Goal: Task Accomplishment & Management: Manage account settings

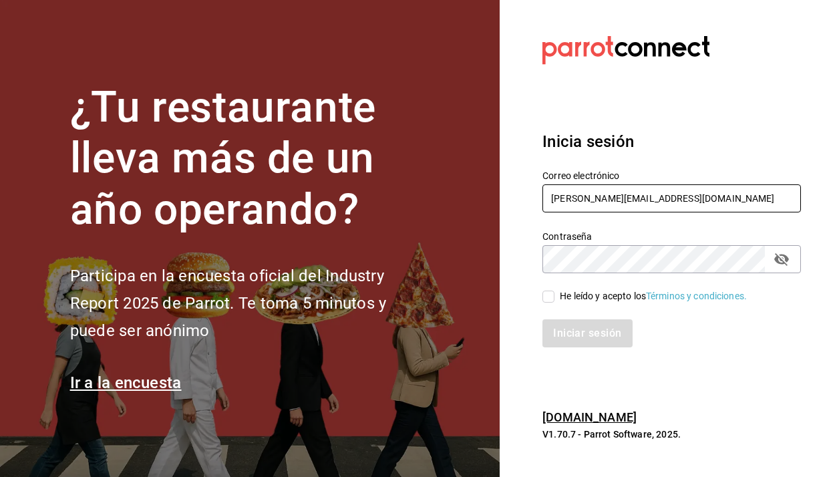
click at [624, 206] on input "humberto@itstemakita.com" at bounding box center [672, 198] width 259 height 28
type input "multiuserdos@temakita.com"
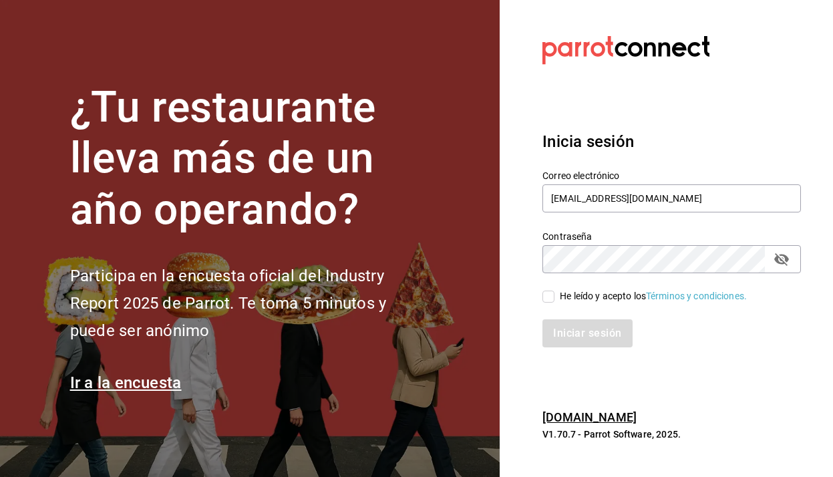
click at [553, 295] on input "He leído y acepto los Términos y condiciones." at bounding box center [549, 297] width 12 height 12
checkbox input "true"
click at [557, 337] on button "Iniciar sesión" at bounding box center [588, 333] width 91 height 28
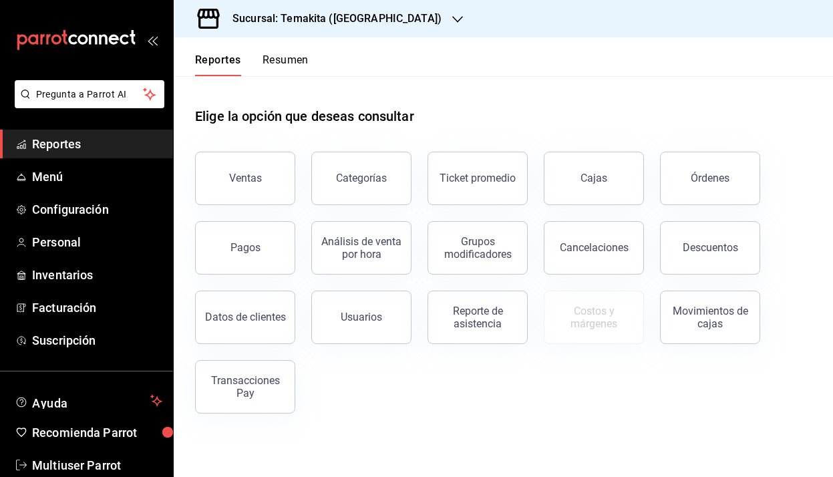
click at [379, 25] on h3 "Sucursal: Temakita ([GEOGRAPHIC_DATA])" at bounding box center [332, 19] width 220 height 16
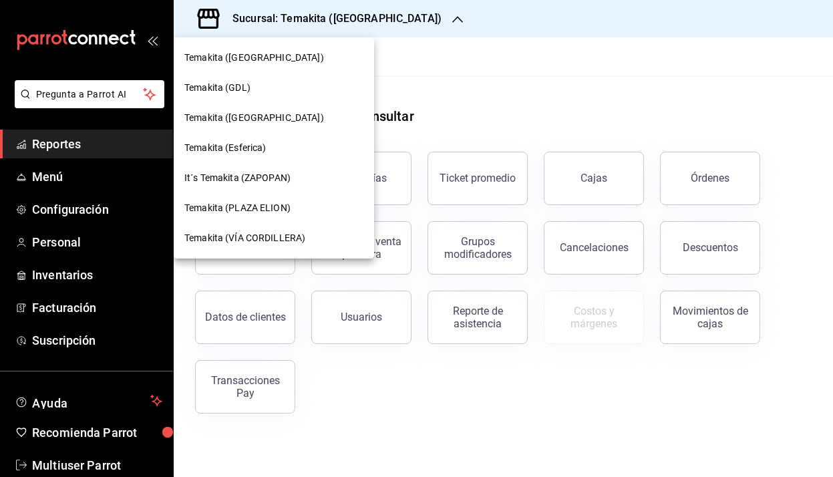
click at [263, 149] on span "Temakita (Esferica)" at bounding box center [225, 148] width 82 height 14
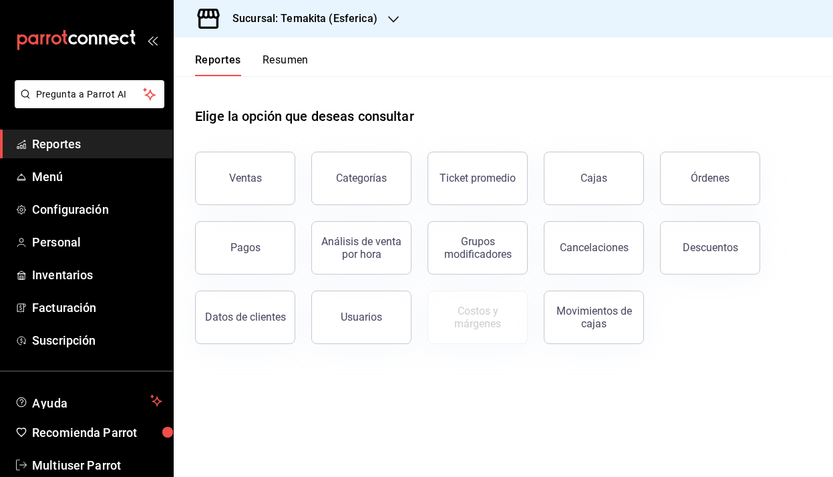
click at [378, 19] on div "Sucursal: Temakita (Esferica)" at bounding box center [294, 18] width 220 height 37
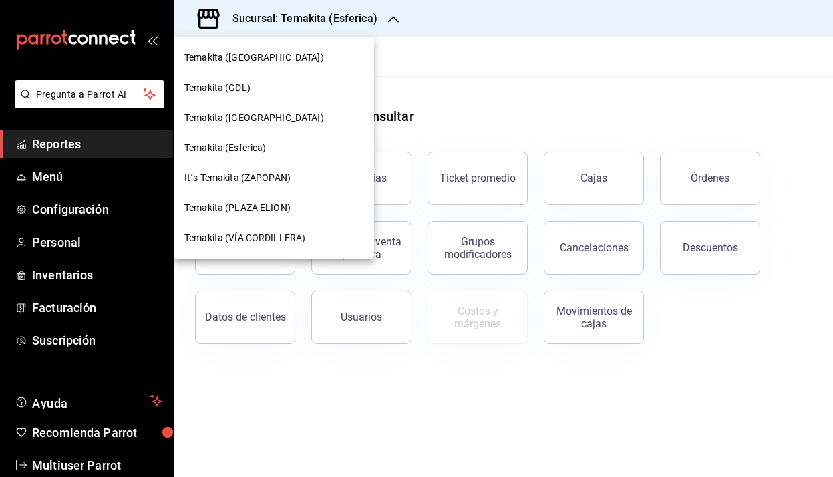
click at [256, 205] on span "Temakita (PLAZA ELION)" at bounding box center [237, 208] width 106 height 14
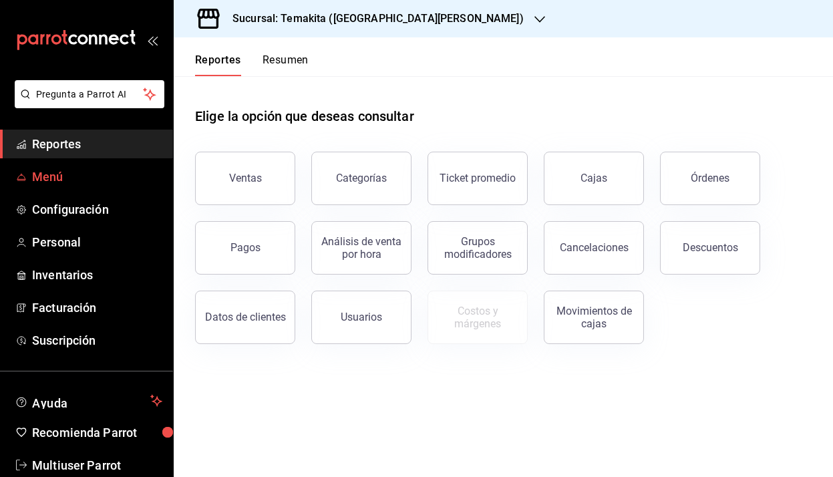
click at [59, 173] on span "Menú" at bounding box center [97, 177] width 130 height 18
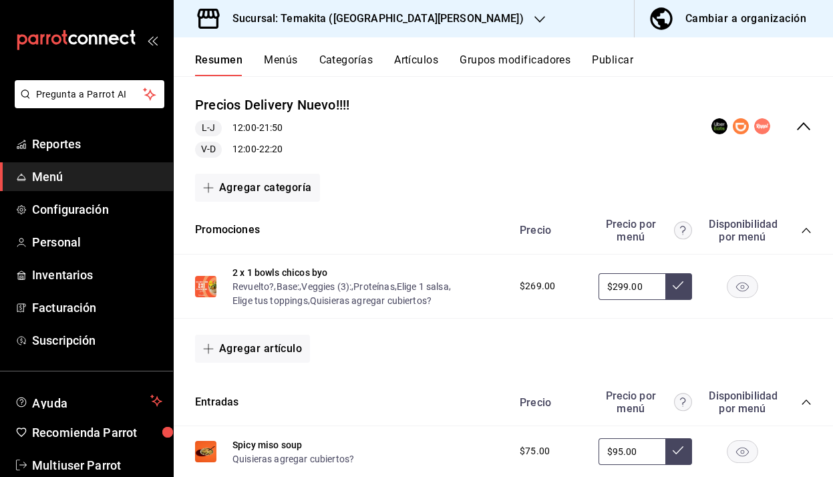
scroll to position [127, 0]
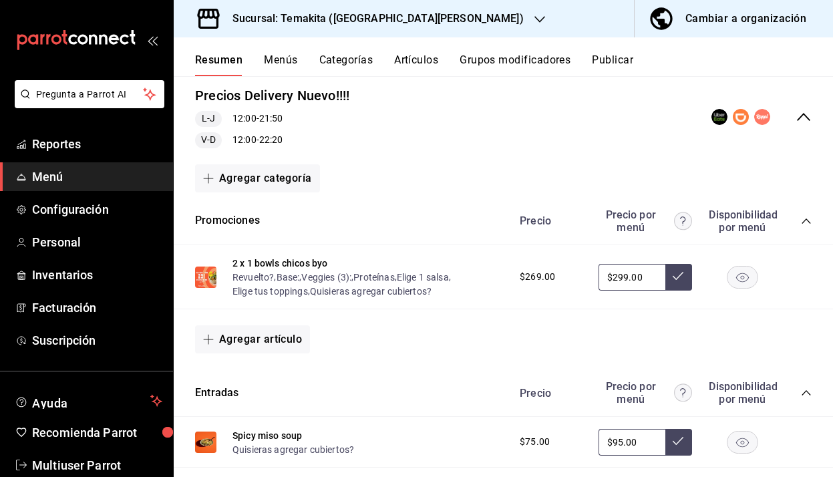
click at [291, 55] on button "Menús" at bounding box center [280, 64] width 33 height 23
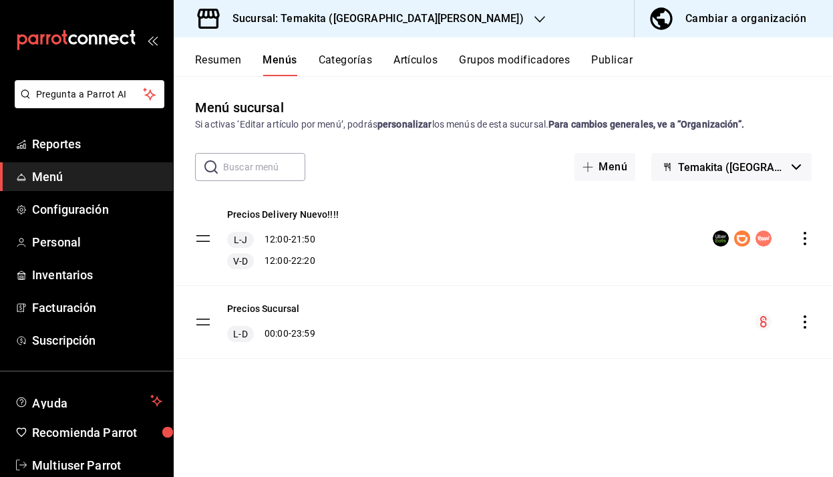
click at [351, 60] on button "Categorías" at bounding box center [346, 64] width 54 height 23
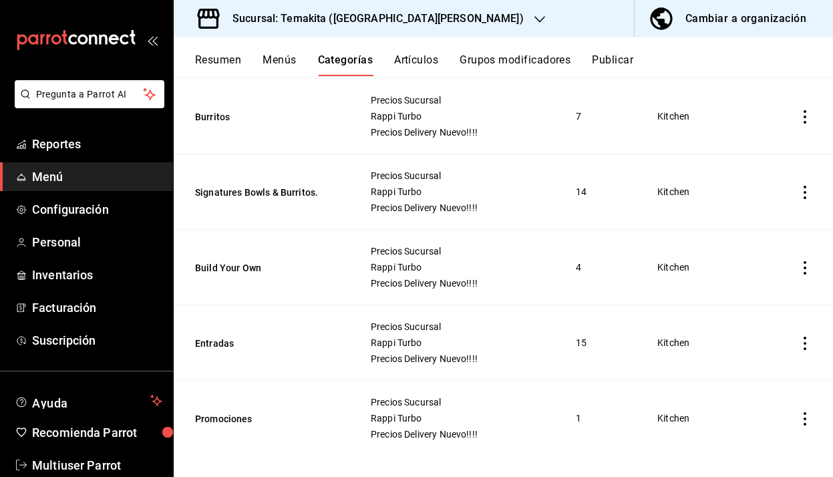
scroll to position [489, 0]
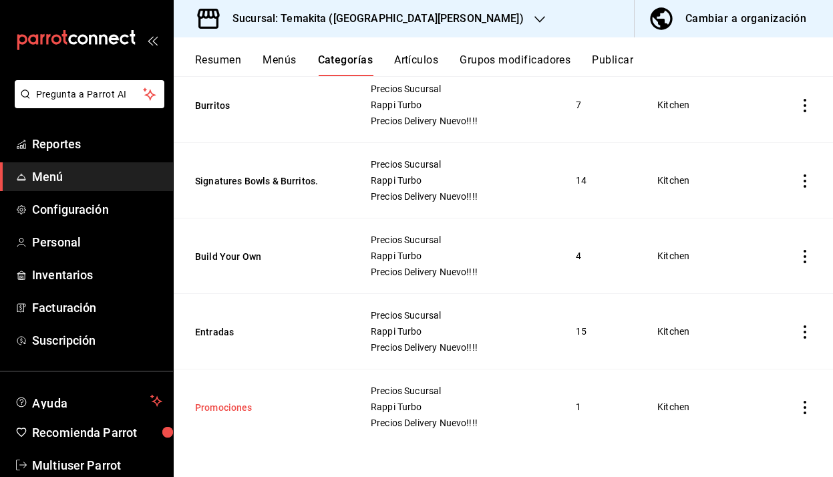
click at [229, 409] on button "Promociones" at bounding box center [262, 407] width 134 height 13
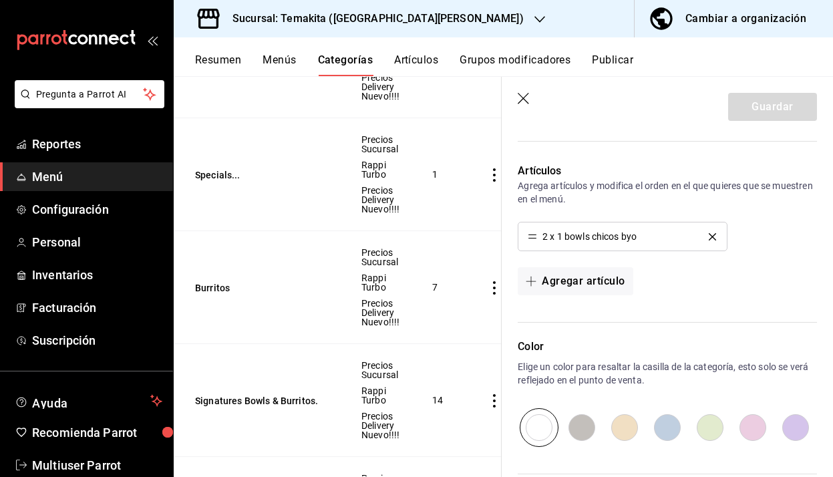
scroll to position [350, 0]
click at [550, 279] on button "Agregar artículo" at bounding box center [575, 282] width 115 height 28
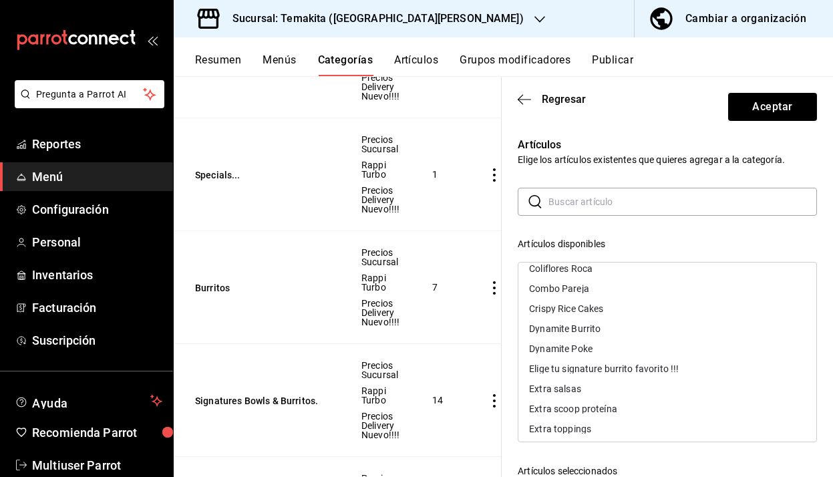
scroll to position [320, 0]
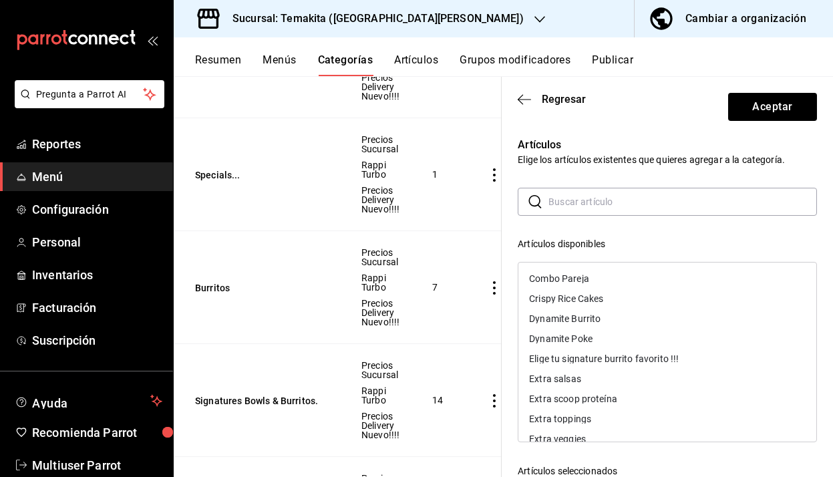
click at [701, 338] on div "Dynamite Poke" at bounding box center [668, 339] width 298 height 20
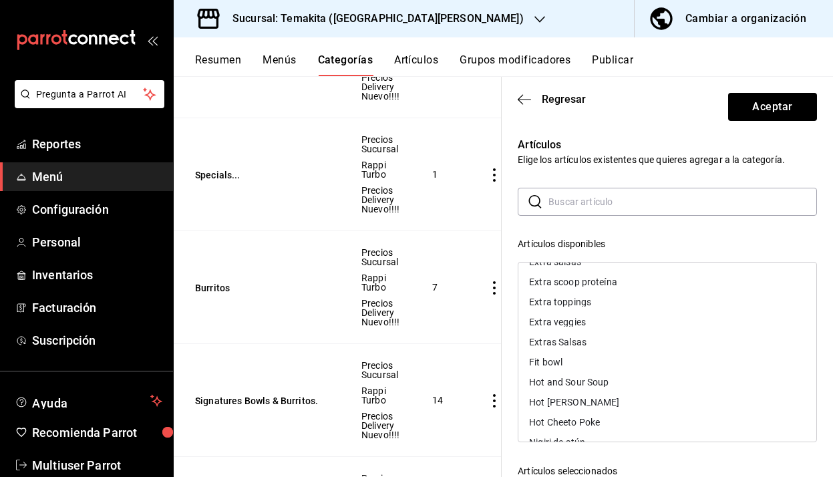
scroll to position [429, 0]
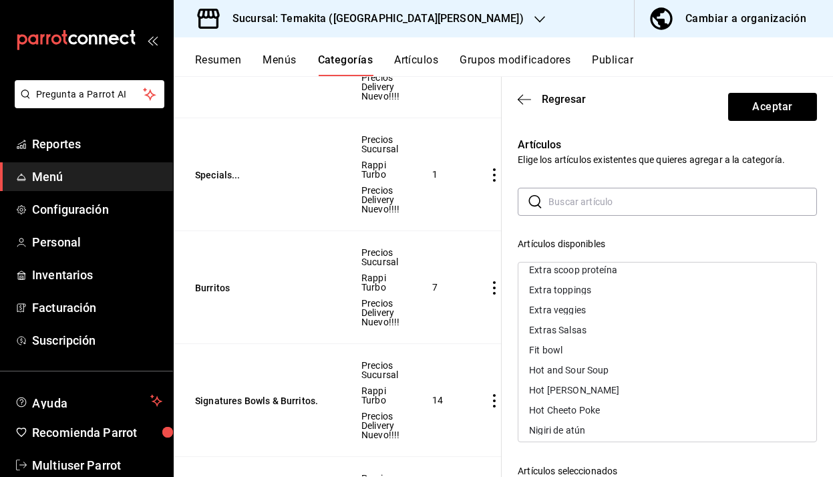
click at [628, 408] on div "Hot Cheeto Poke" at bounding box center [668, 410] width 298 height 20
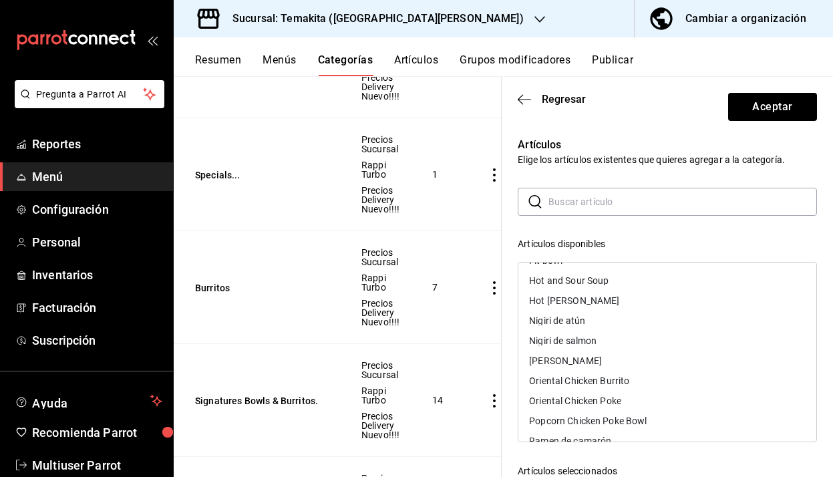
scroll to position [537, 0]
click at [629, 380] on div "Oriental Chicken Poke" at bounding box center [668, 382] width 298 height 20
click at [626, 382] on div "Popcorn Chicken Poke Bowl" at bounding box center [588, 382] width 118 height 9
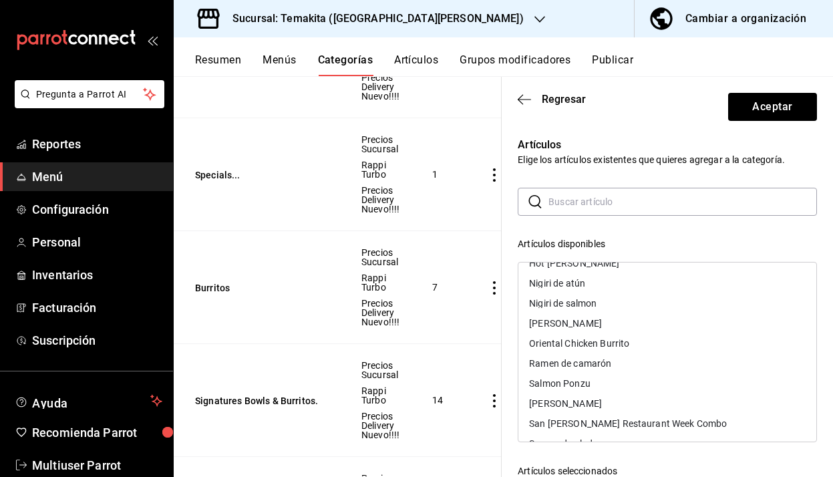
scroll to position [563, 0]
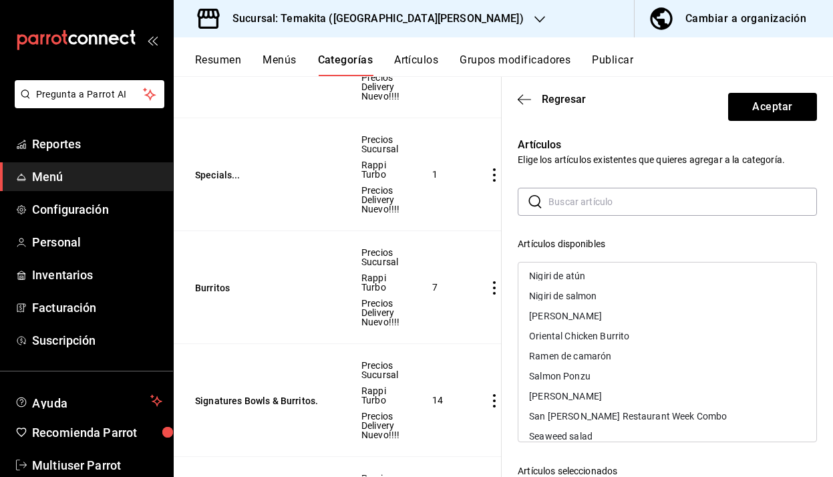
click at [608, 379] on div "Salmon Ponzu" at bounding box center [668, 376] width 298 height 20
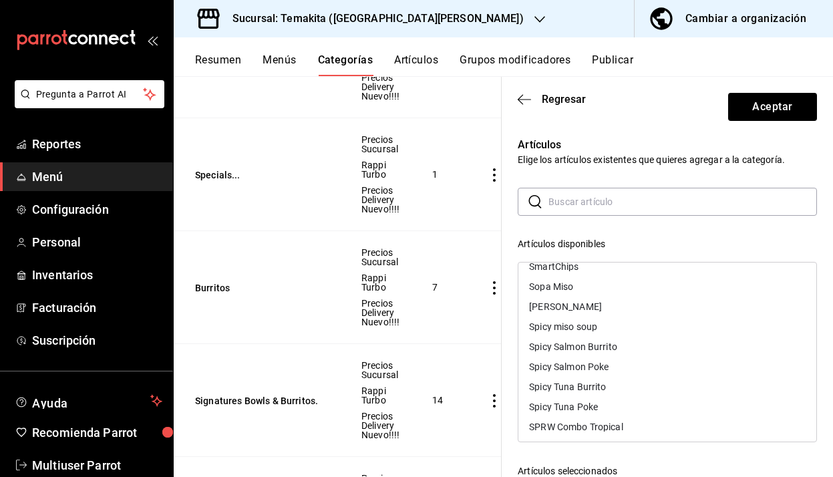
scroll to position [795, 0]
click at [580, 370] on div "Spicy Salmon Poke" at bounding box center [569, 365] width 80 height 9
click at [579, 384] on div "Spicy Tuna Poke" at bounding box center [563, 385] width 69 height 9
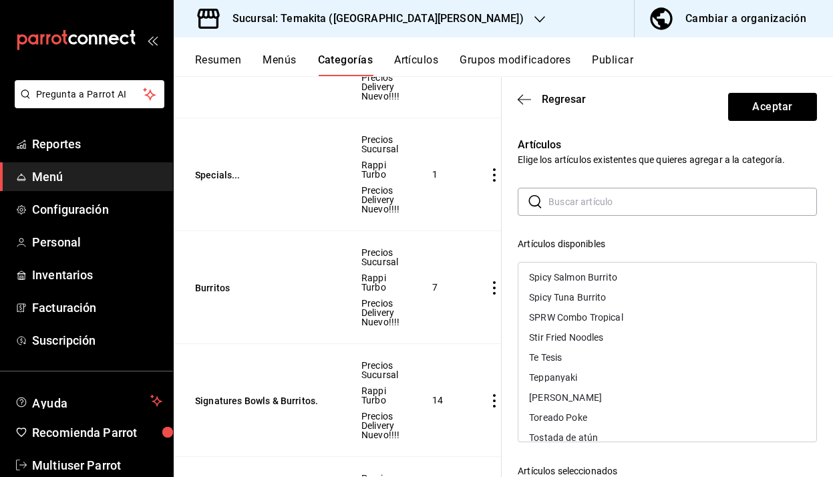
scroll to position [894, 0]
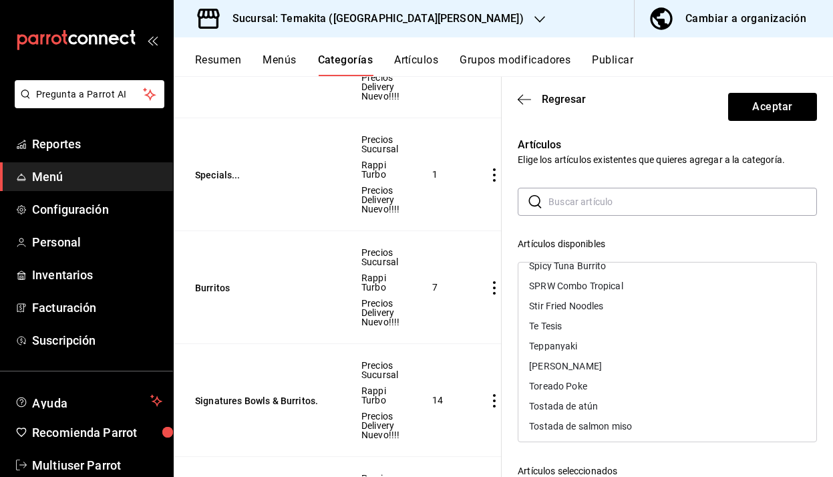
click at [579, 392] on div "Toreado Poke" at bounding box center [668, 386] width 298 height 20
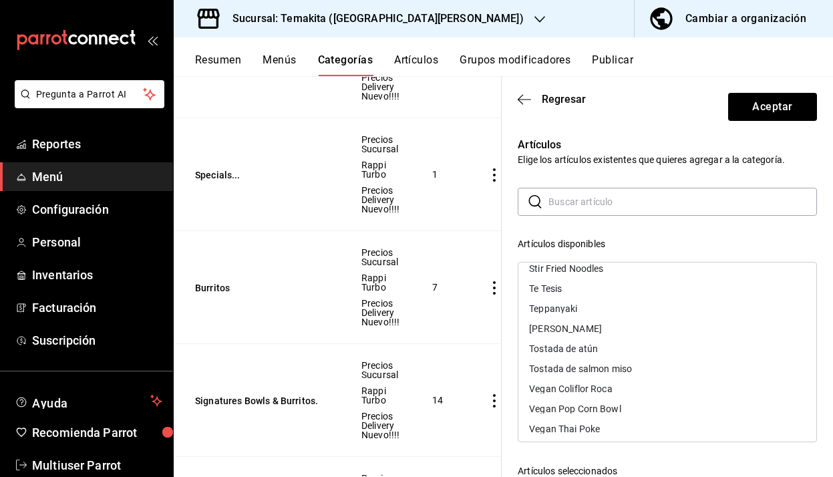
scroll to position [940, 0]
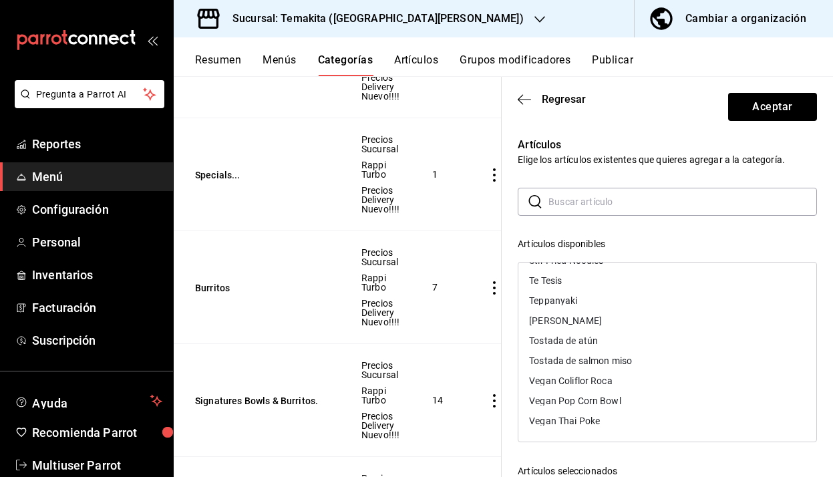
click at [593, 376] on div "Vegan Coliflor Roca" at bounding box center [571, 380] width 84 height 9
click at [590, 398] on div "Vegan Pop Corn Bowl" at bounding box center [575, 400] width 92 height 9
click at [579, 418] on div "Vegan Thai Poke" at bounding box center [564, 420] width 71 height 9
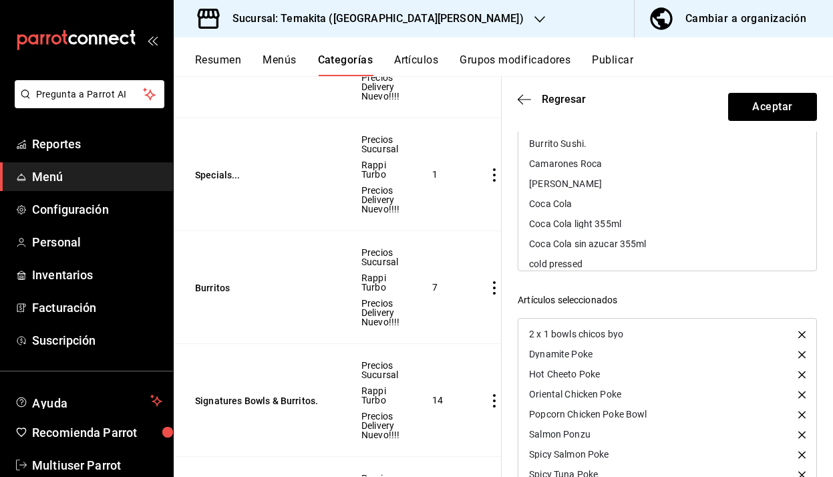
scroll to position [215, 0]
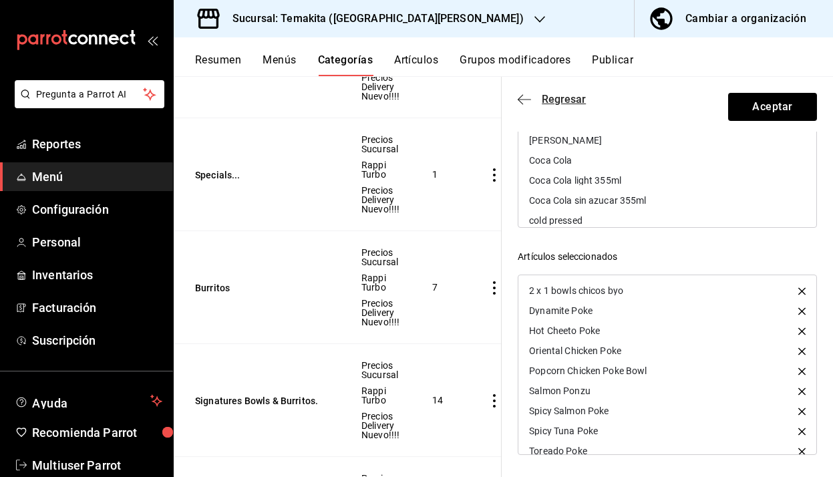
click at [520, 98] on icon "button" at bounding box center [524, 100] width 13 height 12
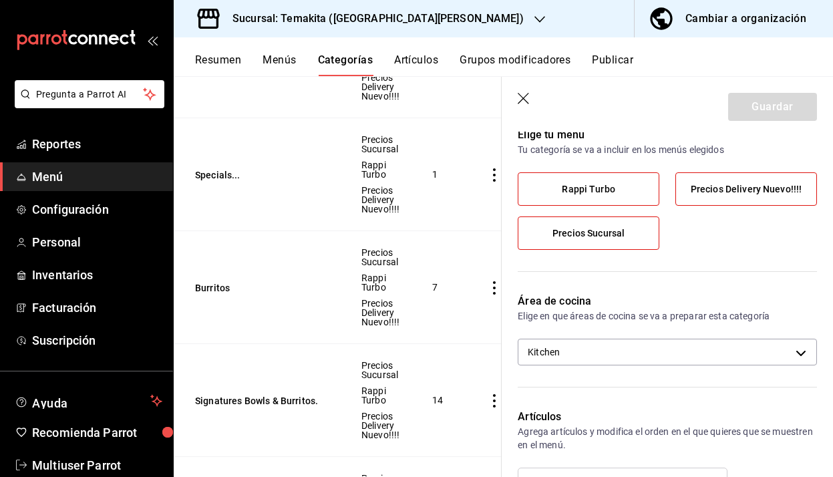
scroll to position [0, 0]
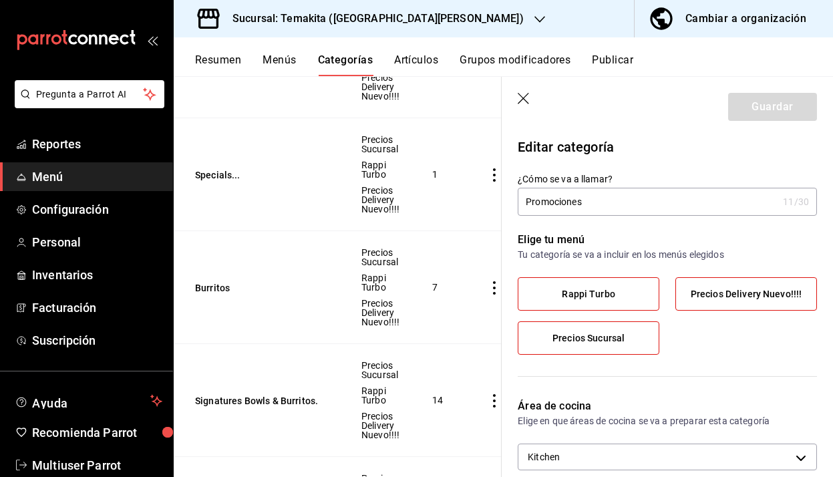
click at [523, 97] on icon "button" at bounding box center [523, 98] width 11 height 11
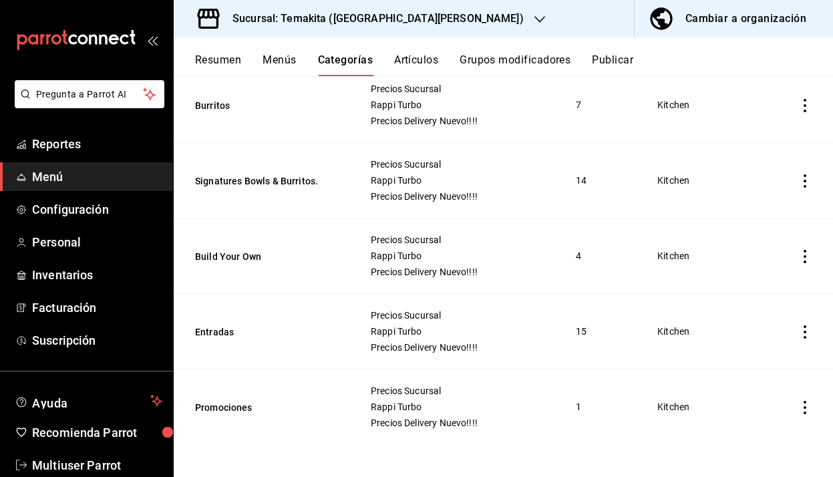
click at [414, 59] on button "Artículos" at bounding box center [416, 64] width 44 height 23
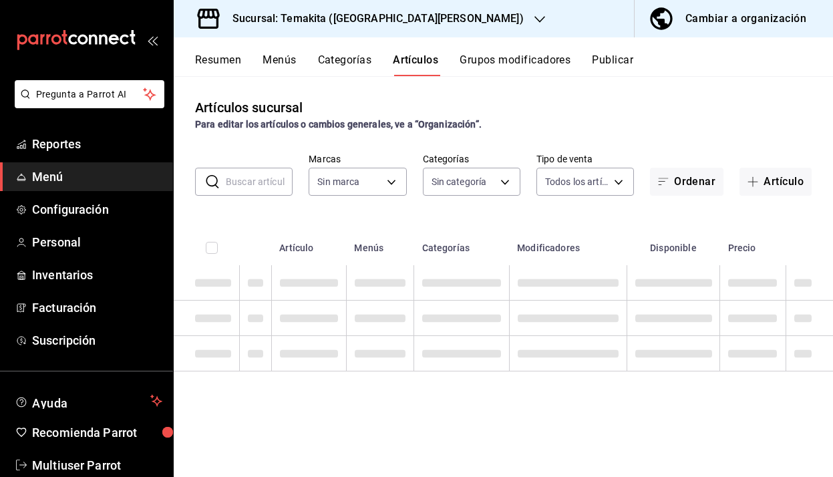
type input "5ecb883c-6082-454f-b014-e9f75b7424c0,f549d267-c7ca-4f3c-8681-269f550fd1cd"
type input "c21959cc-edba-4e6b-9dfd-cc165f0bc96c,9bb8af40-0b71-4c05-830d-05e683936a5a,5a73d…"
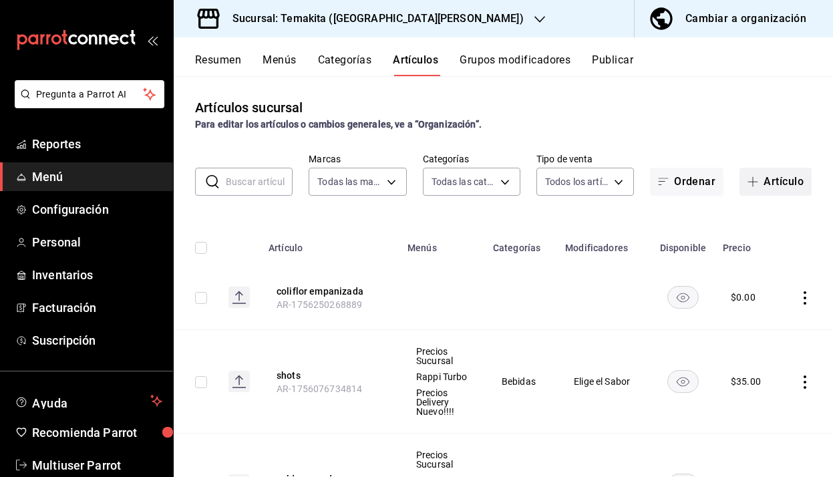
click at [753, 182] on icon "button" at bounding box center [753, 182] width 1 height 10
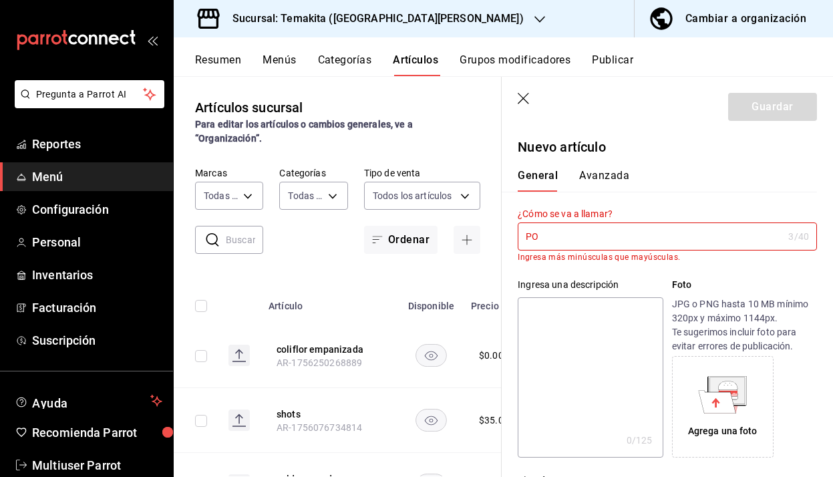
type input "P"
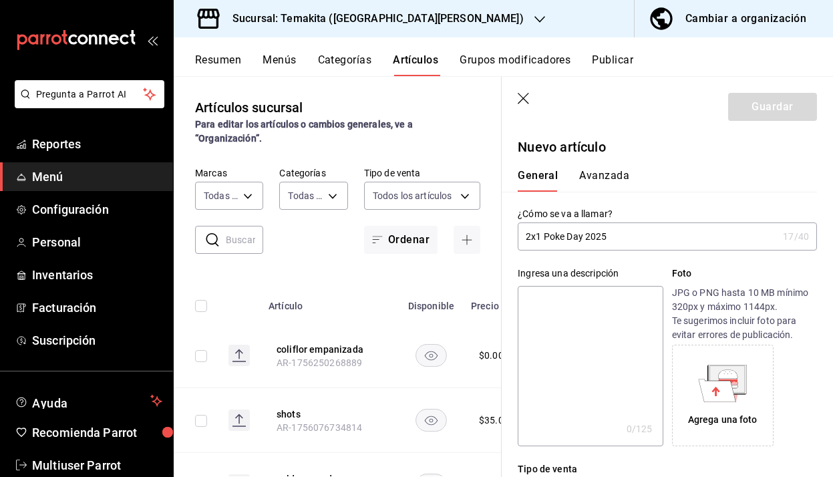
click at [541, 237] on input "2x1 Poke Day 2025" at bounding box center [648, 236] width 260 height 27
type input "PROMO Poke Day 2025"
click at [617, 332] on textarea at bounding box center [590, 366] width 145 height 160
type textarea "P"
type textarea "x"
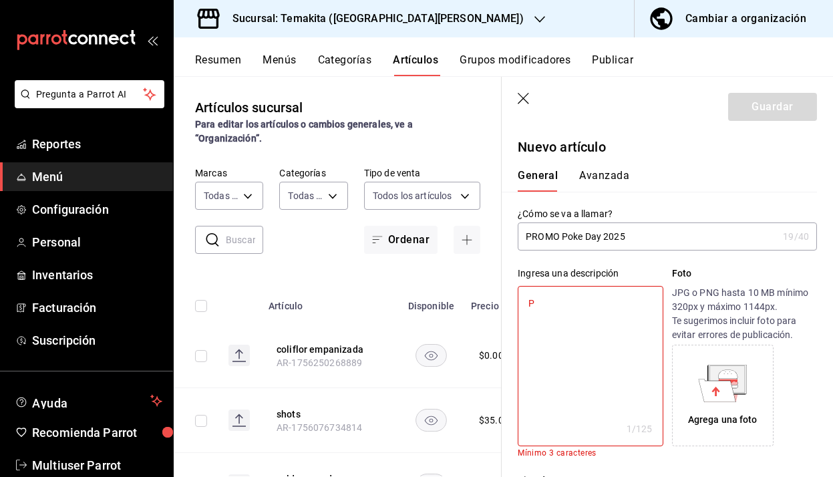
type textarea "Pi"
type textarea "x"
type textarea "Pid"
type textarea "x"
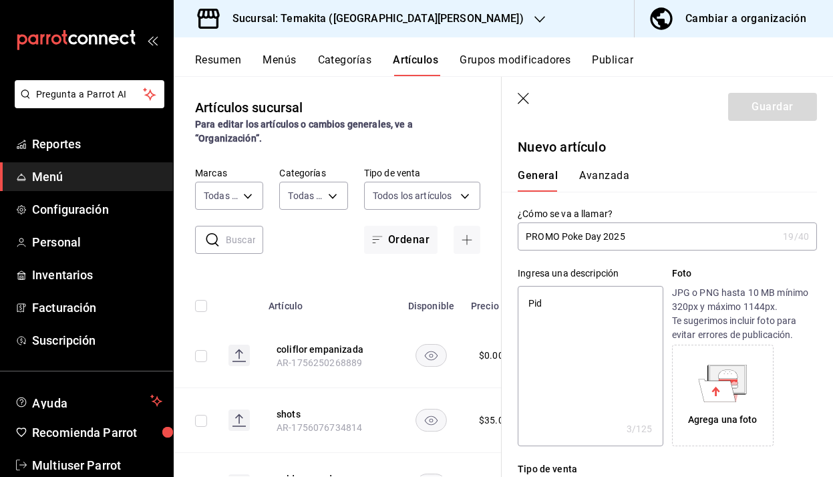
type textarea "Pide"
type textarea "x"
type textarea "Pide"
type textarea "x"
type textarea "Pide u"
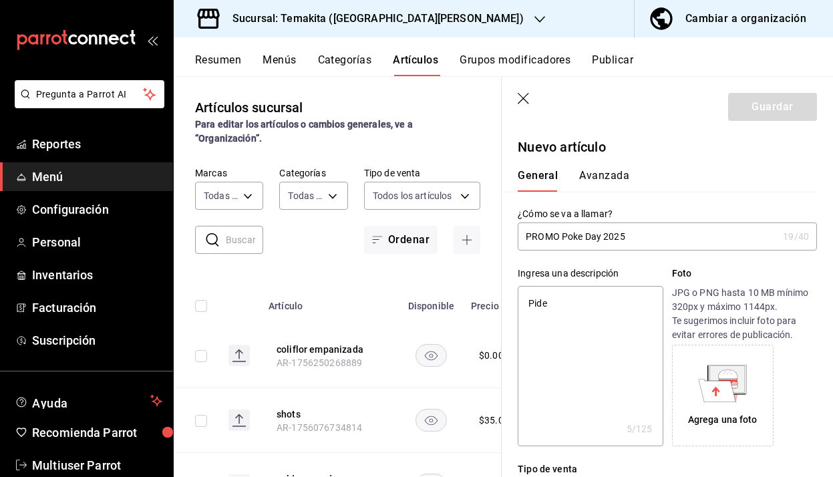
type textarea "x"
type textarea "Pide un"
type textarea "x"
type textarea "Pide un"
type textarea "x"
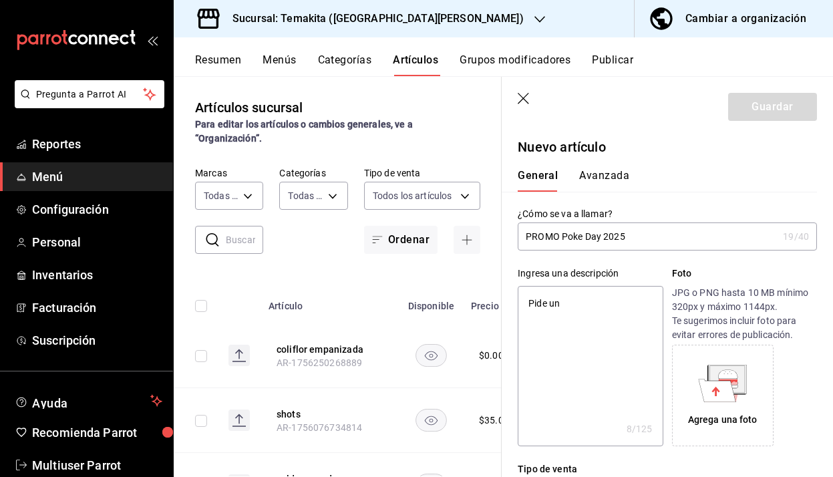
type textarea "Pide un P"
type textarea "x"
type textarea "Pide un Po"
type textarea "x"
type textarea "Pide un Pok"
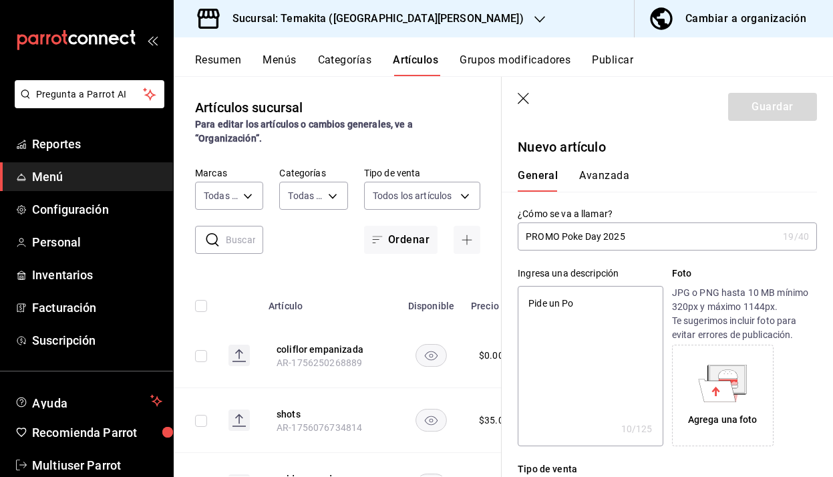
type textarea "x"
type textarea "Pide un Poke"
type textarea "x"
type textarea "Pide un Poke"
type textarea "x"
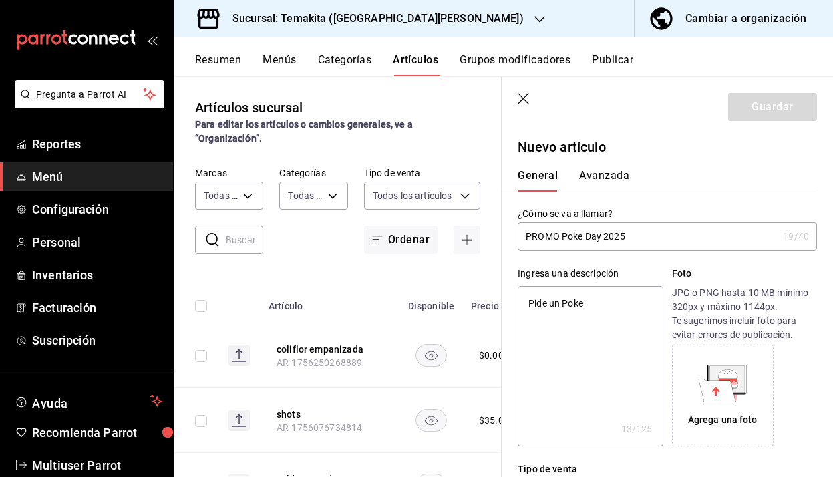
type textarea "Pide un Poke B"
type textarea "x"
type textarea "Pide un Poke Bo"
type textarea "x"
type textarea "Pide un Poke Bow"
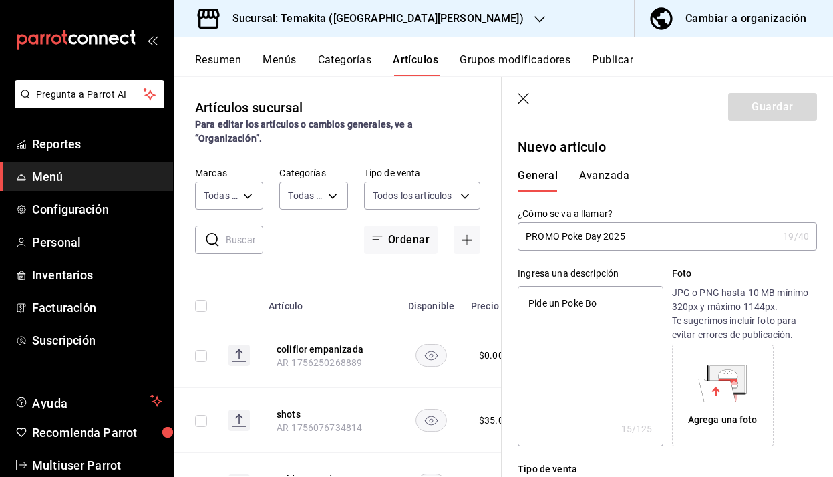
type textarea "x"
type textarea "Pide un Poke Bowl"
type textarea "x"
type textarea "Pide un Poke Bowl"
type textarea "x"
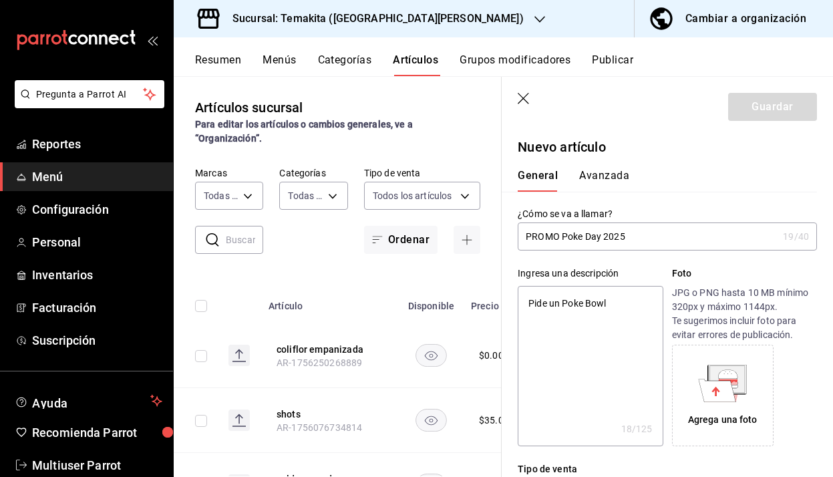
type textarea "Pide un Poke Bowl y"
type textarea "x"
type textarea "Pide un Poke Bowl y"
type textarea "x"
type textarea "Pide un Poke Bowl y e"
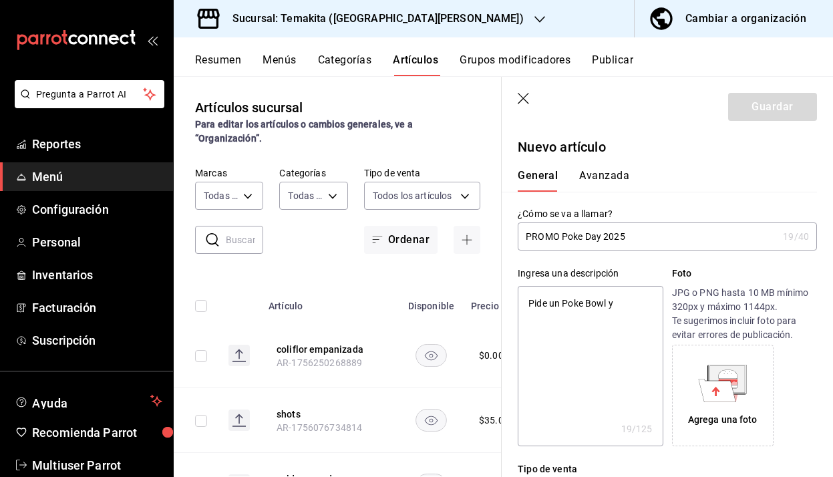
type textarea "x"
type textarea "Pide un Poke Bowl y el"
type textarea "x"
type textarea "Pide un Poke Bowl y el"
type textarea "x"
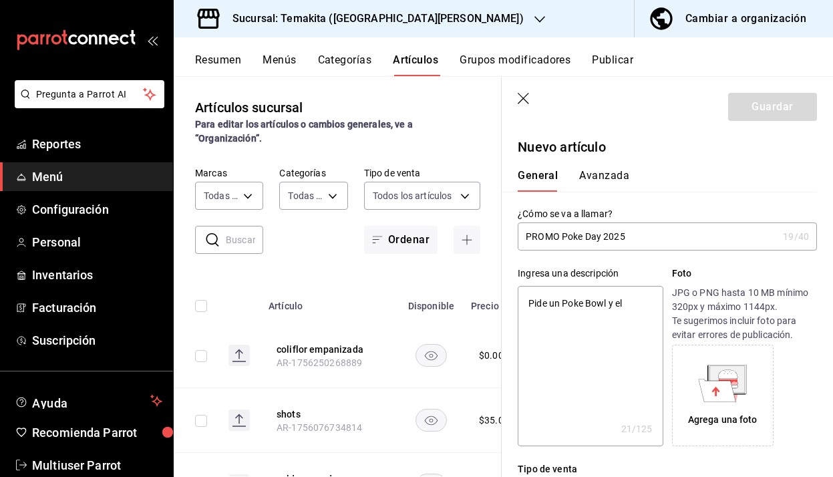
type textarea "Pide un Poke Bowl y el s"
type textarea "x"
type textarea "Pide un Poke Bowl y el seg"
type textarea "x"
type textarea "Pide un Poke Bowl y el segu"
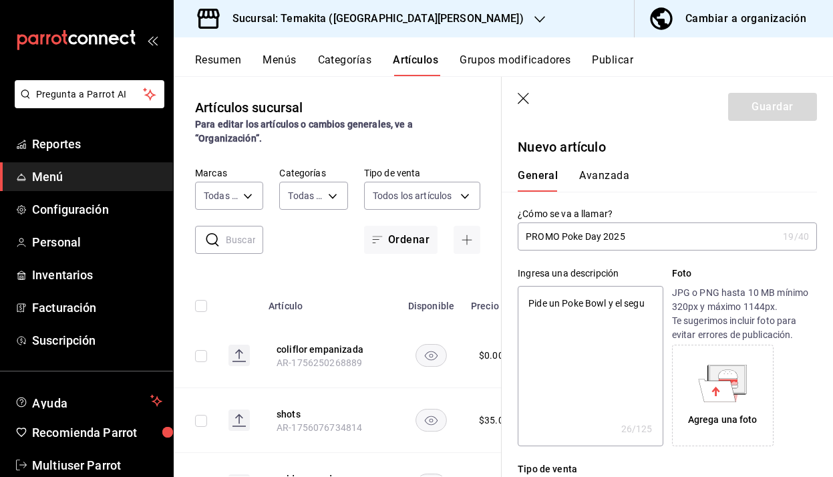
type textarea "x"
type textarea "Pide un Poke Bowl y el segun"
type textarea "x"
type textarea "Pide un Poke Bowl y el segund"
type textarea "x"
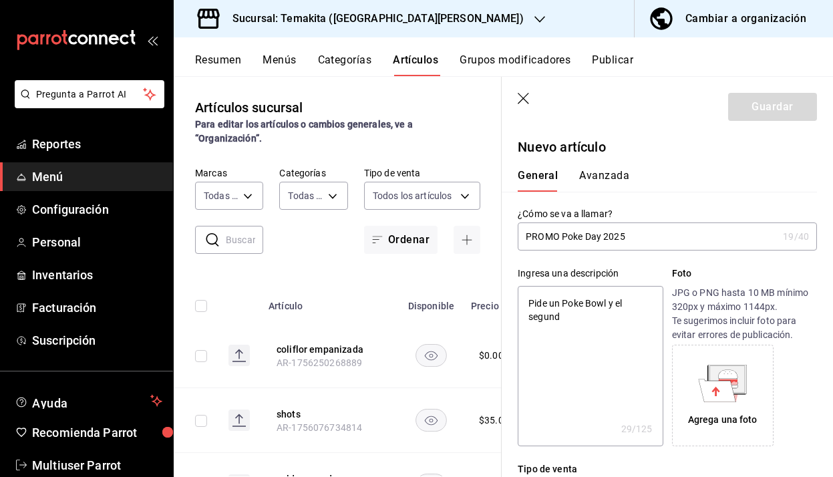
type textarea "Pide un Poke Bowl y el segundo"
type textarea "x"
type textarea "Pide un Poke Bowl y el segundo"
type textarea "x"
type textarea "Pide un Poke Bowl y el segundo s"
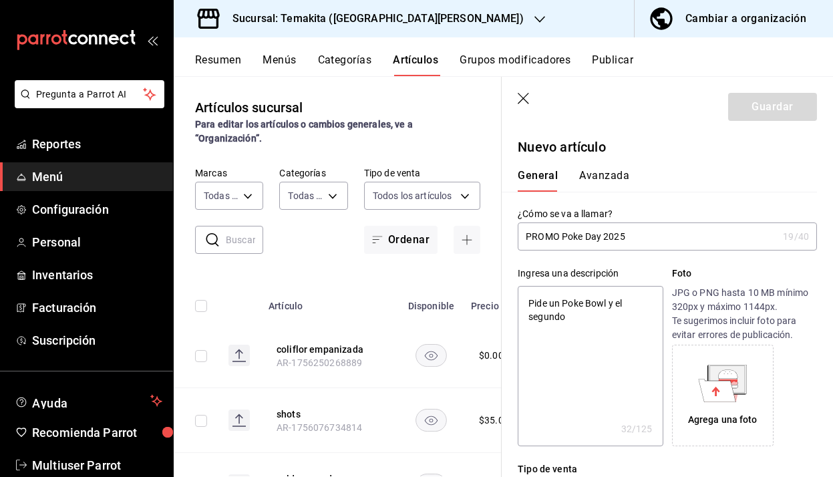
type textarea "x"
type textarea "Pide un Poke Bowl y el segundo se"
type textarea "x"
type textarea "Pide un Poke Bowl y el segundo ser"
type textarea "x"
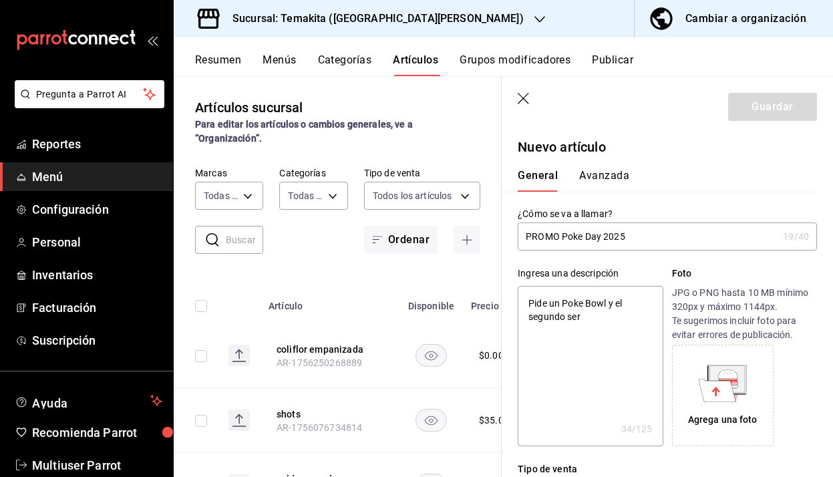
type textarea "Pide un Poke Bowl y el segundo sera"
type textarea "x"
type textarea "Pide un Poke Bowl y el segundo sera"
type textarea "x"
type textarea "Pide un Poke Bowl y el segundo sera a"
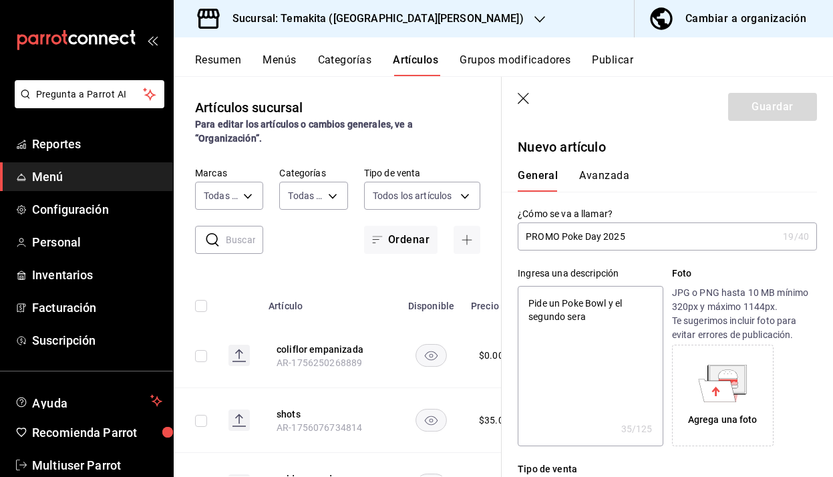
type textarea "x"
type textarea "Pide un Poke Bowl y el segundo sera a"
type textarea "x"
type textarea "Pide un Poke Bowl y el segundo sera a m"
type textarea "x"
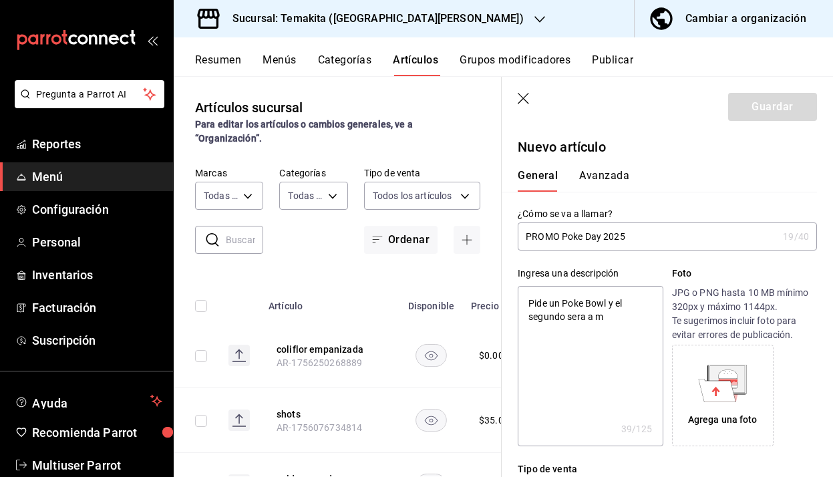
type textarea "Pide un Poke Bowl y el segundo sera a mi"
type textarea "x"
type textarea "Pide un Poke Bowl y el segundo sera a mit"
type textarea "x"
type textarea "Pide un Poke Bowl y el segundo sera a mita"
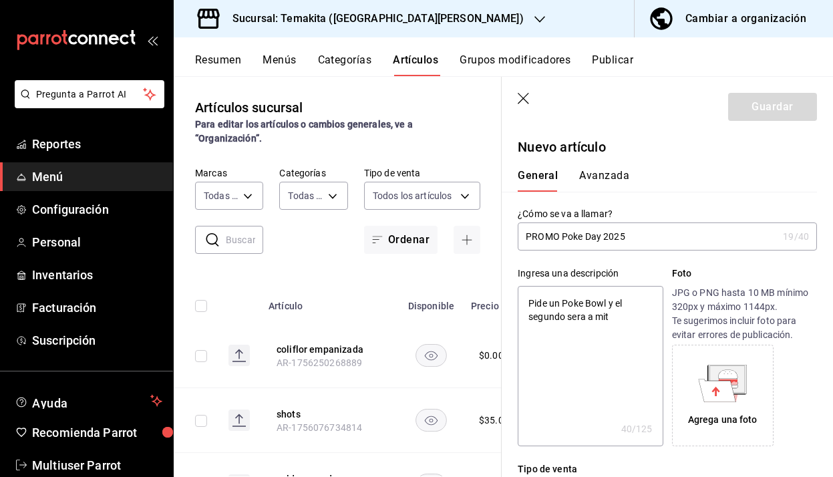
type textarea "x"
type textarea "Pide un Poke Bowl y el segundo sera a mitad"
type textarea "x"
type textarea "Pide un Poke Bowl y el segundo sera a mitad"
type textarea "x"
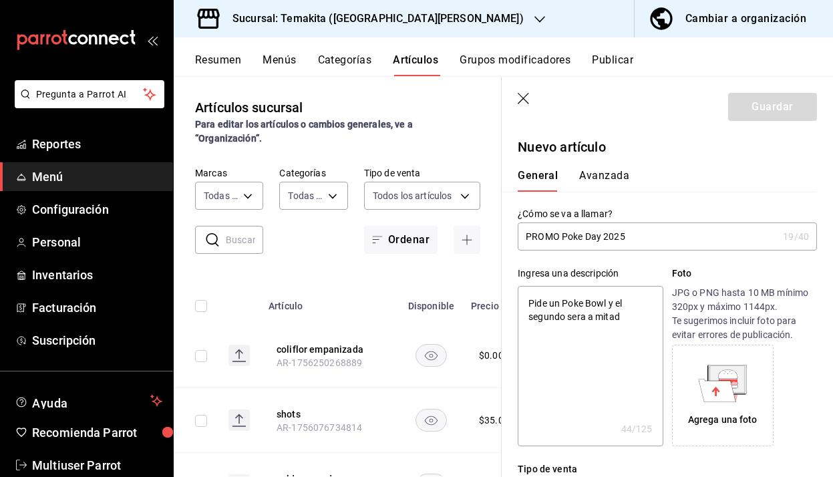
type textarea "Pide un Poke Bowl y el segundo sera a mitad d"
type textarea "x"
type textarea "Pide un Poke Bowl y el segundo sera a mitad de"
type textarea "x"
type textarea "Pide un Poke Bowl y el segundo sera a mitad de r"
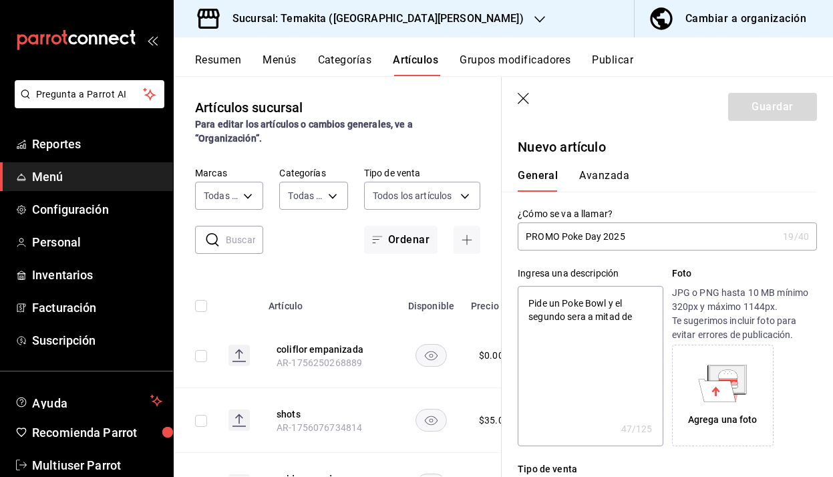
type textarea "x"
type textarea "Pide un Poke Bowl y el segundo sera a mitad de"
type textarea "x"
type textarea "Pide un Poke Bowl y el segundo sera a mitad de p"
type textarea "x"
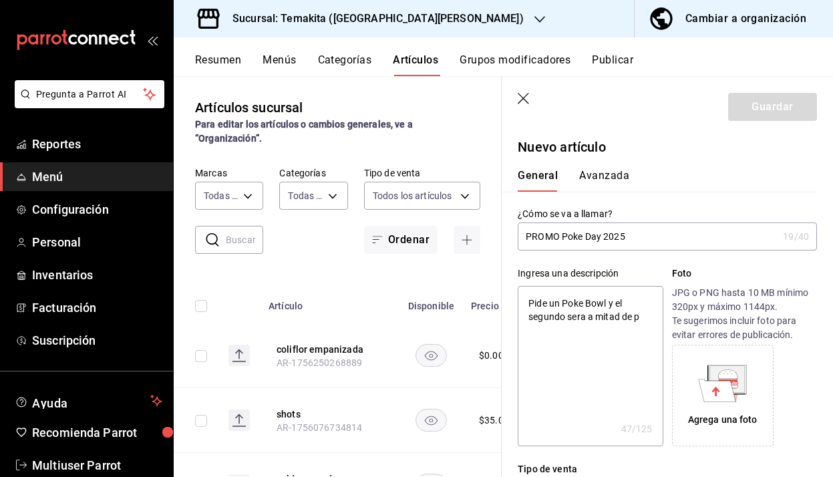
type textarea "Pide un Poke Bowl y el segundo sera a mitad de pr"
type textarea "x"
type textarea "Pide un Poke Bowl y el segundo sera a mitad de pre"
type textarea "x"
type textarea "Pide un Poke Bowl y el segundo sera a mitad de prec"
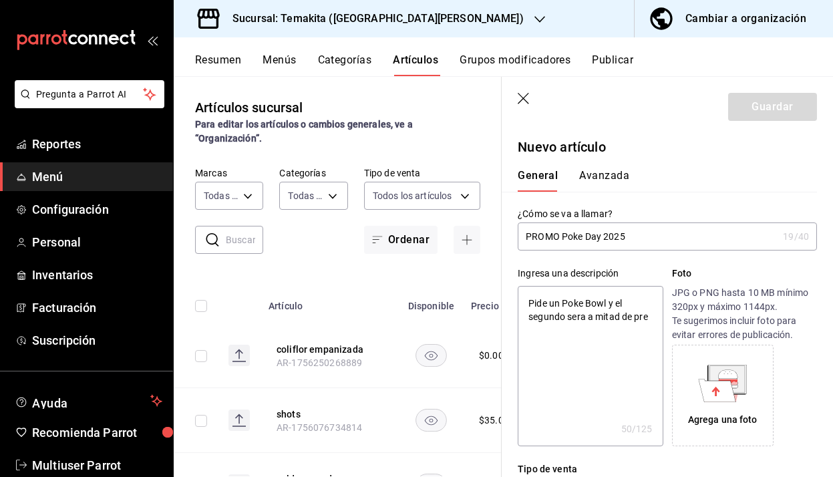
type textarea "x"
type textarea "Pide un Poke Bowl y el segundo sera a mitad de preci"
type textarea "x"
type textarea "Pide un Poke Bowl y el segundo sera a mitad de precio"
type textarea "x"
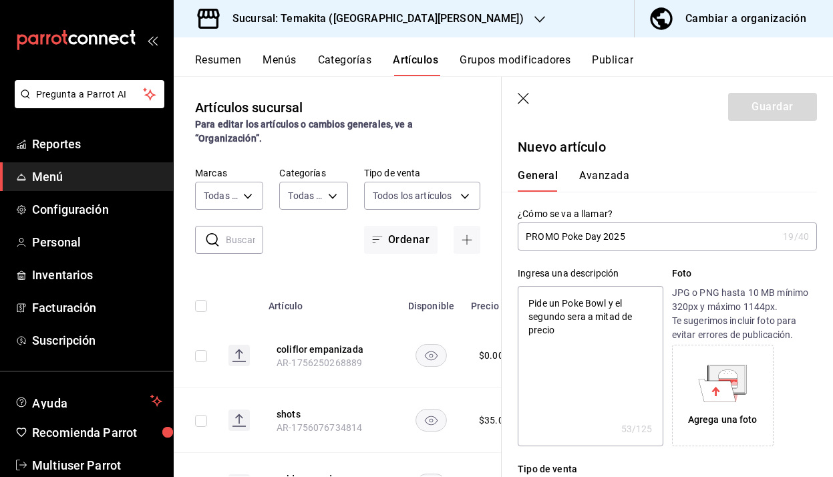
type textarea "Pide un Poke Bowl y el segundo sera a mitad de precio."
type textarea "x"
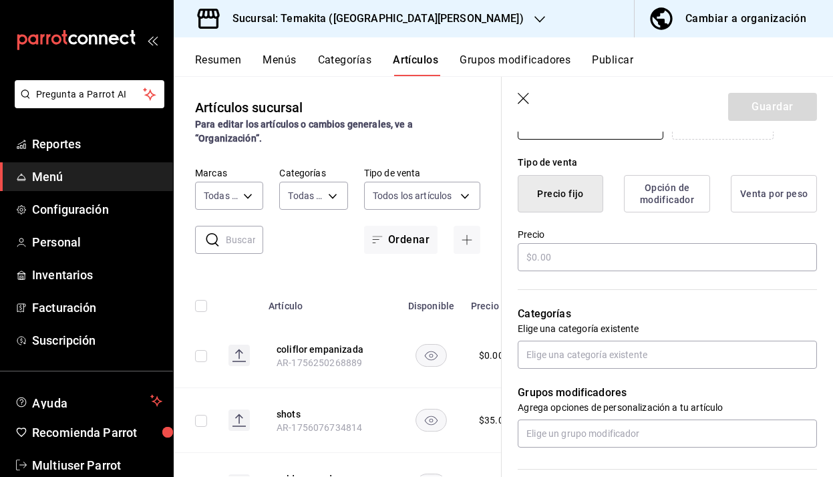
scroll to position [307, 0]
type textarea "Pide un Poke Bowl y el segundo sera a mitad de precio."
click at [655, 188] on button "Opción de modificador" at bounding box center [667, 192] width 86 height 37
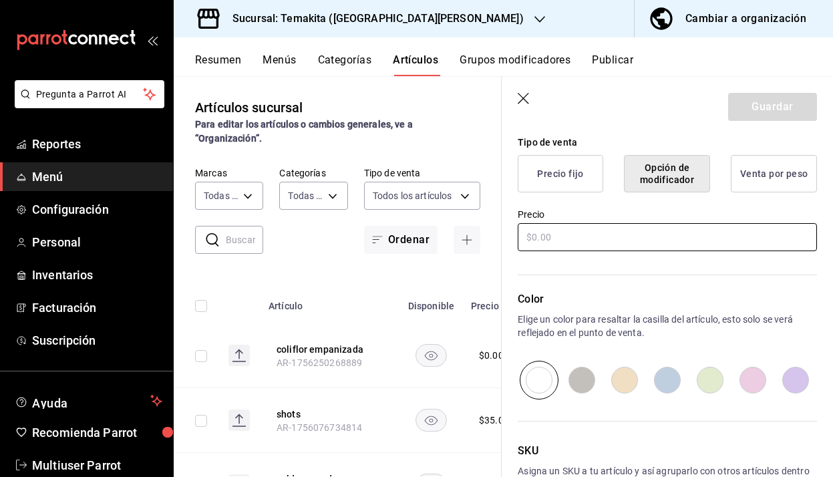
scroll to position [328, 0]
click at [529, 100] on icon "button" at bounding box center [524, 99] width 13 height 13
type textarea "x"
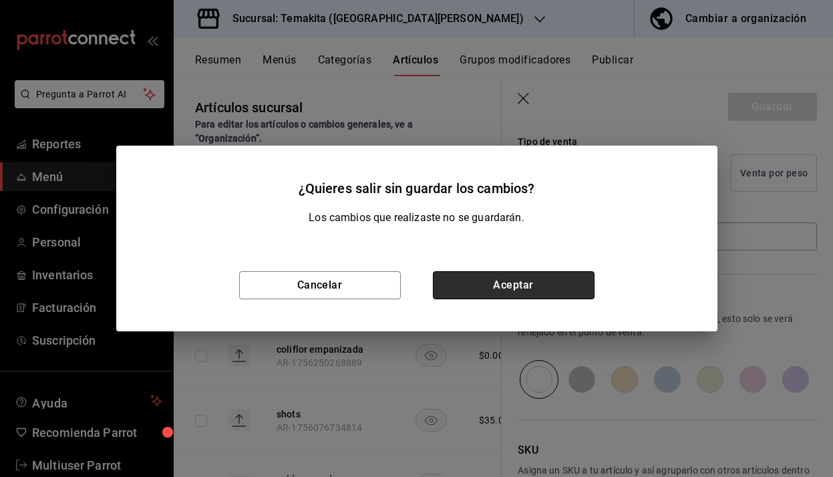
click at [464, 297] on button "Aceptar" at bounding box center [514, 285] width 162 height 28
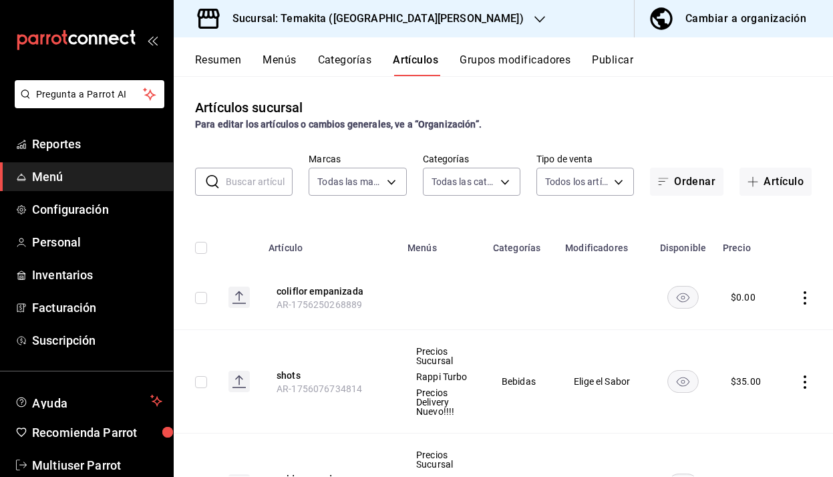
click at [360, 65] on button "Categorías" at bounding box center [345, 64] width 54 height 23
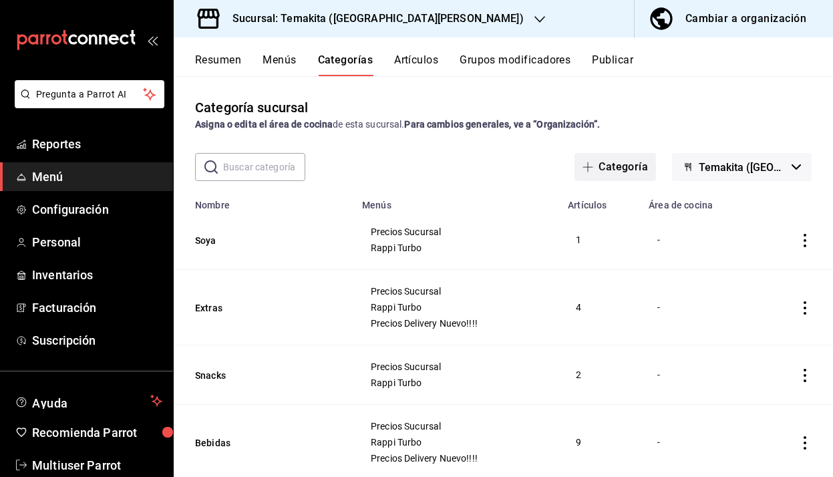
click at [618, 165] on button "Categoría" at bounding box center [616, 167] width 82 height 28
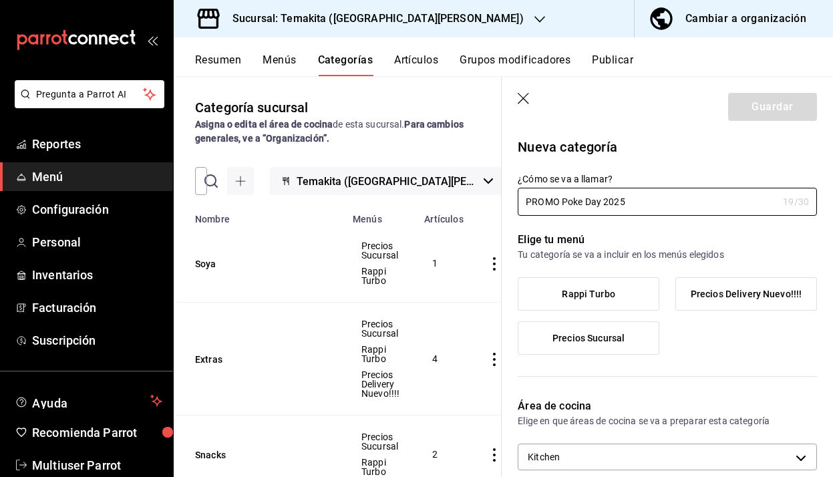
type input "PROMO Poke Day 2025"
click at [626, 288] on label "Rappi Turbo" at bounding box center [589, 294] width 140 height 32
click at [0, 0] on input "Rappi Turbo" at bounding box center [0, 0] width 0 height 0
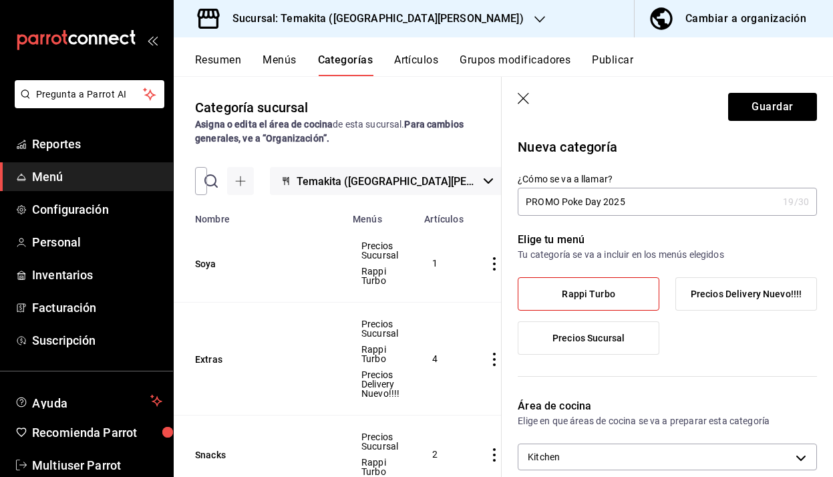
click at [721, 295] on span "Precios Delivery Nuevo!!!!" at bounding box center [746, 294] width 111 height 11
click at [0, 0] on input "Precios Delivery Nuevo!!!!" at bounding box center [0, 0] width 0 height 0
click at [622, 342] on span "Precios Sucursal" at bounding box center [589, 338] width 72 height 11
click at [0, 0] on input "Precios Sucursal" at bounding box center [0, 0] width 0 height 0
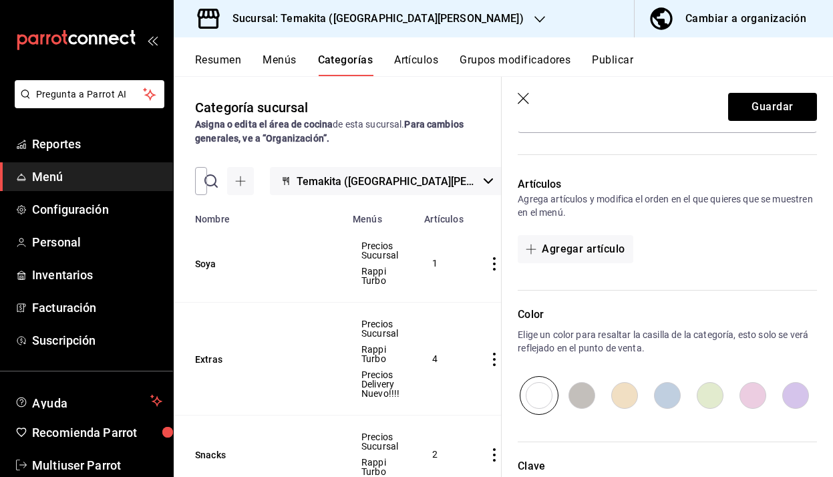
scroll to position [351, 0]
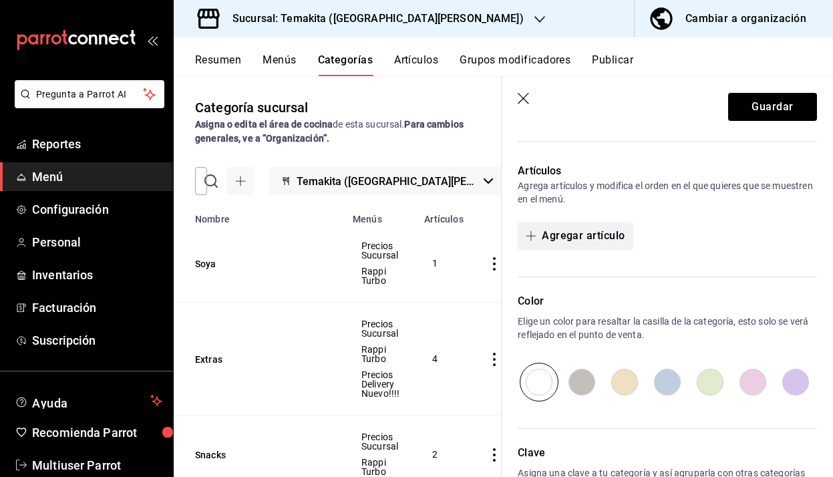
click at [569, 237] on button "Agregar artículo" at bounding box center [575, 236] width 115 height 28
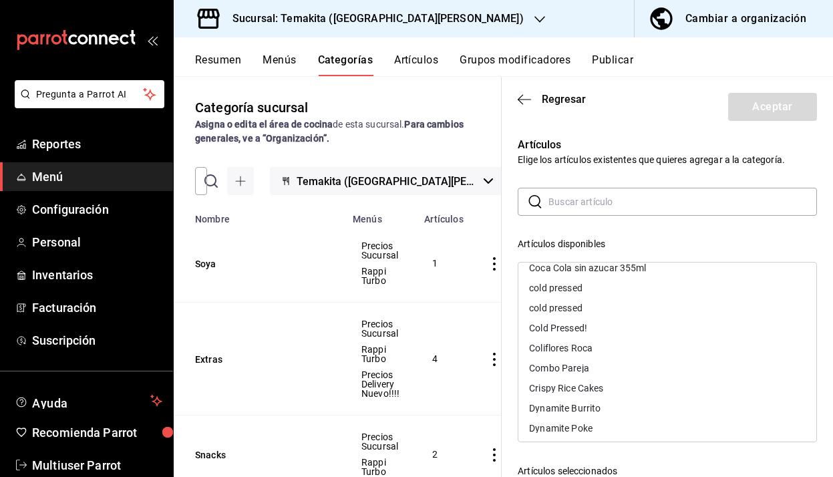
scroll to position [260, 0]
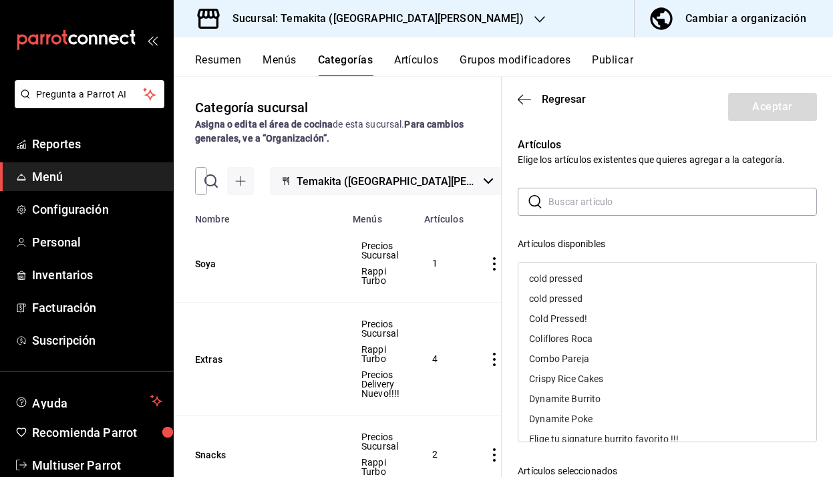
click at [594, 418] on div "Dynamite Poke" at bounding box center [668, 419] width 298 height 20
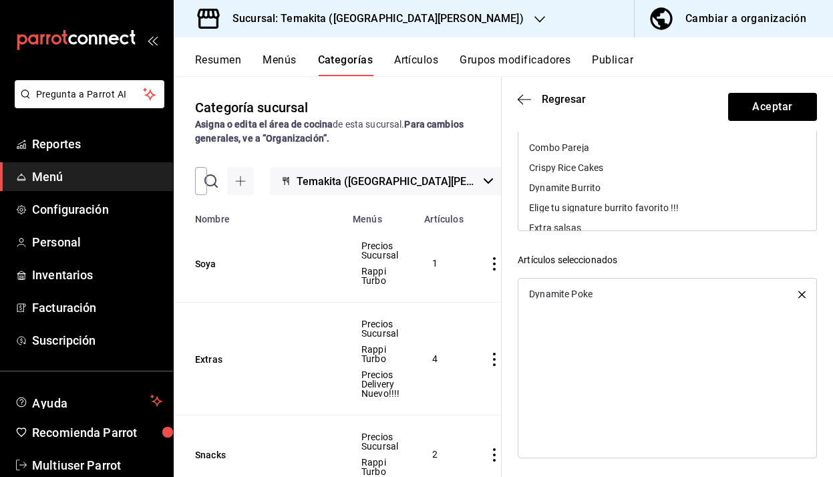
scroll to position [215, 0]
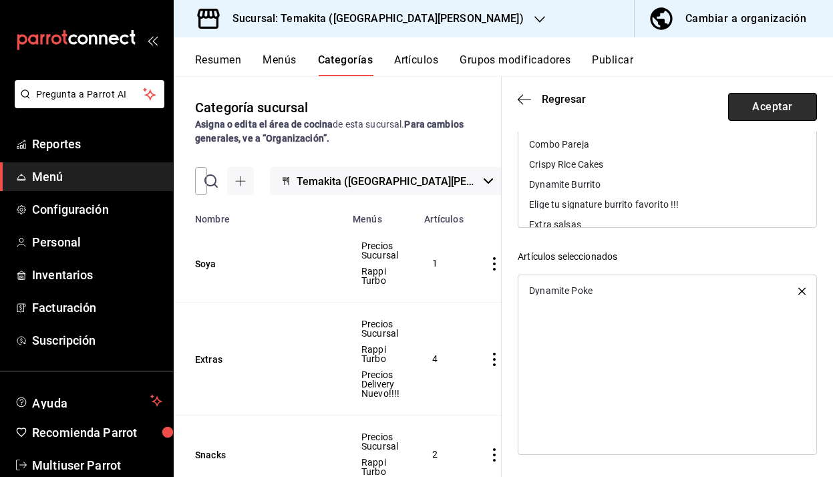
click at [757, 109] on button "Aceptar" at bounding box center [773, 107] width 89 height 28
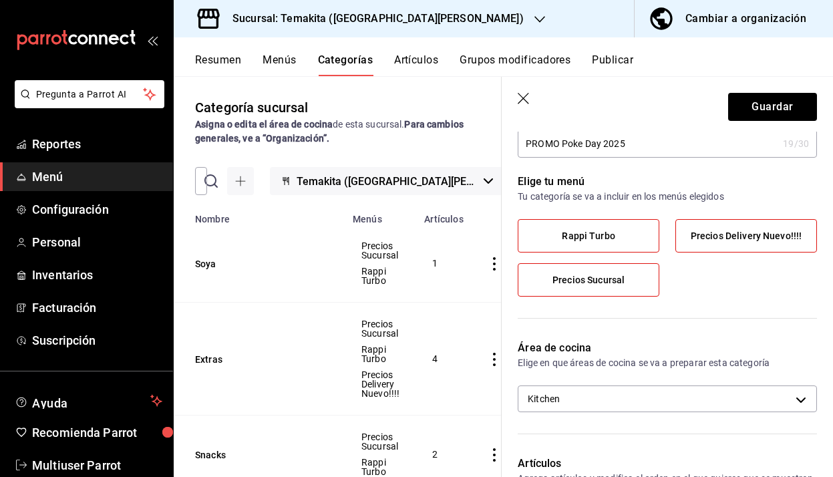
scroll to position [54, 0]
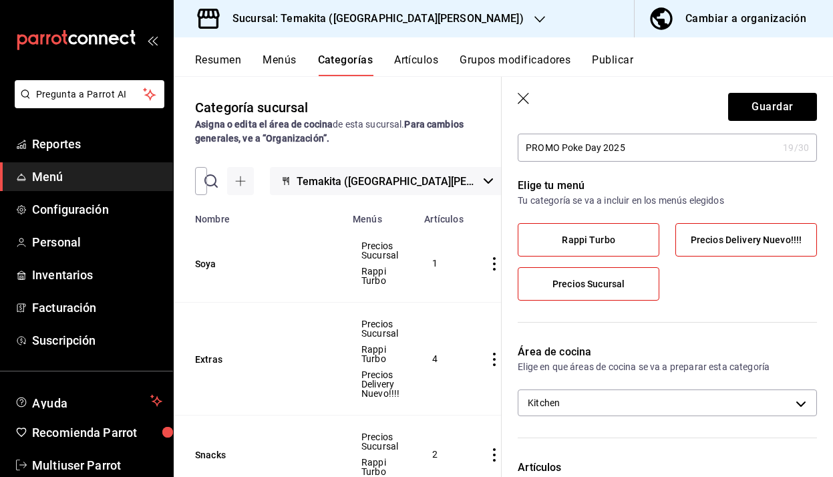
click at [526, 103] on icon "button" at bounding box center [524, 99] width 13 height 13
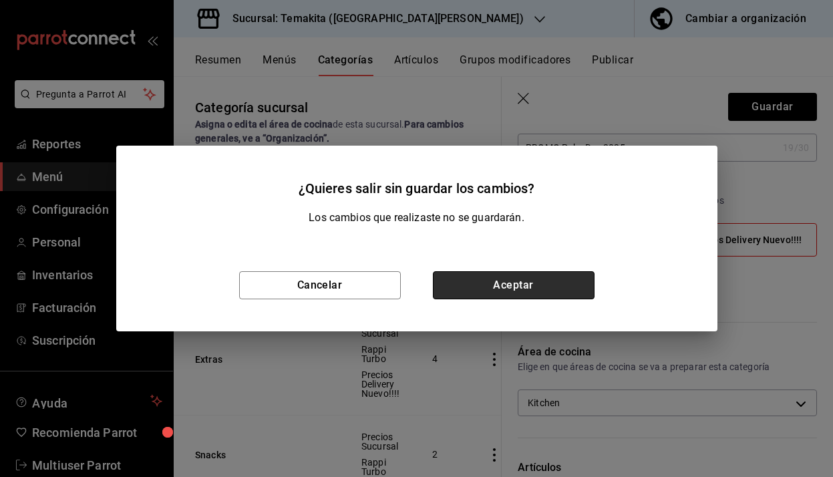
click at [475, 287] on button "Aceptar" at bounding box center [514, 285] width 162 height 28
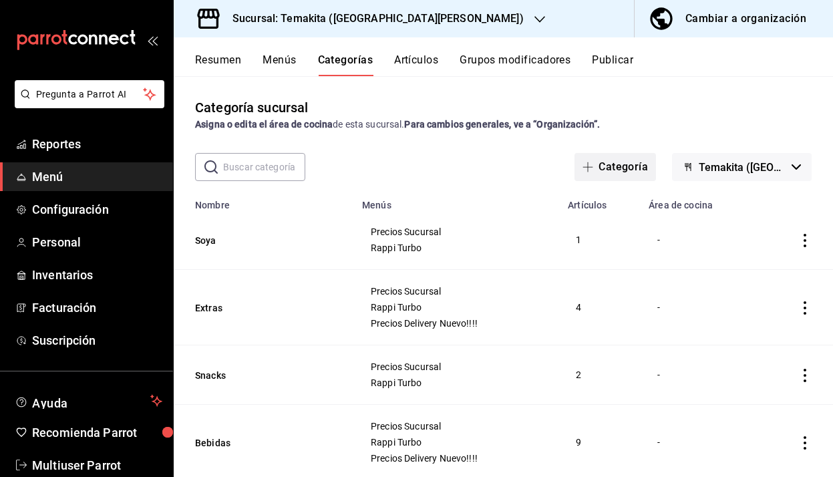
click at [611, 177] on button "Categoría" at bounding box center [616, 167] width 82 height 28
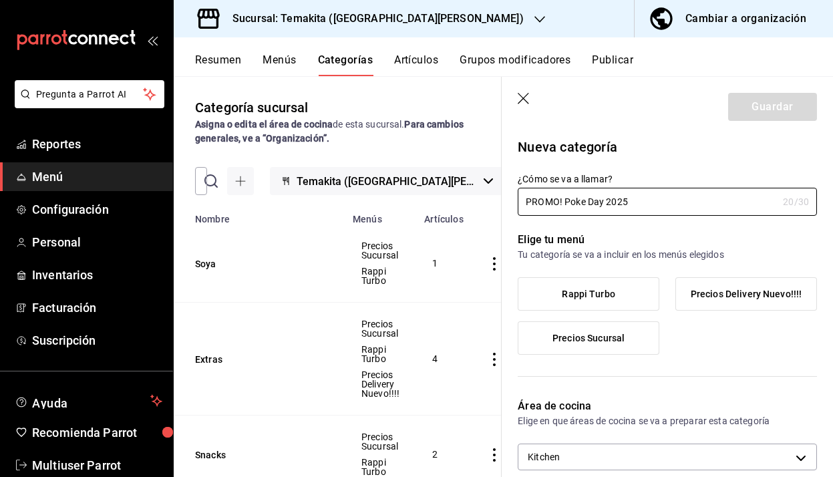
type input "PROMO! Poke Day 2025"
click at [626, 294] on label "Rappi Turbo" at bounding box center [589, 294] width 140 height 32
click at [0, 0] on input "Rappi Turbo" at bounding box center [0, 0] width 0 height 0
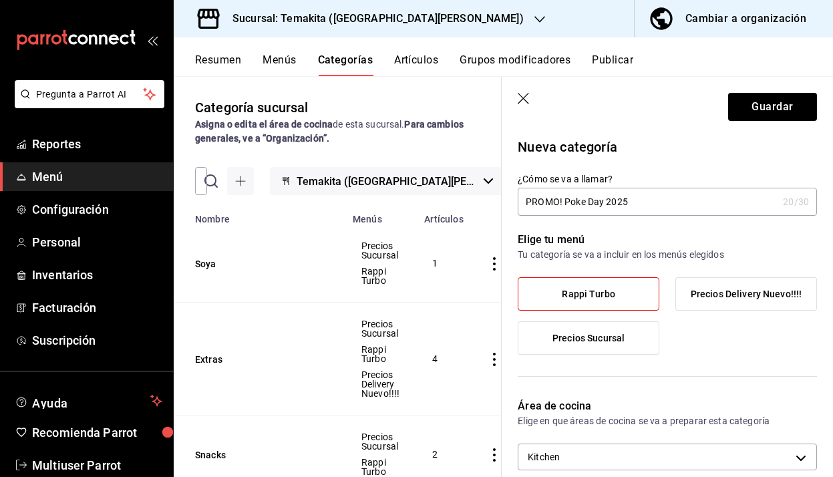
click at [700, 299] on span "Precios Delivery Nuevo!!!!" at bounding box center [746, 294] width 111 height 11
click at [0, 0] on input "Precios Delivery Nuevo!!!!" at bounding box center [0, 0] width 0 height 0
click at [645, 319] on div "Rappi Turbo Precios Delivery Nuevo!!!! Precios Sucursal" at bounding box center [667, 321] width 299 height 88
click at [638, 335] on label "Precios Sucursal" at bounding box center [589, 338] width 140 height 32
click at [0, 0] on input "Precios Sucursal" at bounding box center [0, 0] width 0 height 0
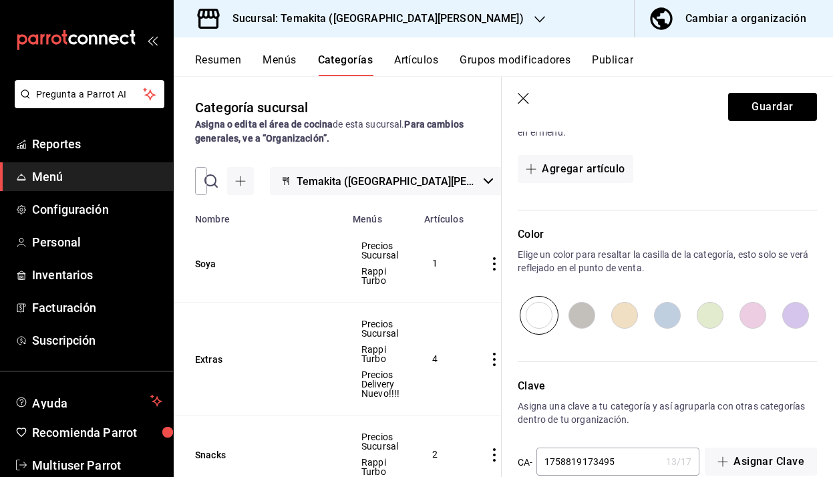
scroll to position [444, 0]
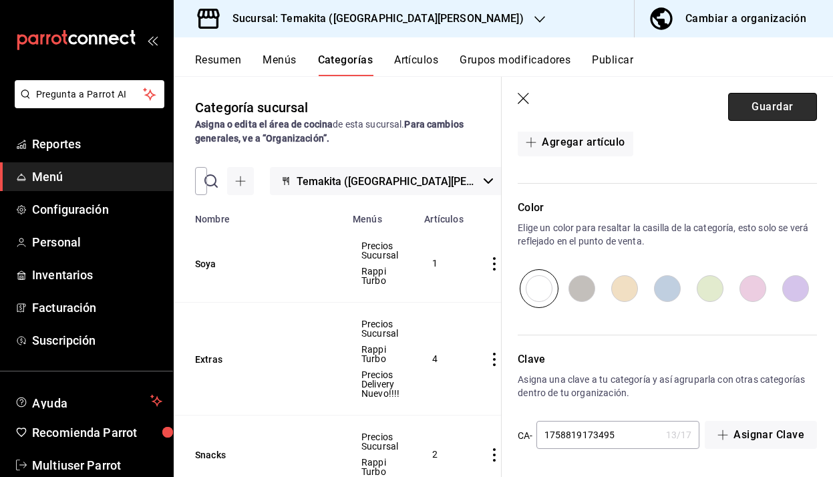
click at [775, 119] on button "Guardar" at bounding box center [773, 107] width 89 height 28
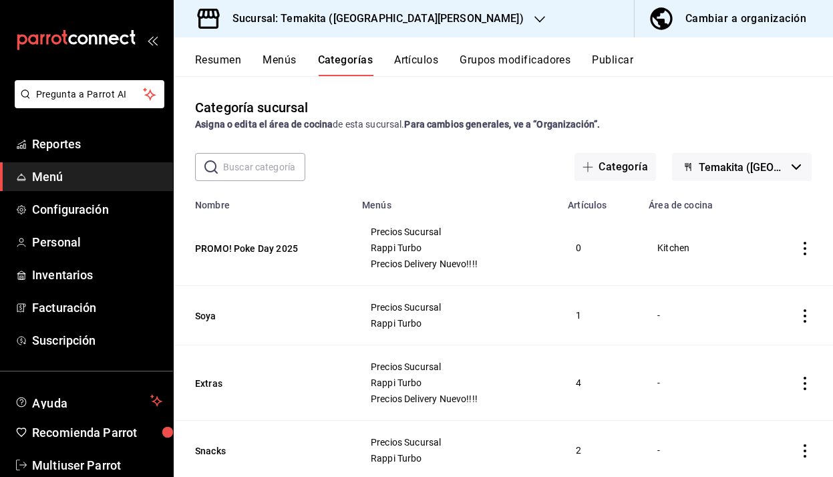
click at [416, 63] on button "Artículos" at bounding box center [416, 64] width 44 height 23
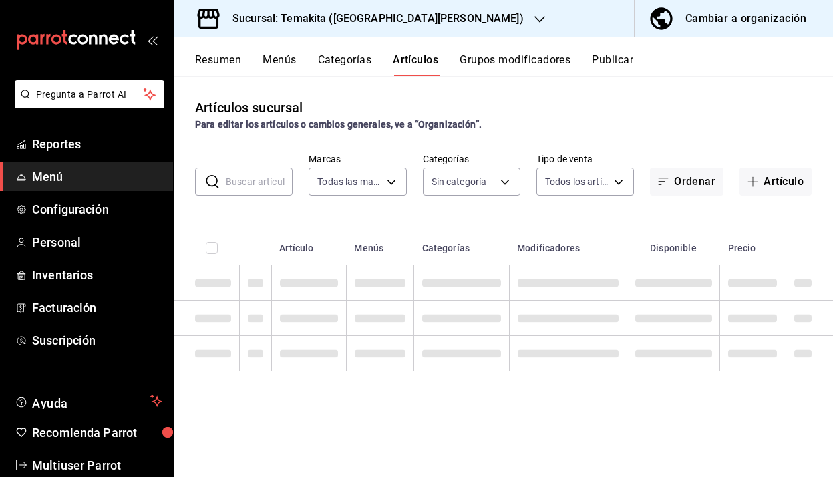
type input "5ecb883c-6082-454f-b014-e9f75b7424c0,f549d267-c7ca-4f3c-8681-269f550fd1cd"
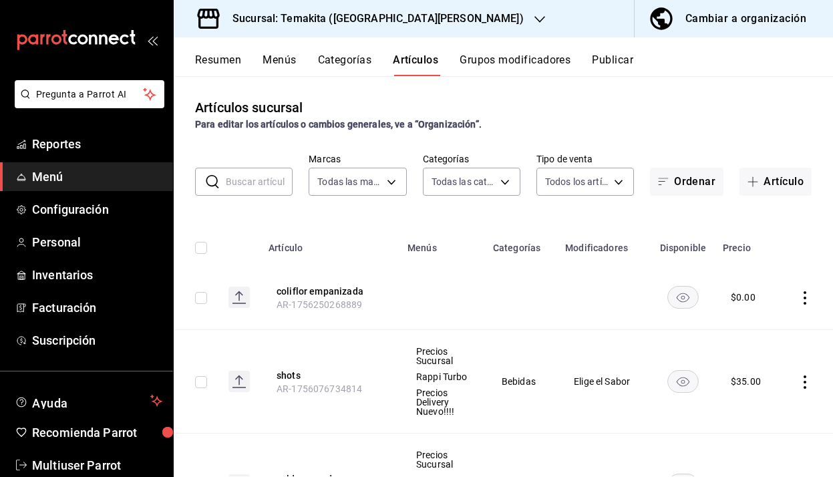
type input "7391d8aa-30c3-4873-8d20-4c9e9af148d5,c21959cc-edba-4e6b-9dfd-cc165f0bc96c,9bb8a…"
click at [761, 186] on span "button" at bounding box center [756, 181] width 16 height 11
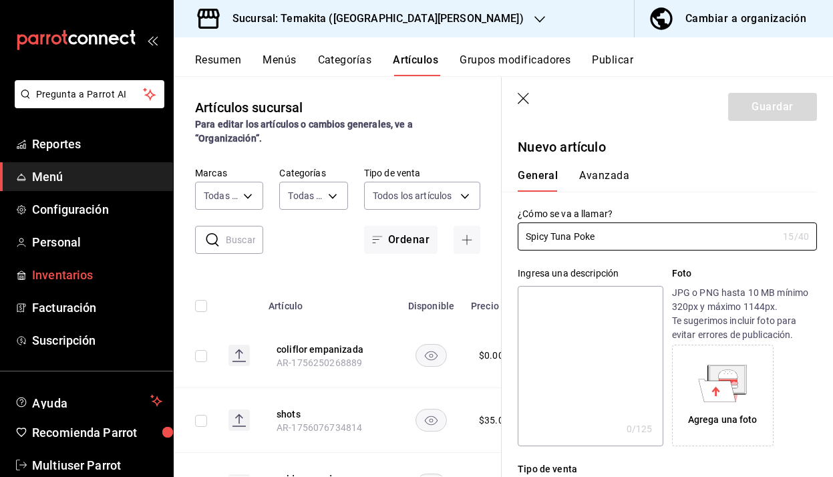
type input "Spicy Tuna Poke"
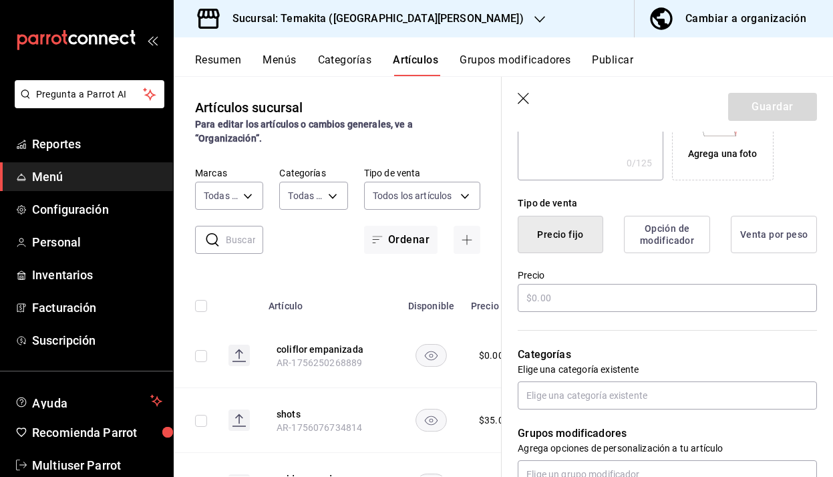
scroll to position [265, 0]
click at [584, 305] on input "text" at bounding box center [667, 299] width 299 height 28
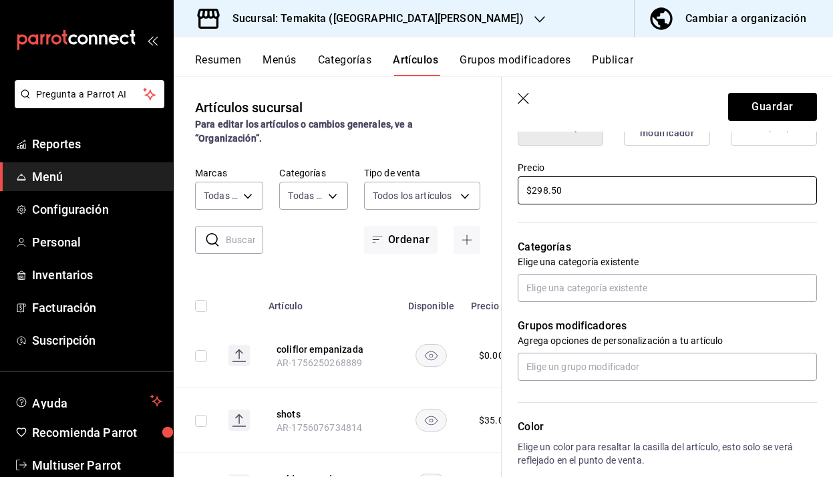
scroll to position [385, 0]
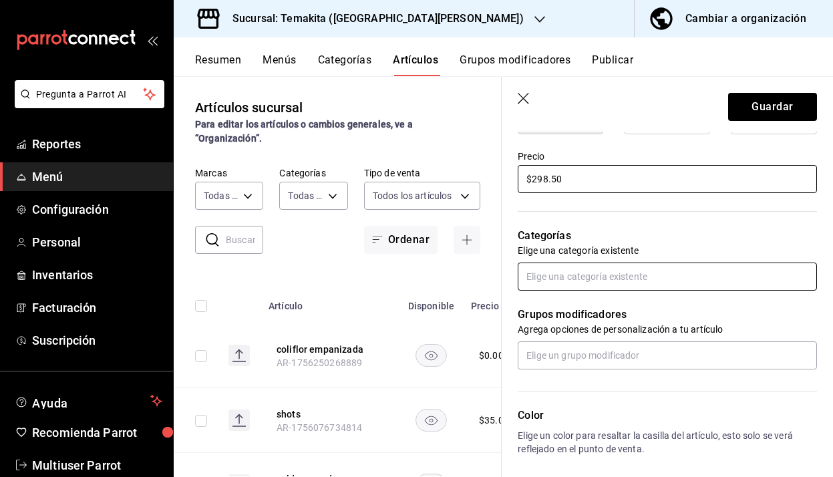
type input "$298.50"
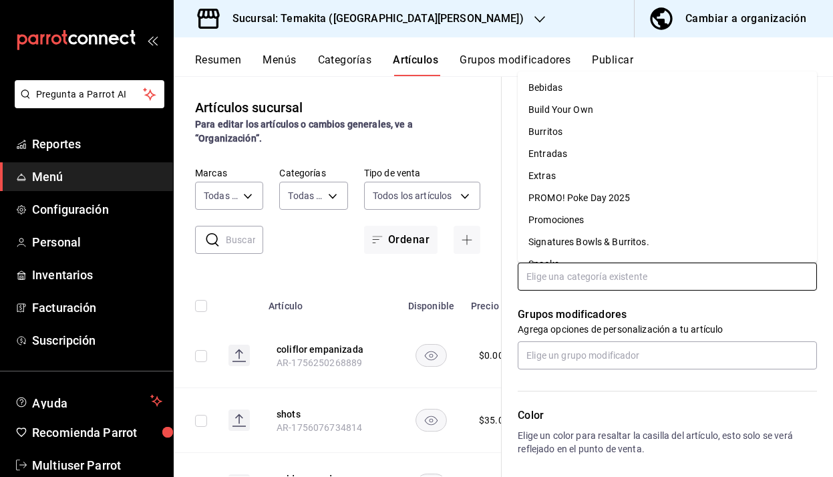
click at [614, 270] on input "text" at bounding box center [667, 277] width 299 height 28
click at [620, 199] on li "PROMO! Poke Day 2025" at bounding box center [667, 198] width 299 height 22
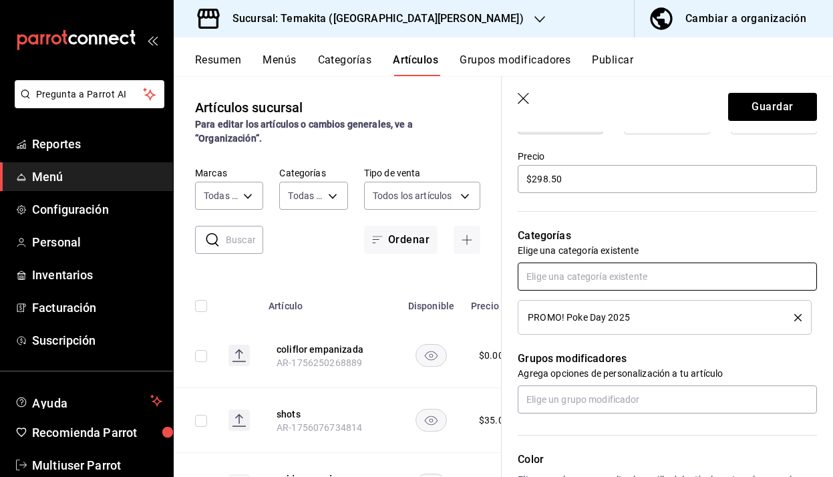
scroll to position [453, 0]
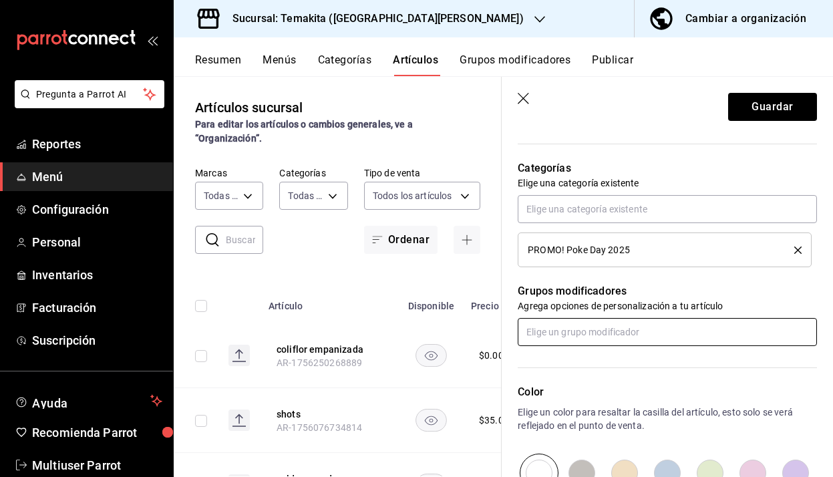
click at [624, 336] on input "text" at bounding box center [667, 332] width 299 height 28
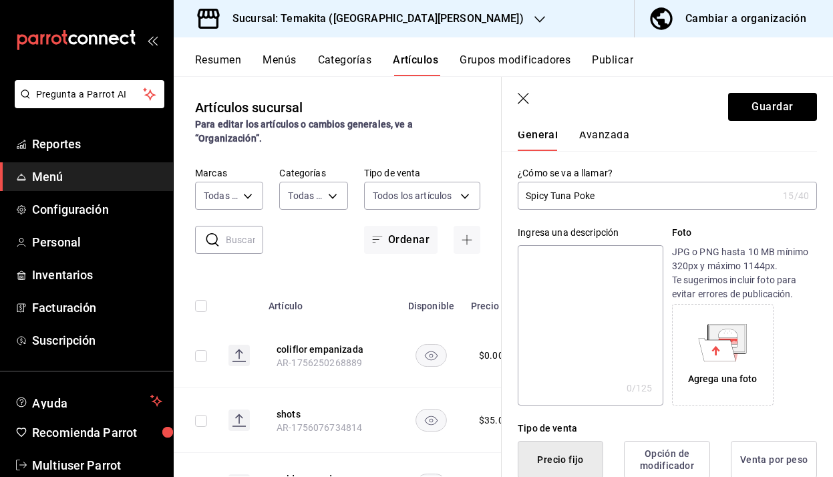
scroll to position [39, 0]
click at [782, 423] on div "Tipo de venta" at bounding box center [667, 430] width 299 height 14
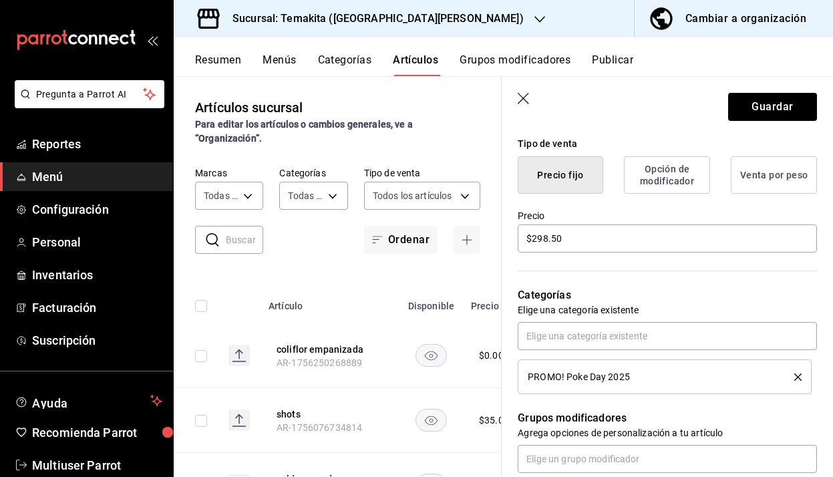
scroll to position [0, 0]
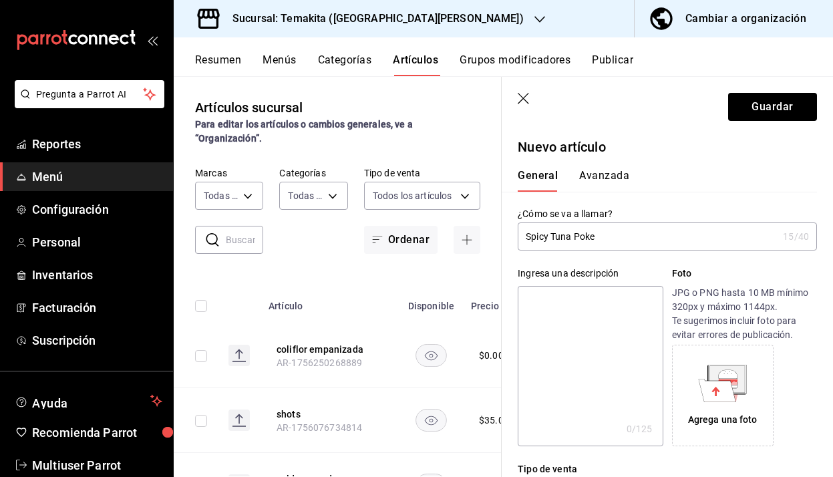
click at [596, 172] on button "Avanzada" at bounding box center [604, 180] width 50 height 23
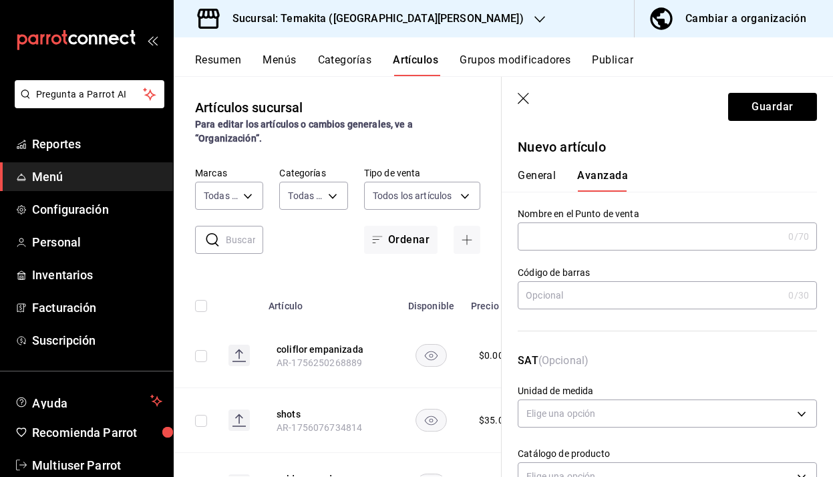
click at [543, 172] on button "General" at bounding box center [537, 180] width 38 height 23
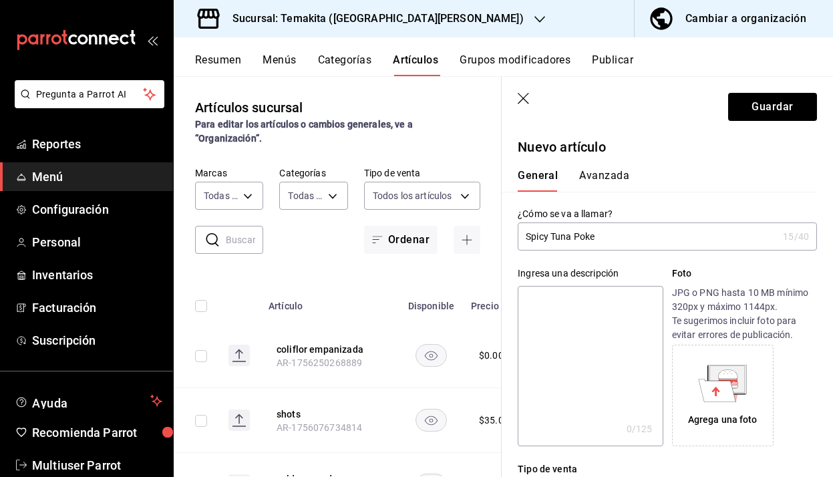
click at [553, 297] on textarea at bounding box center [590, 366] width 145 height 160
type textarea "2"
type textarea "x"
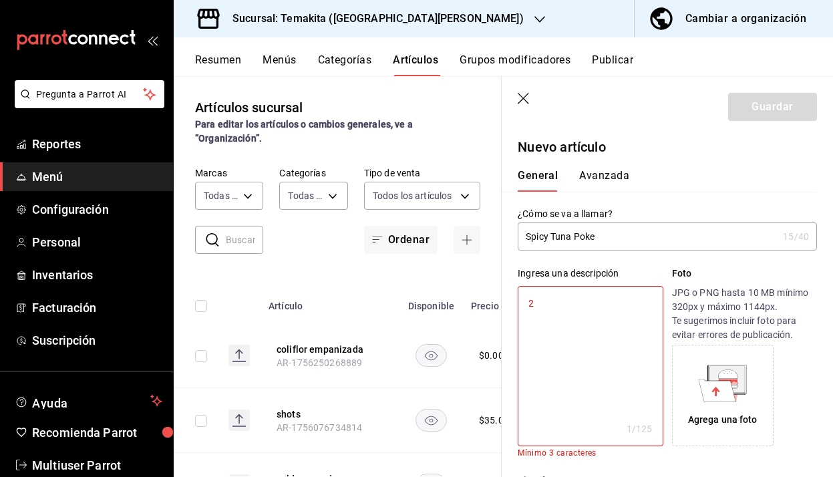
type textarea "2"
type textarea "x"
type textarea "2 P"
type textarea "x"
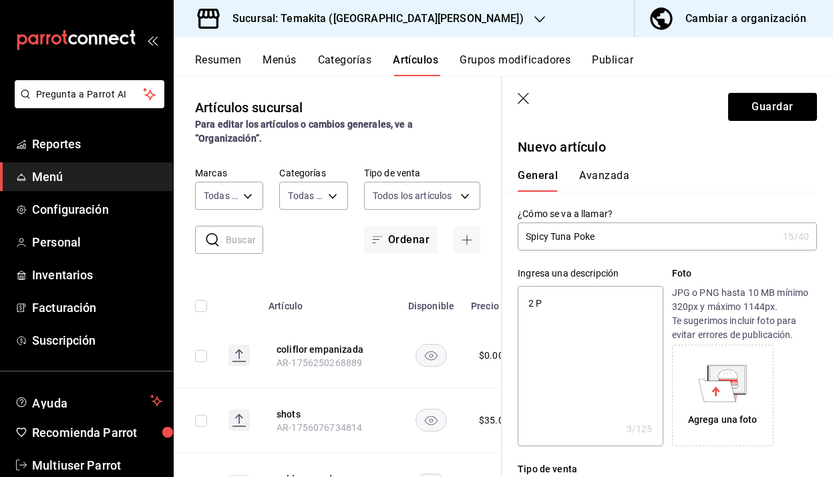
type textarea "2 Po"
type textarea "x"
type textarea "2 Pok"
type textarea "x"
type textarea "2 Poke"
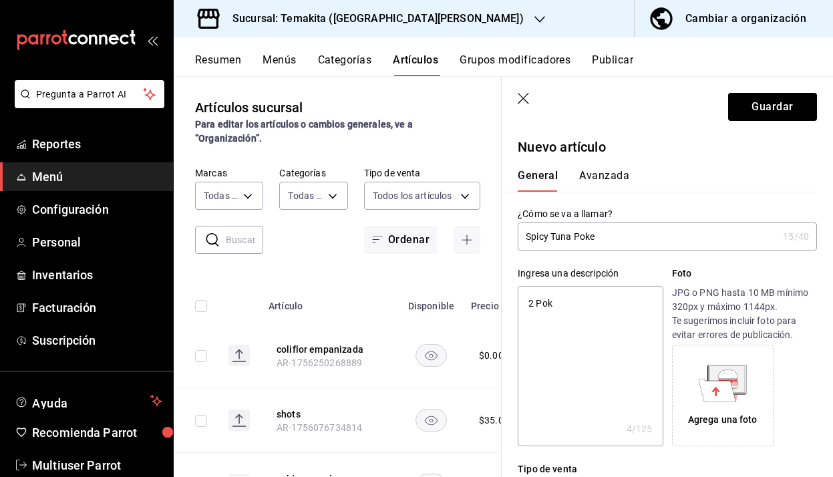
type textarea "x"
type textarea "2 Pokes"
type textarea "x"
type textarea "2 Pokes"
type textarea "x"
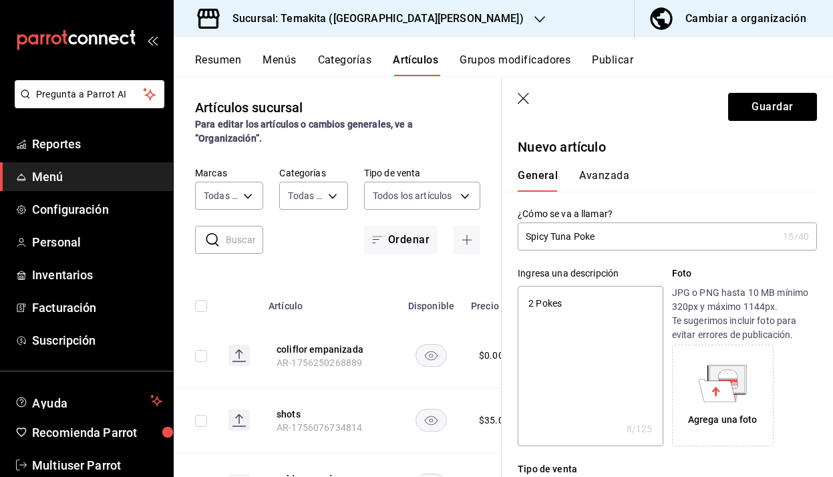
type textarea "2 Pokes S"
type textarea "x"
type textarea "2 Pokes Sp"
type textarea "x"
type textarea "2 Pokes Spi"
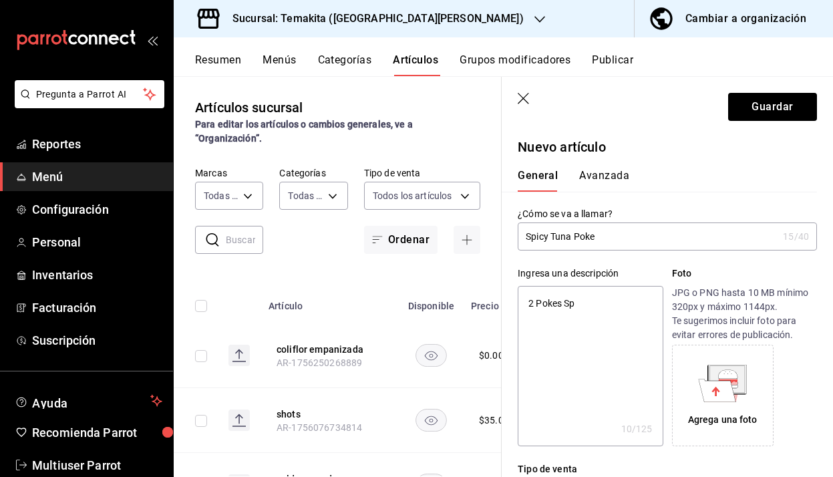
type textarea "x"
type textarea "2 Pokes Spic"
type textarea "x"
type textarea "2 Pokes Spicy"
type textarea "x"
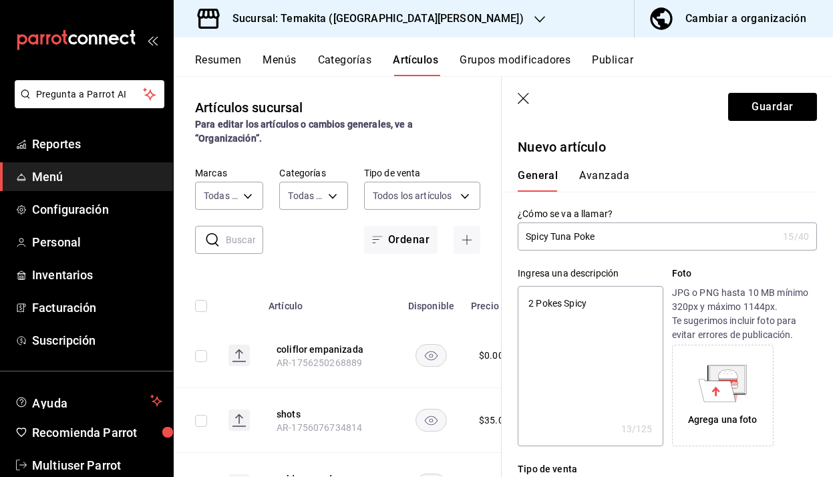
type textarea "2 Pokes Spicy"
type textarea "x"
type textarea "2 Pokes Spicy T"
type textarea "x"
type textarea "2 Pokes Spicy Tu"
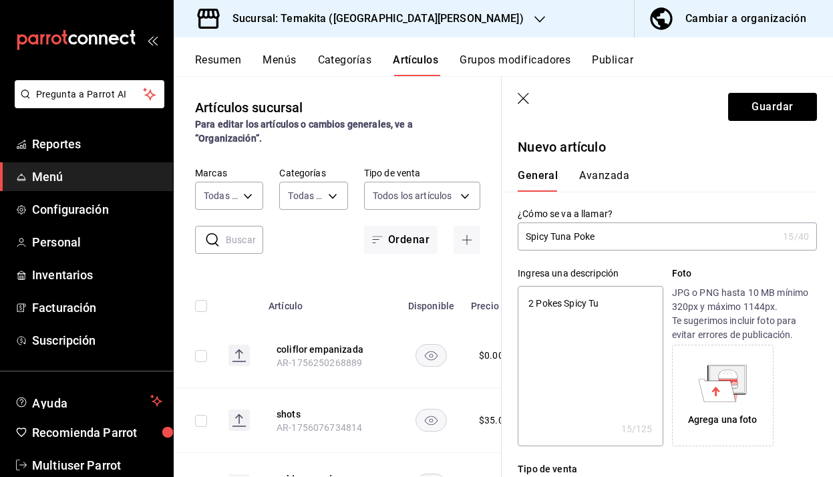
type textarea "x"
type textarea "2 Pokes Spicy Tun"
type textarea "x"
type textarea "2 Pokes Spicy Tuna"
type textarea "x"
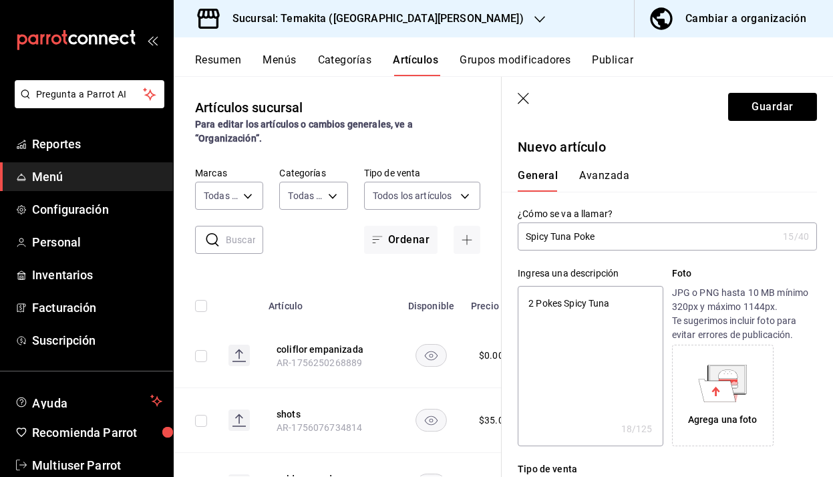
type textarea "2 Pokes Spicy Tuna"
type textarea "x"
type textarea "2 Pokes Spicy Tuna e"
type textarea "x"
type textarea "2 Pokes Spicy Tuna en"
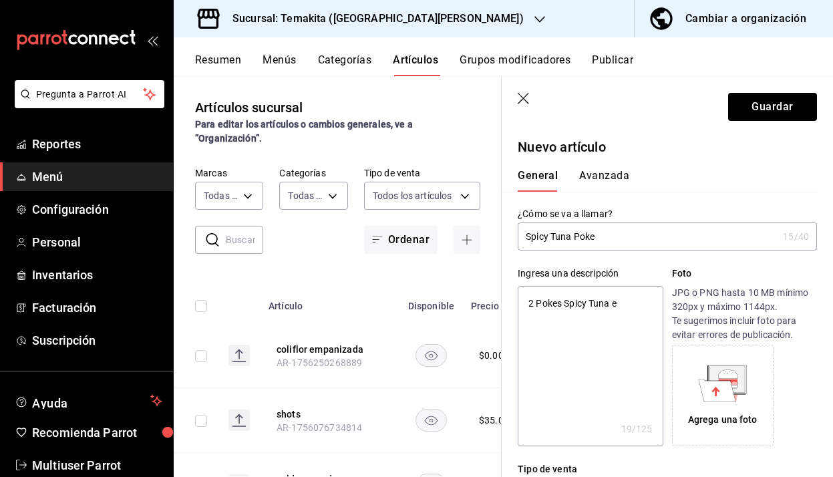
type textarea "x"
type textarea "2 Pokes Spicy Tuna en"
type textarea "x"
type textarea "2 Pokes Spicy Tuna en b"
type textarea "x"
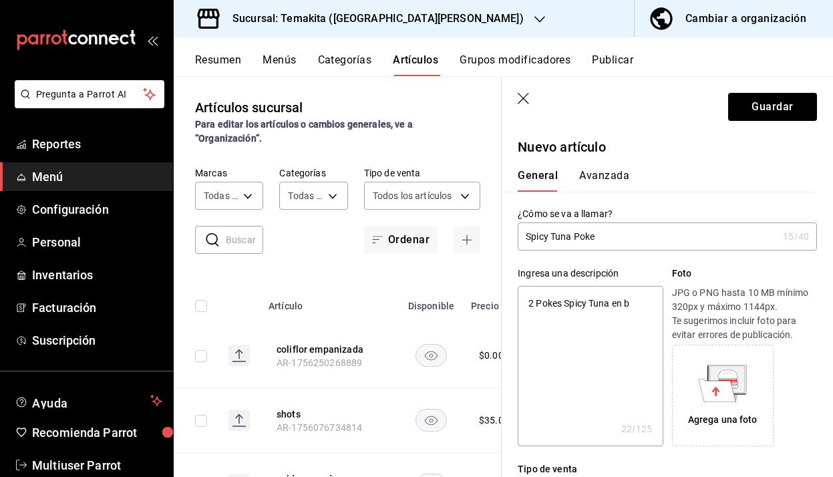
type textarea "2 Pokes Spicy Tuna en ba"
type textarea "x"
type textarea "2 Pokes Spicy Tuna en bas"
type textarea "x"
type textarea "2 Pokes Spicy Tuna en base"
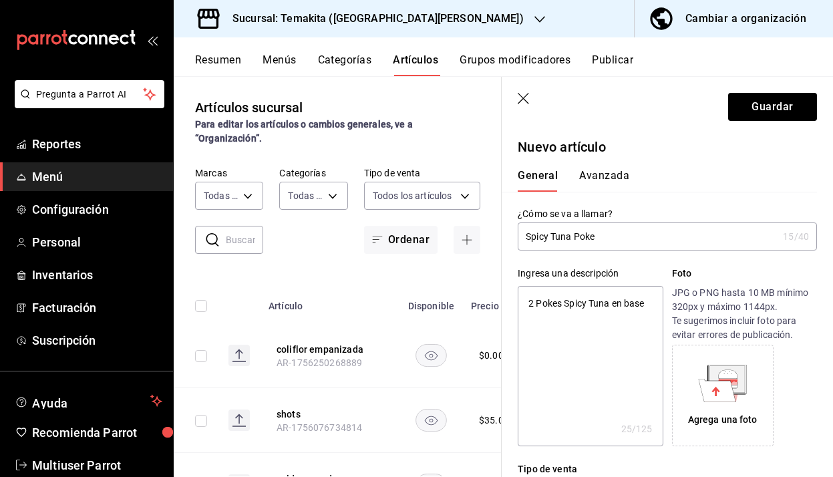
type textarea "x"
type textarea "2 Pokes Spicy Tuna en base d"
type textarea "x"
type textarea "2 Pokes Spicy Tuna en base de"
type textarea "x"
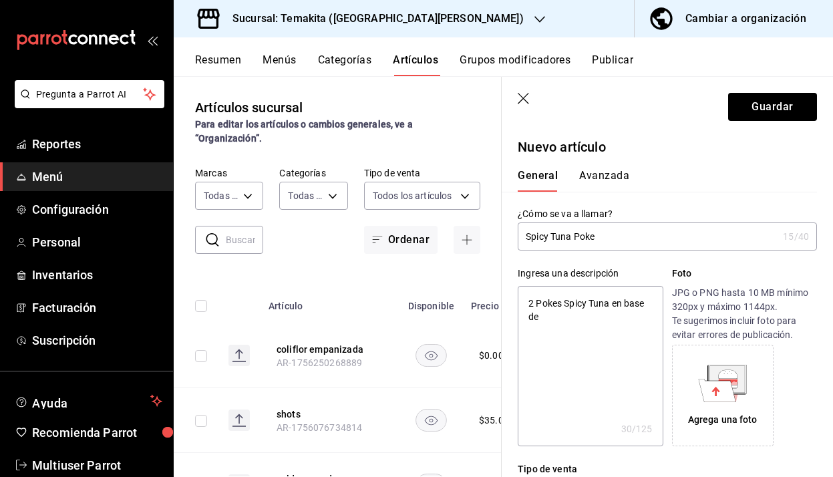
type textarea "2 Pokes Spicy Tuna en base de A"
type textarea "x"
type textarea "2 Pokes Spicy Tuna en base de Ar"
type textarea "x"
type textarea "2 Pokes Spicy Tuna en base de Arr"
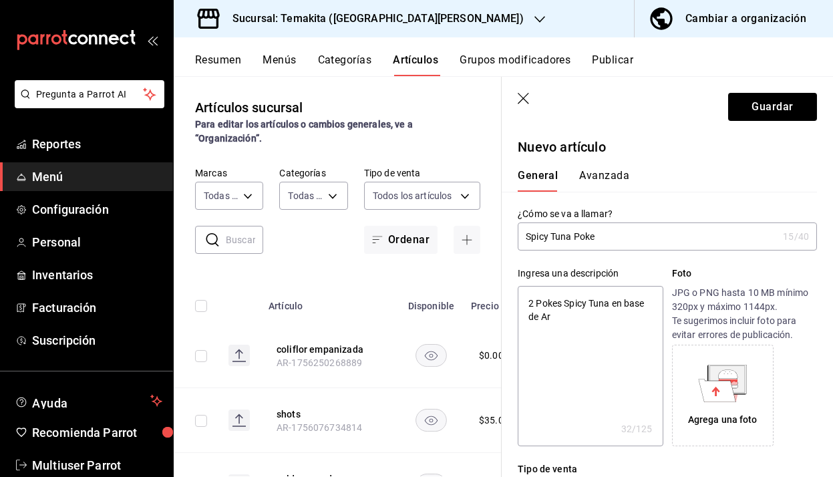
type textarea "x"
type textarea "2 Pokes Spicy Tuna en base de Arro"
type textarea "x"
type textarea "2 Pokes Spicy Tuna en base de [GEOGRAPHIC_DATA]"
type textarea "x"
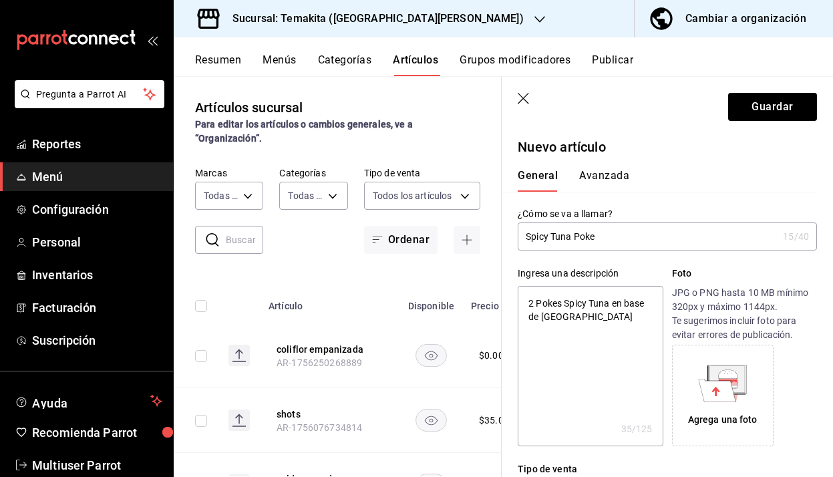
type textarea "2 Pokes Spicy Tuna en base de Arro"
type textarea "x"
type textarea "2 Pokes Spicy Tuna en base de Arr"
type textarea "x"
type textarea "2 Pokes Spicy Tuna en base de Ar"
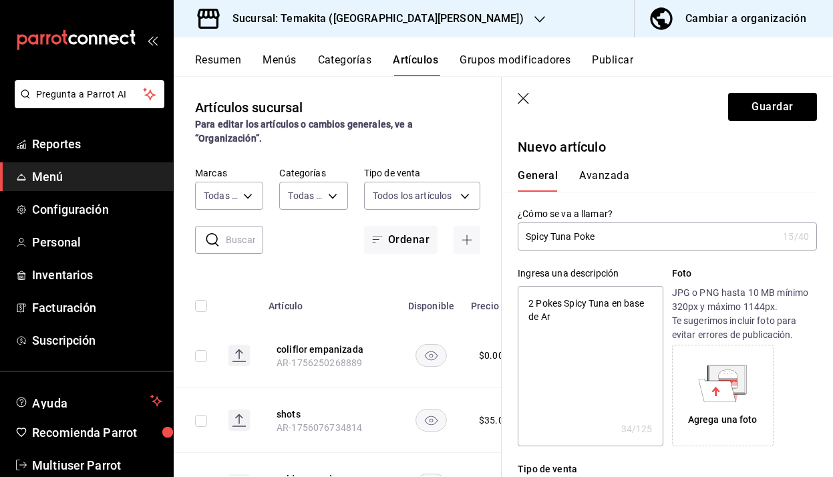
type textarea "x"
type textarea "2 Pokes Spicy Tuna en base de A"
type textarea "x"
type textarea "2 Pokes Spicy Tuna en base de"
type textarea "x"
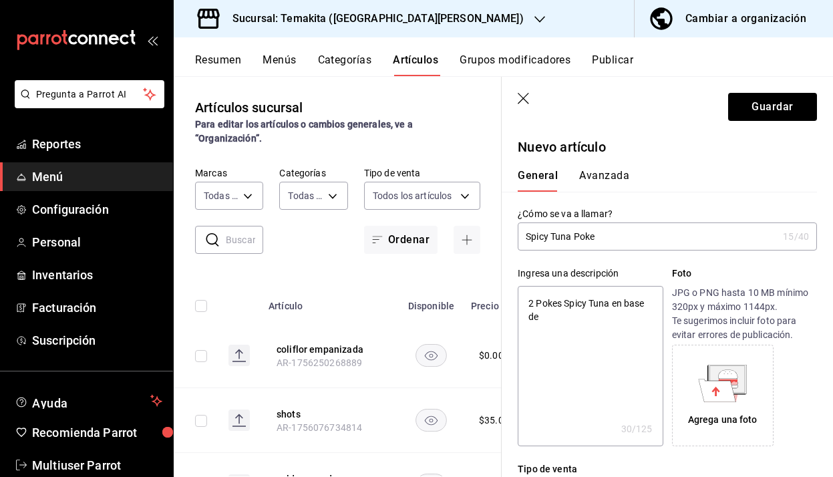
type textarea "2 Pokes Spicy Tuna en base de a"
type textarea "x"
type textarea "2 Pokes Spicy Tuna en base de ar"
type textarea "x"
click at [537, 317] on textarea "2 Pokes Spicy Tuna chicos en base de arroz blanco" at bounding box center [590, 366] width 145 height 160
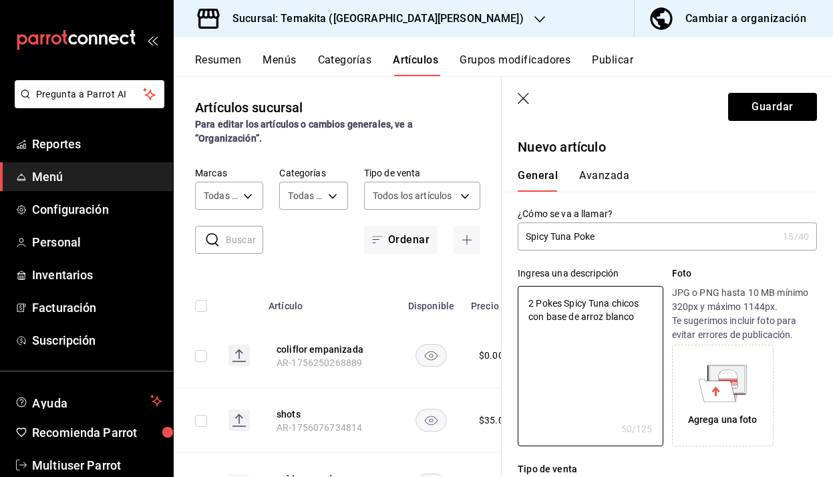
click at [715, 397] on icon at bounding box center [717, 390] width 37 height 23
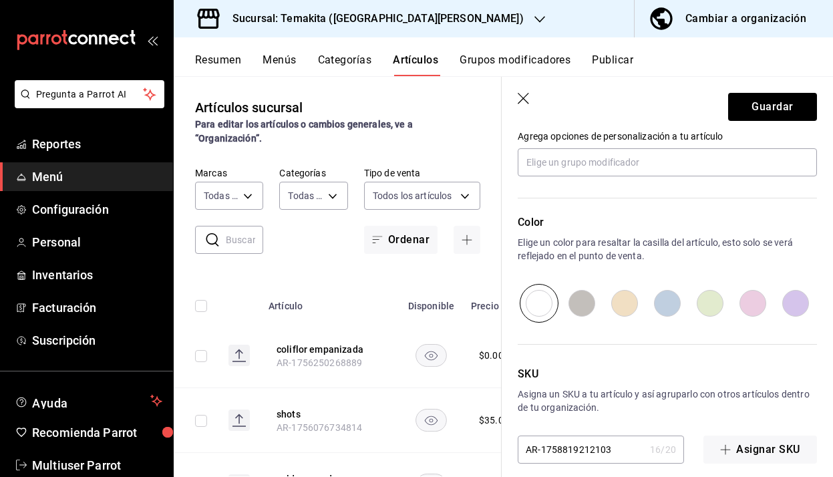
scroll to position [636, 0]
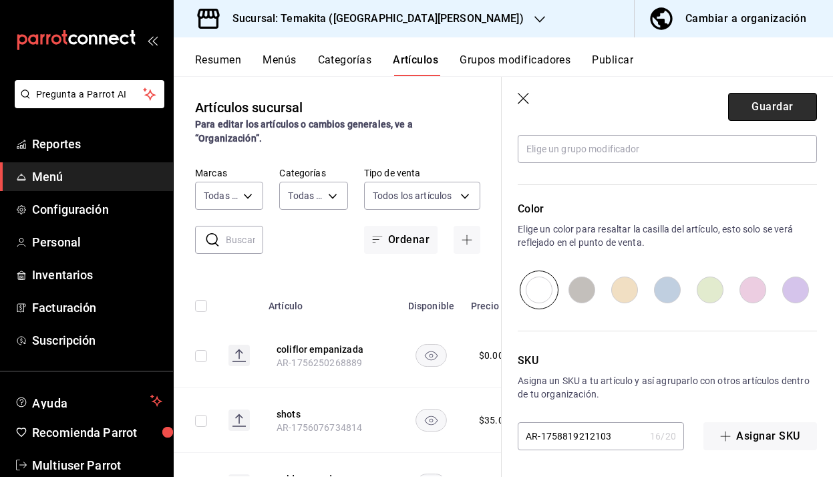
click at [778, 108] on button "Guardar" at bounding box center [773, 107] width 89 height 28
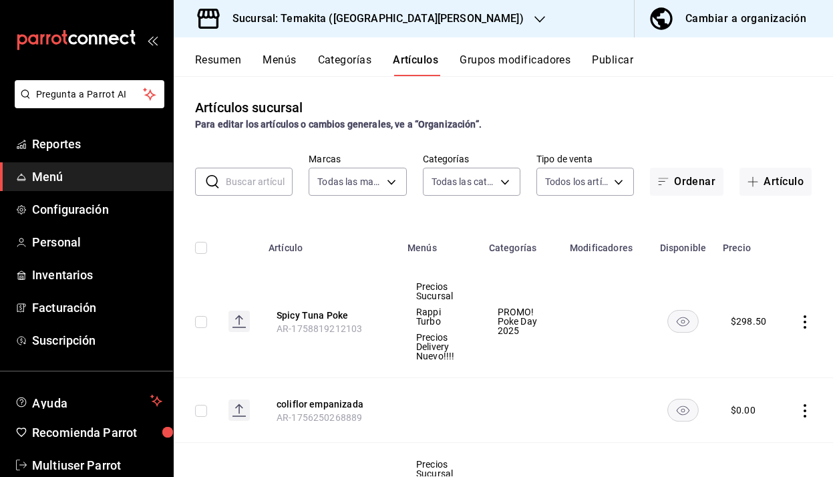
click at [806, 324] on icon "actions" at bounding box center [805, 321] width 13 height 13
click at [751, 351] on span "Editar" at bounding box center [765, 353] width 35 height 14
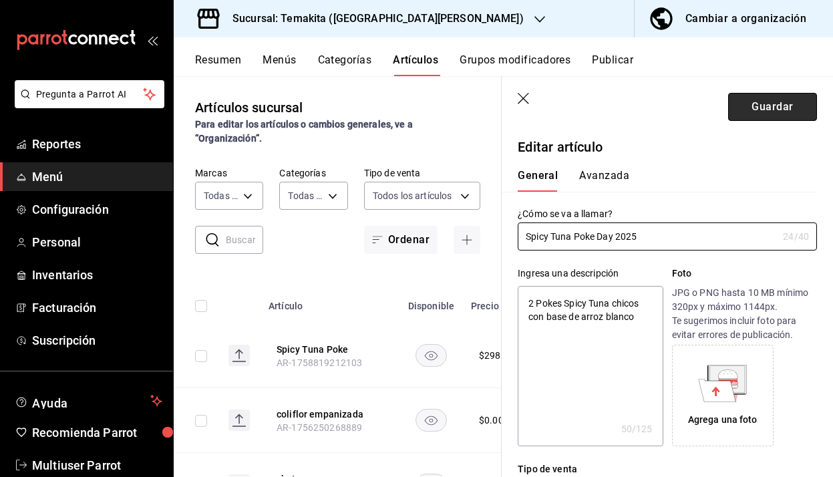
click at [755, 100] on button "Guardar" at bounding box center [773, 107] width 89 height 28
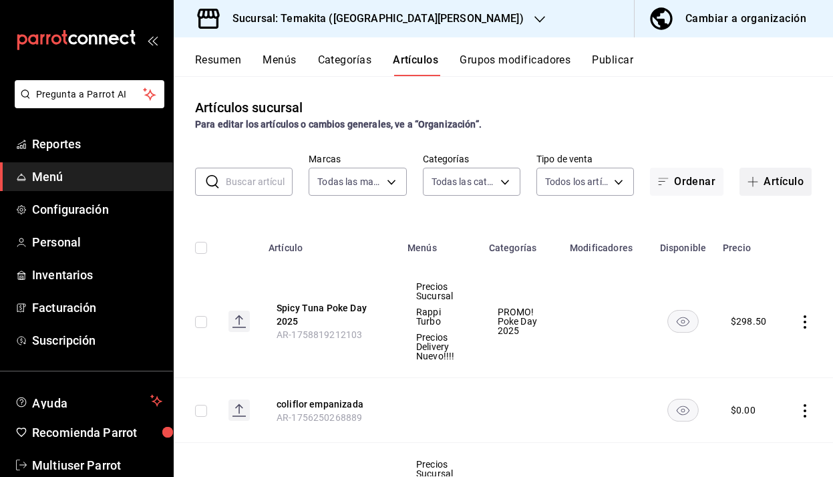
click at [771, 185] on button "Artículo" at bounding box center [776, 182] width 72 height 28
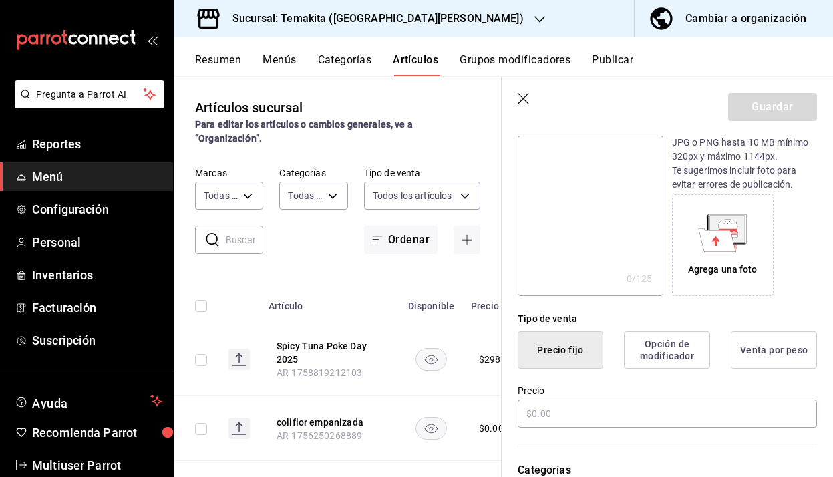
scroll to position [159, 0]
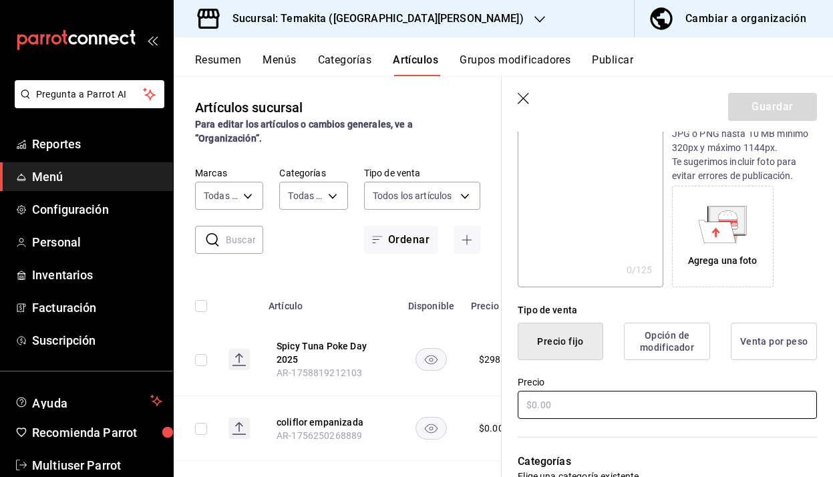
click at [563, 401] on input "text" at bounding box center [667, 405] width 299 height 28
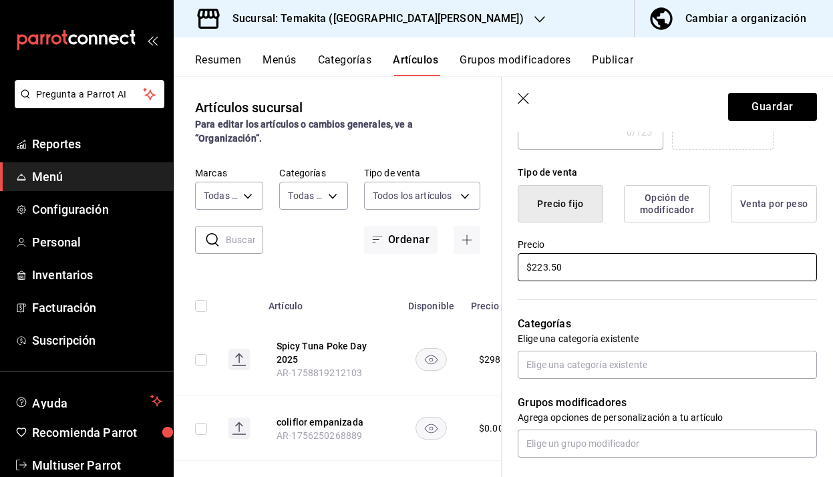
scroll to position [298, 0]
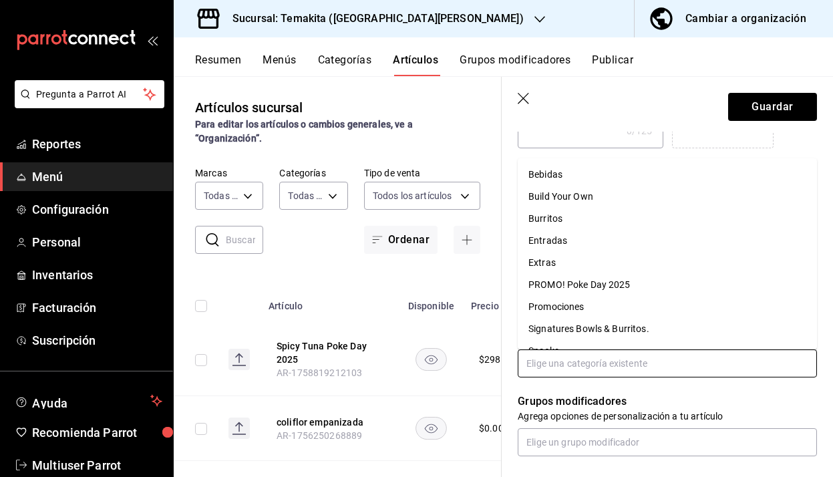
click at [622, 359] on input "text" at bounding box center [667, 364] width 299 height 28
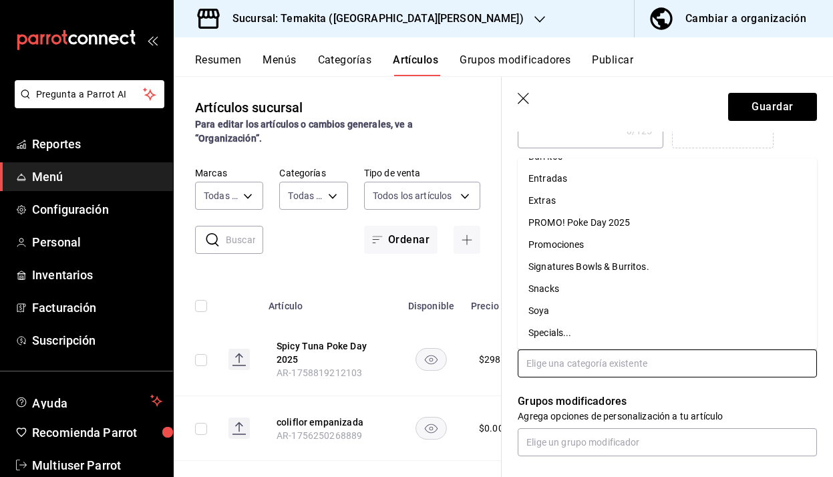
click at [622, 219] on li "PROMO! Poke Day 2025" at bounding box center [667, 223] width 299 height 22
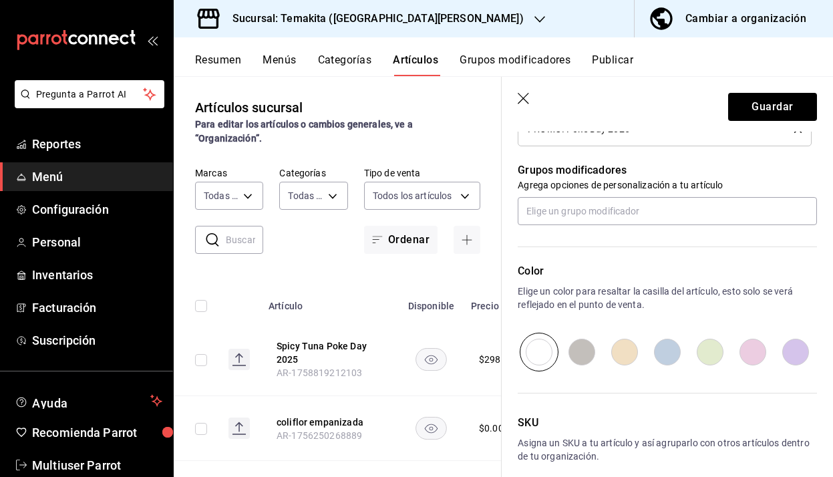
scroll to position [636, 0]
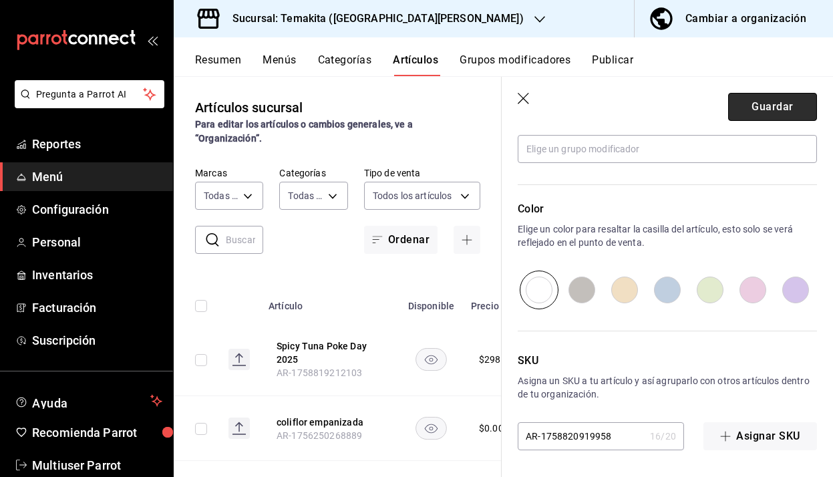
click at [772, 102] on button "Guardar" at bounding box center [773, 107] width 89 height 28
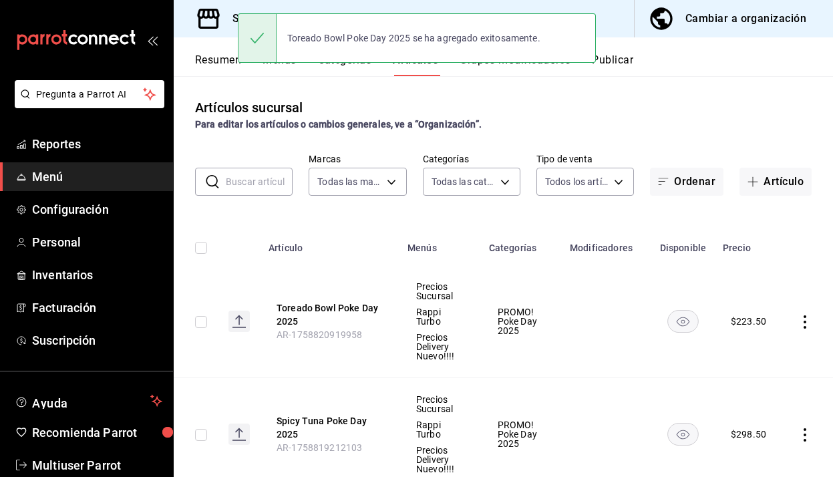
click at [807, 328] on icon "actions" at bounding box center [805, 321] width 13 height 13
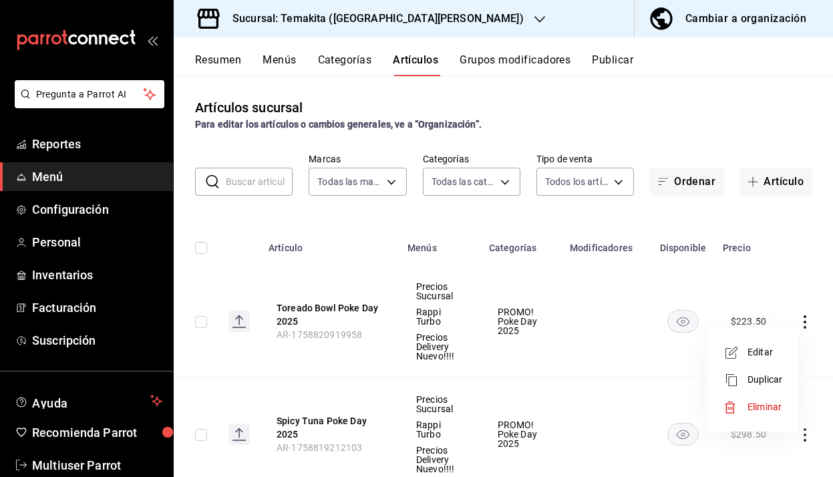
click at [755, 354] on span "Editar" at bounding box center [765, 353] width 35 height 14
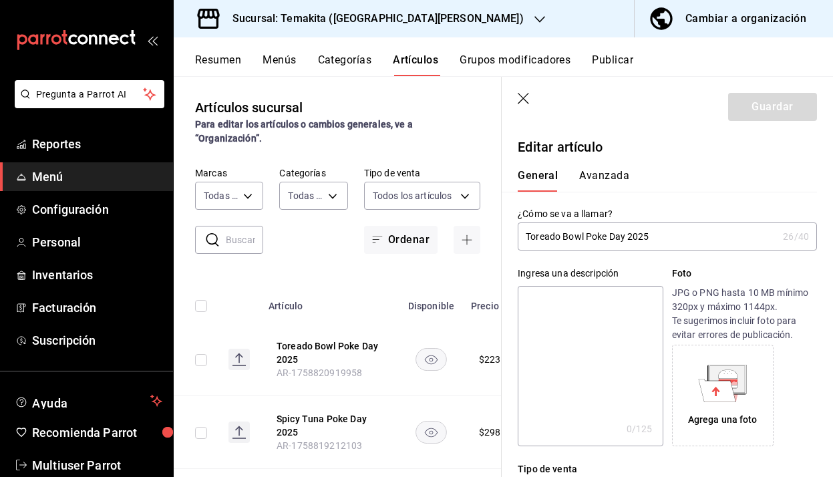
click at [527, 104] on icon "button" at bounding box center [524, 99] width 13 height 13
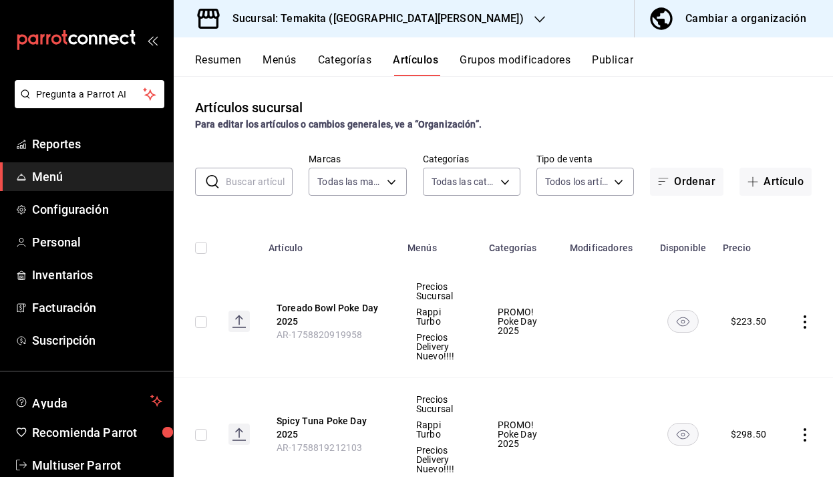
click at [805, 433] on icon "actions" at bounding box center [805, 434] width 3 height 13
click at [742, 391] on div at bounding box center [736, 388] width 24 height 16
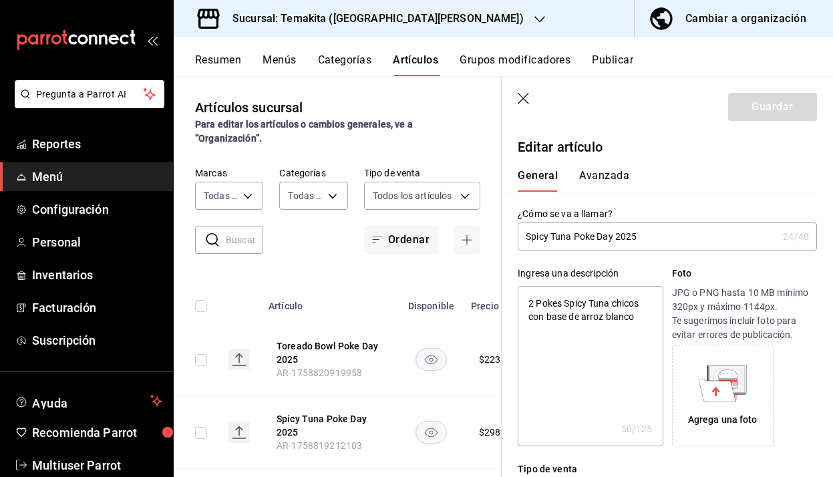
drag, startPoint x: 529, startPoint y: 301, endPoint x: 634, endPoint y: 328, distance: 108.3
click at [634, 328] on textarea "2 Pokes Spicy Tuna chicos con base de arroz blanco" at bounding box center [590, 366] width 145 height 160
click at [525, 82] on header "Guardar" at bounding box center [668, 104] width 332 height 55
click at [523, 94] on icon "button" at bounding box center [524, 99] width 13 height 13
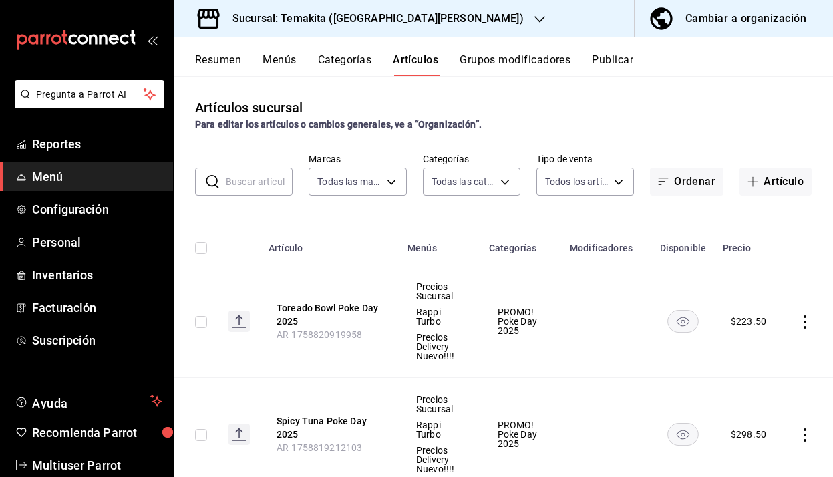
click at [806, 325] on icon "actions" at bounding box center [805, 321] width 13 height 13
click at [755, 356] on span "Editar" at bounding box center [765, 353] width 35 height 14
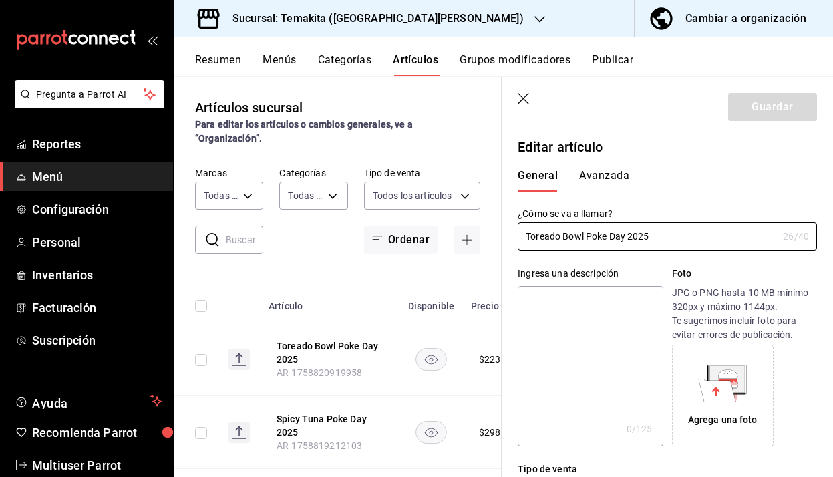
click at [573, 307] on textarea at bounding box center [590, 366] width 145 height 160
paste textarea "2 Pokes Spicy Tuna chicos con base de arroz blanco"
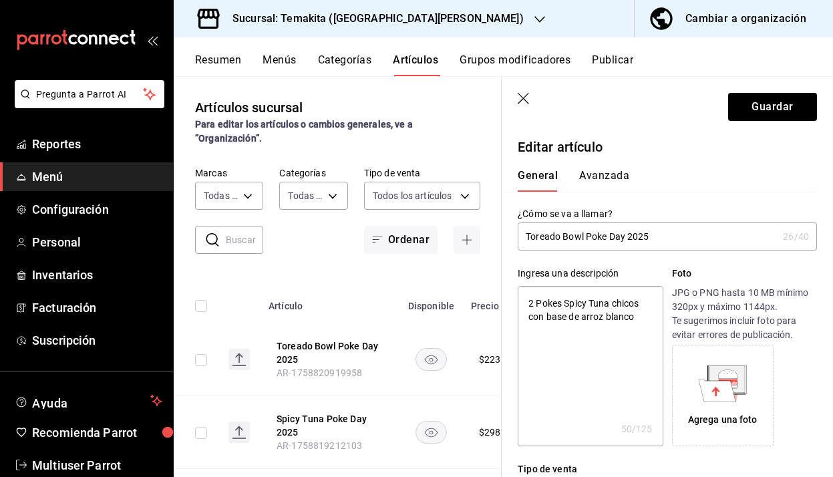
click at [611, 301] on textarea "2 Pokes Spicy Tuna chicos con base de arroz blanco" at bounding box center [590, 366] width 145 height 160
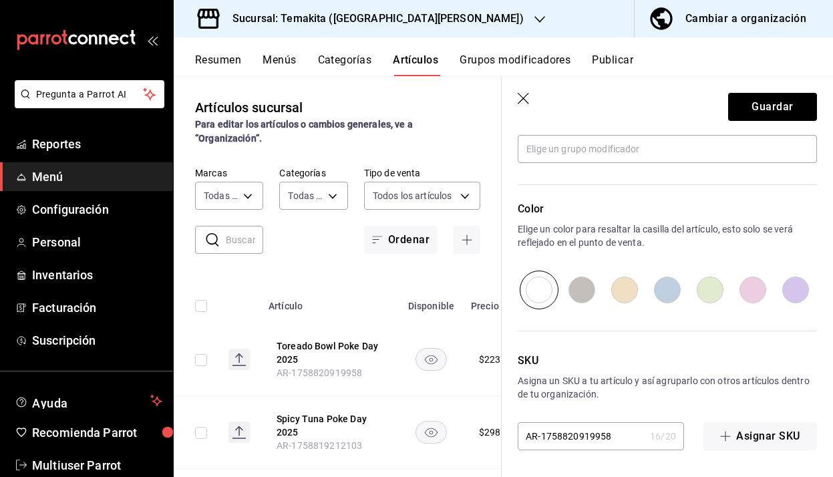
scroll to position [634, 0]
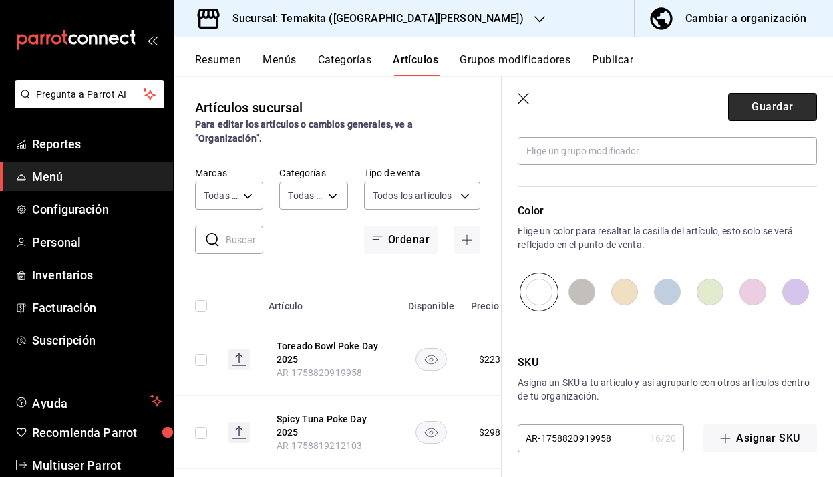
click at [772, 114] on button "Guardar" at bounding box center [773, 107] width 89 height 28
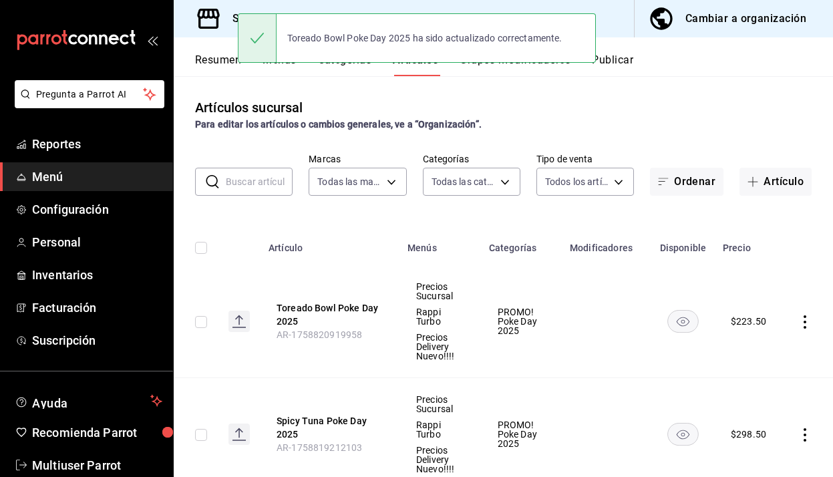
scroll to position [67, 0]
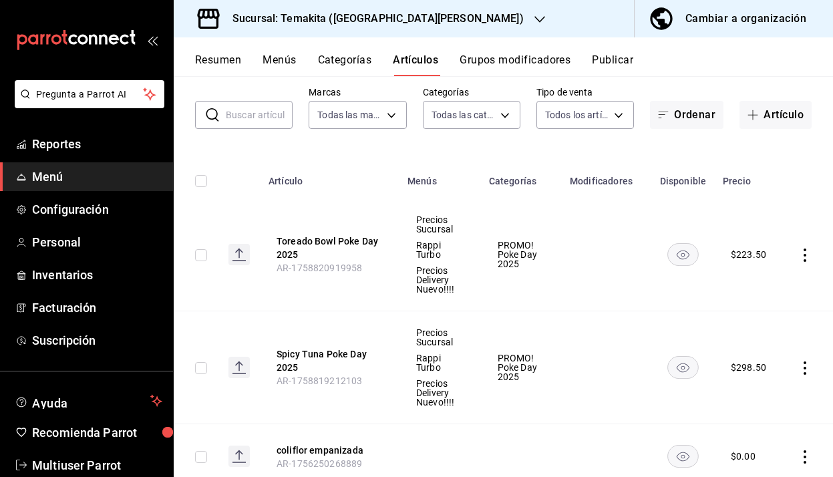
click at [241, 110] on input "text" at bounding box center [259, 115] width 67 height 27
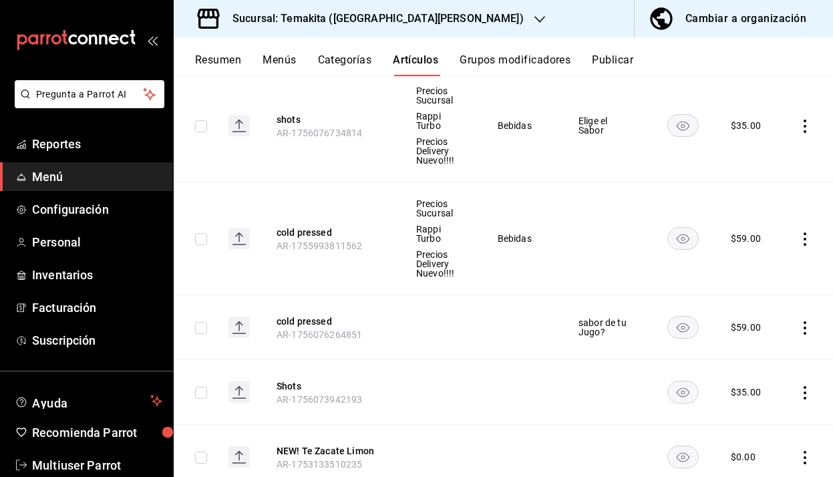
scroll to position [0, 0]
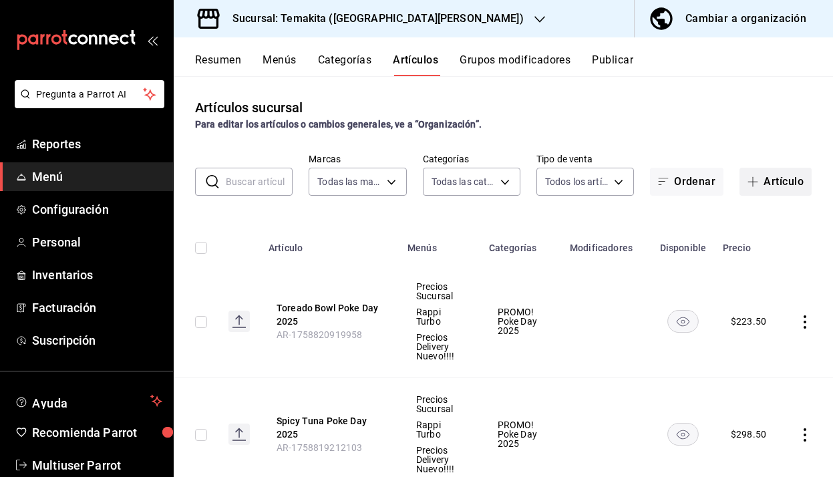
click at [781, 184] on button "Artículo" at bounding box center [776, 182] width 72 height 28
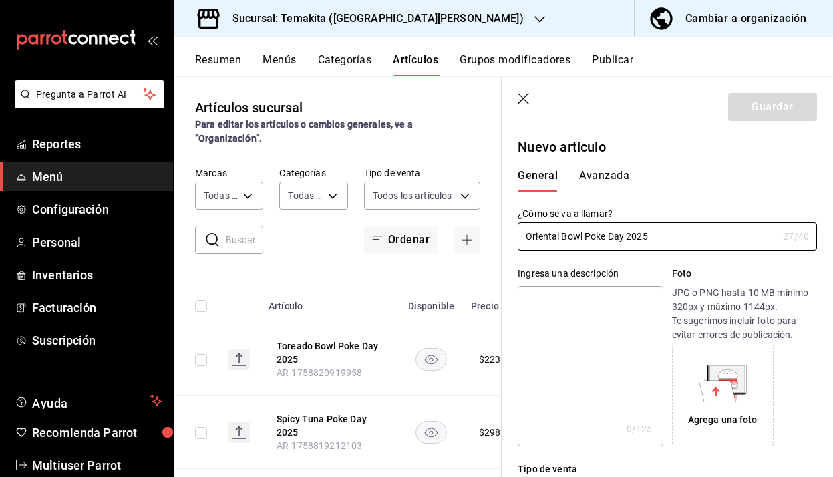
click at [581, 313] on textarea at bounding box center [590, 366] width 145 height 160
paste textarea "2 Pokes Spicy Tuna chicos con base de arroz blanco"
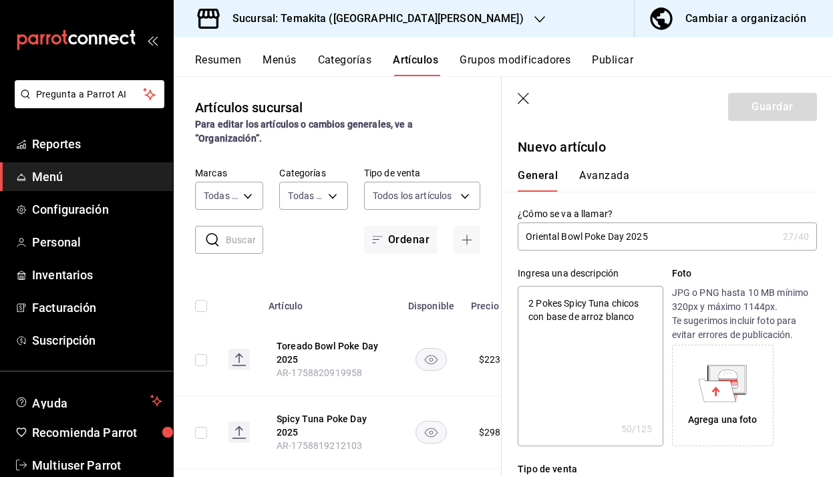
click at [610, 299] on textarea "2 Pokes Spicy Tuna chicos con base de arroz blanco" at bounding box center [590, 366] width 145 height 160
click at [581, 239] on input "Oriental Bowl Poke Day 2025" at bounding box center [648, 236] width 260 height 27
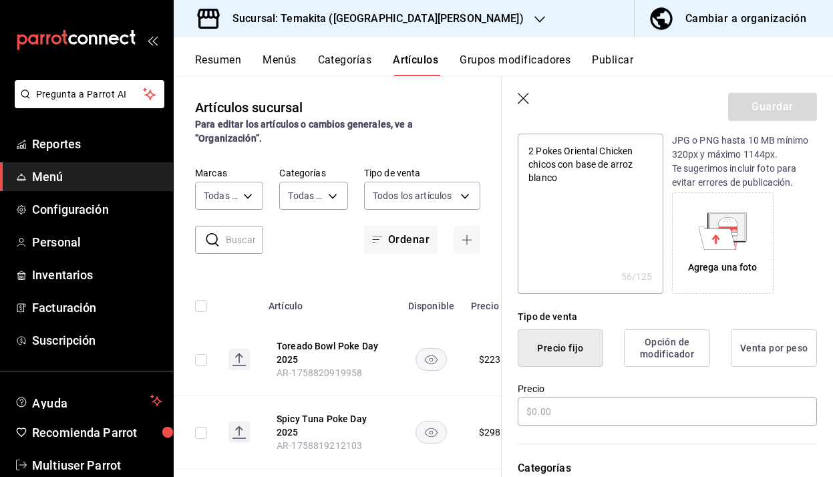
scroll to position [157, 0]
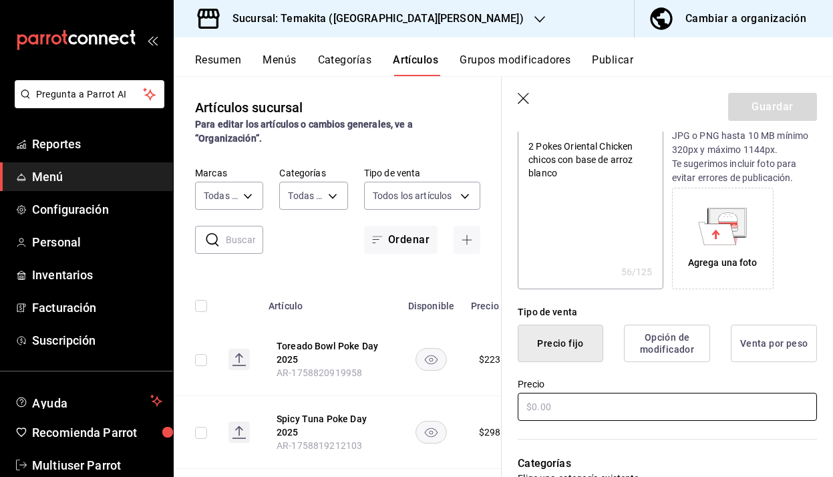
click at [626, 403] on input "text" at bounding box center [667, 407] width 299 height 28
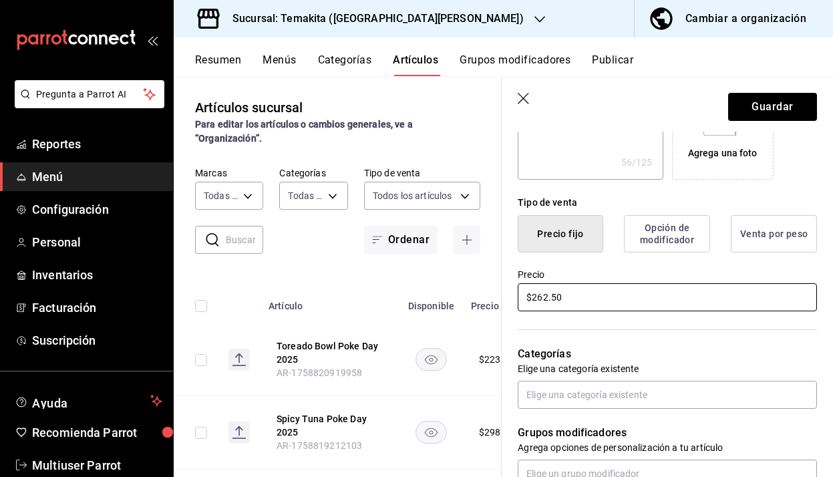
scroll to position [321, 0]
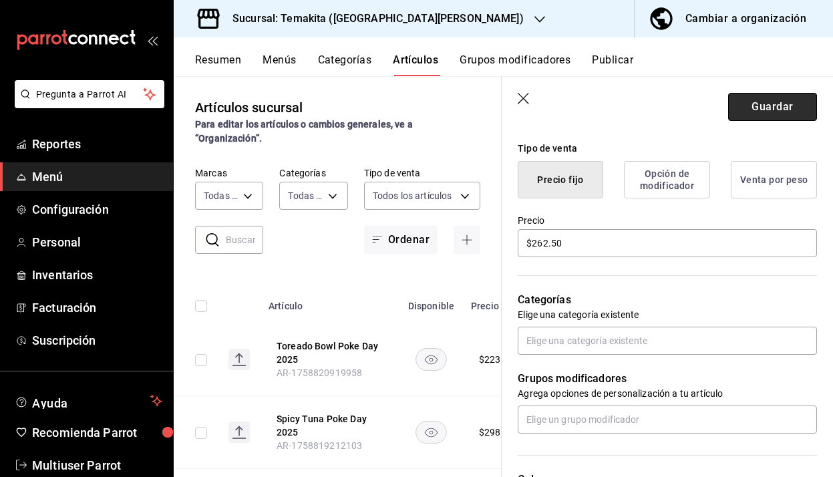
click at [756, 114] on button "Guardar" at bounding box center [773, 107] width 89 height 28
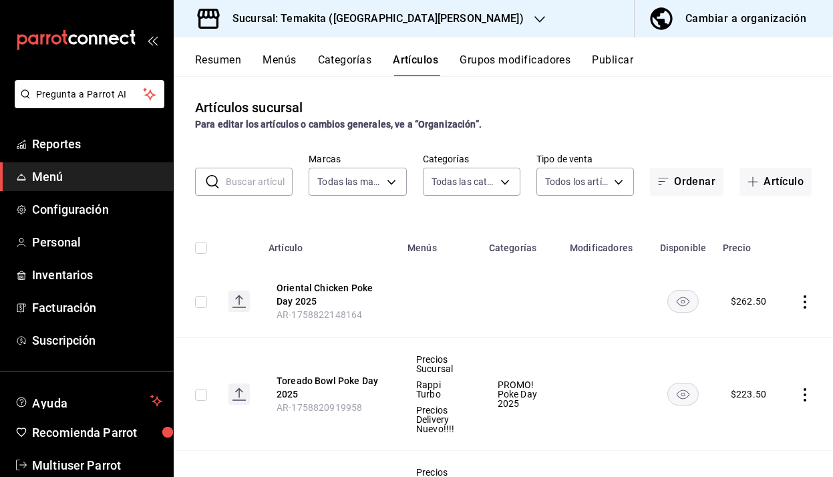
click at [814, 303] on td at bounding box center [808, 301] width 51 height 73
click at [805, 303] on icon "actions" at bounding box center [805, 301] width 13 height 13
click at [775, 329] on span "Editar" at bounding box center [765, 333] width 35 height 14
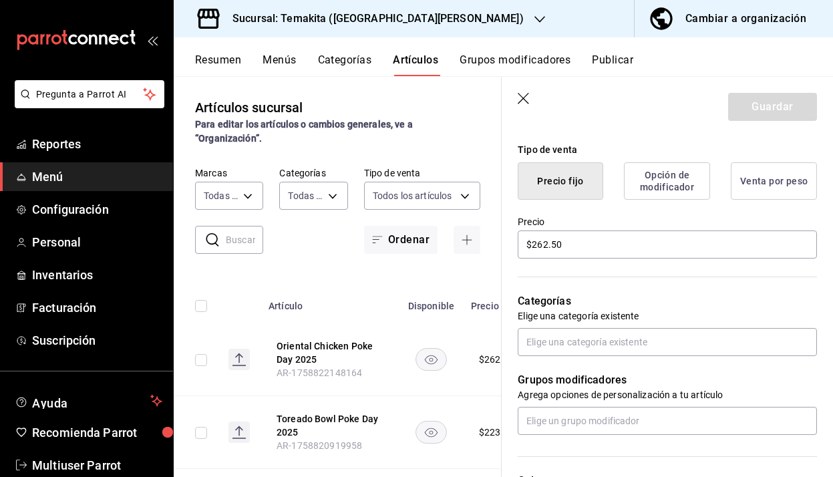
scroll to position [319, 0]
click at [716, 338] on input "text" at bounding box center [667, 343] width 299 height 28
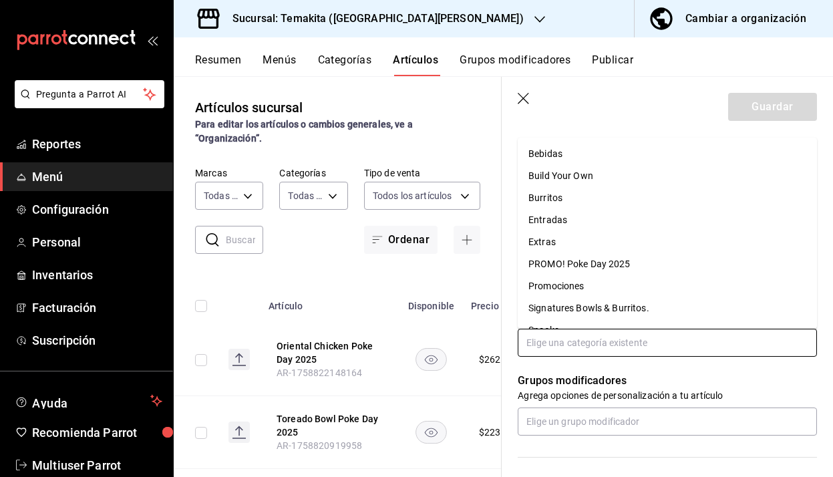
click at [622, 271] on li "PROMO! Poke Day 2025" at bounding box center [667, 264] width 299 height 22
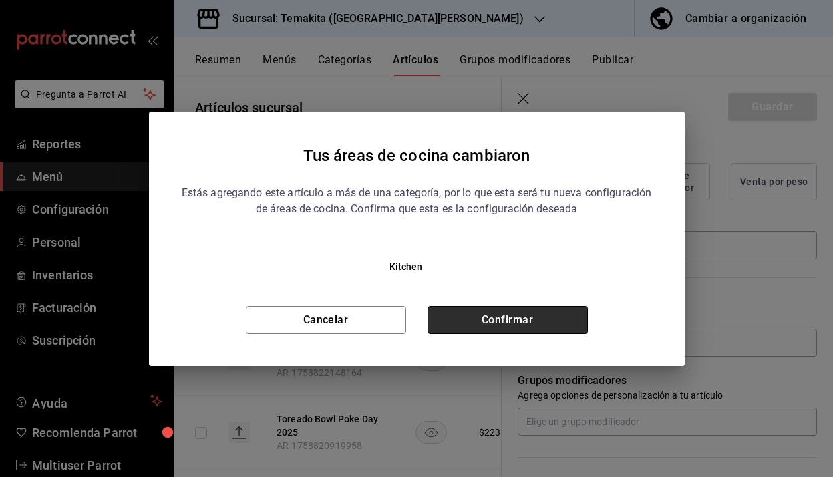
click at [509, 326] on button "Confirmar" at bounding box center [508, 320] width 160 height 28
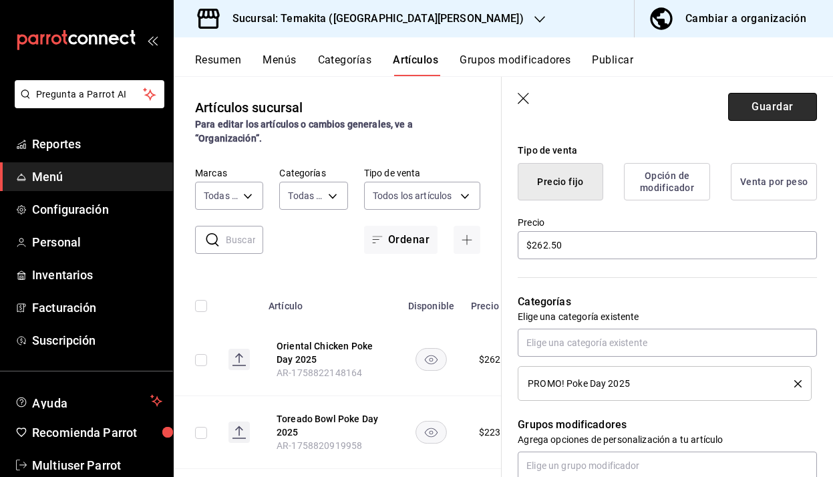
click at [759, 112] on button "Guardar" at bounding box center [773, 107] width 89 height 28
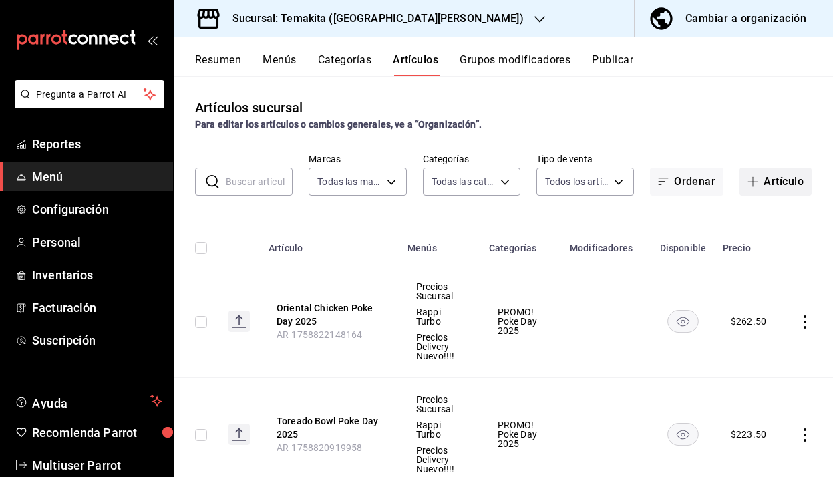
click at [770, 181] on button "Artículo" at bounding box center [776, 182] width 72 height 28
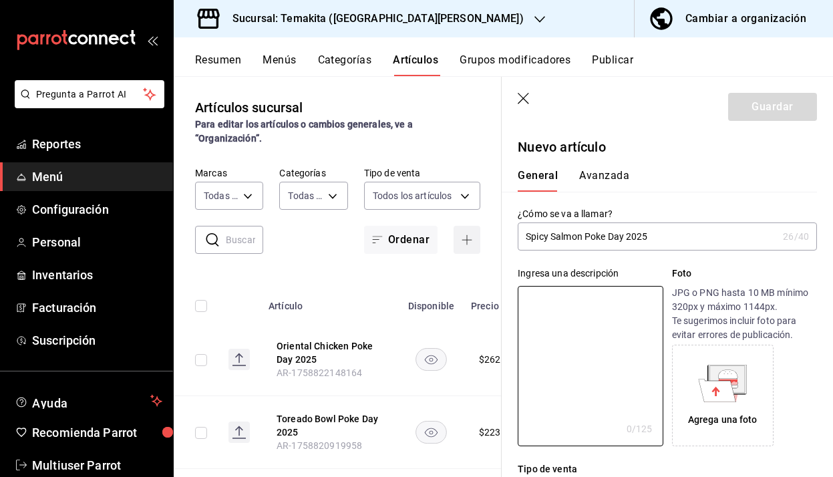
paste textarea "2 Pokes Spicy Tuna chicos con base de arroz blanco"
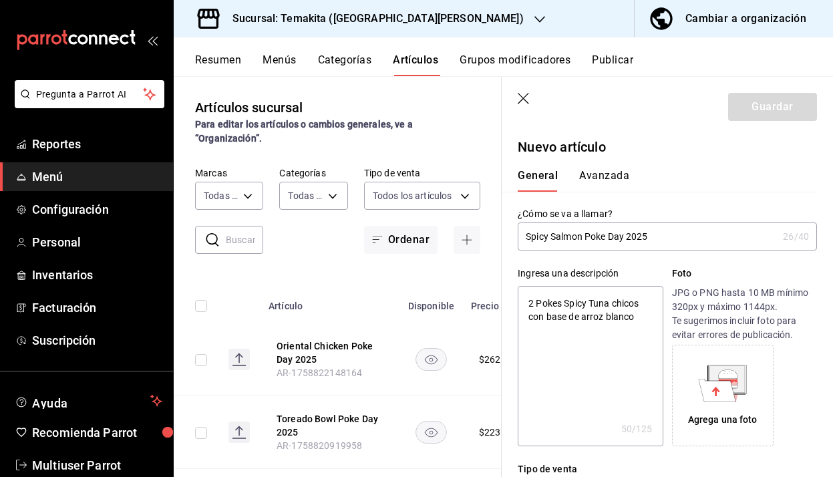
click at [610, 304] on textarea "2 Pokes Spicy Tuna chicos con base de arroz blanco" at bounding box center [590, 366] width 145 height 160
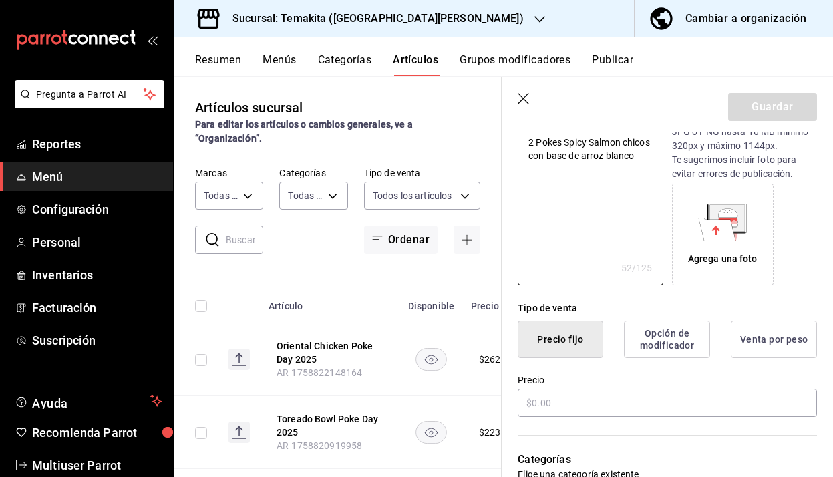
scroll to position [162, 0]
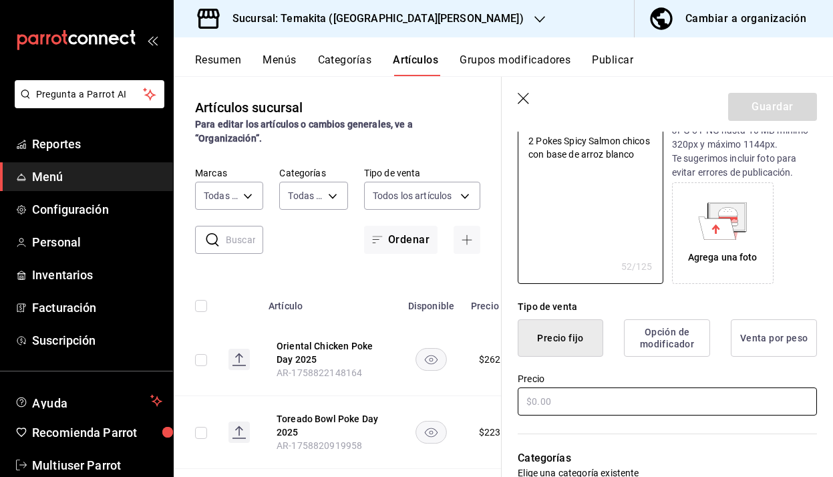
click at [622, 400] on input "text" at bounding box center [667, 402] width 299 height 28
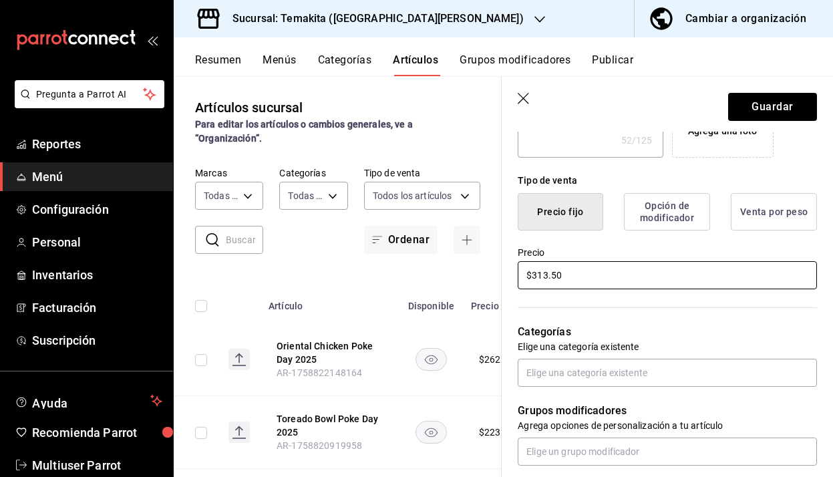
scroll to position [289, 0]
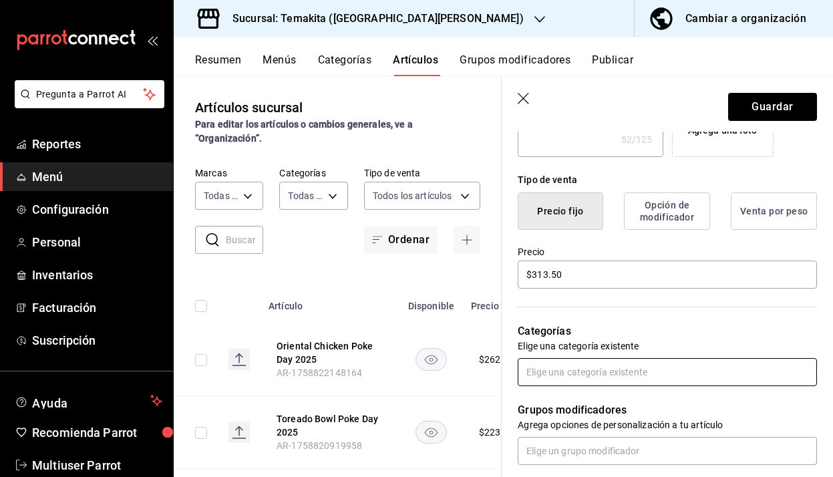
click at [622, 379] on input "text" at bounding box center [667, 372] width 299 height 28
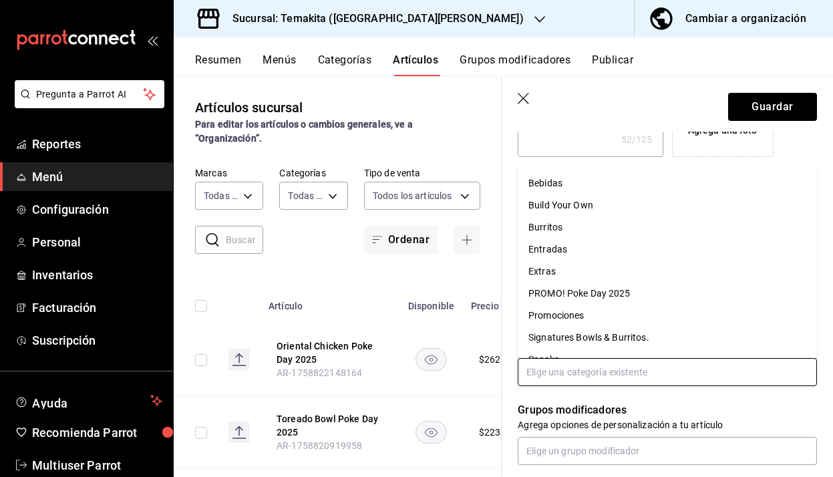
click at [616, 296] on li "PROMO! Poke Day 2025" at bounding box center [667, 294] width 299 height 22
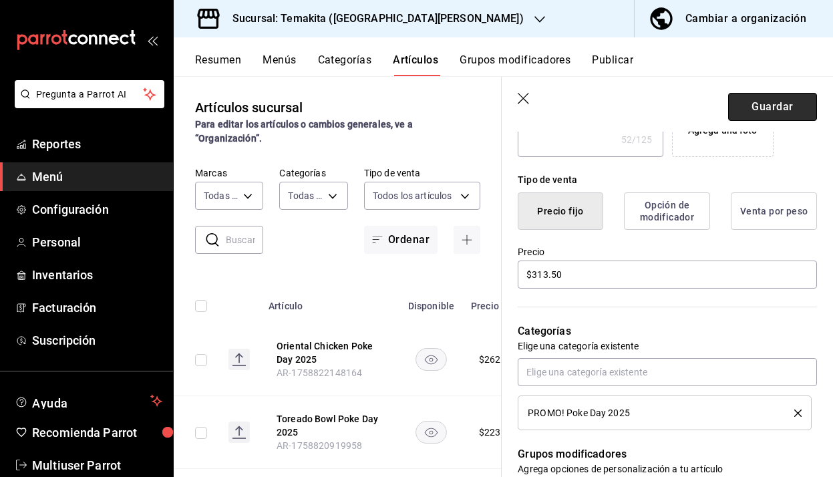
click at [785, 113] on button "Guardar" at bounding box center [773, 107] width 89 height 28
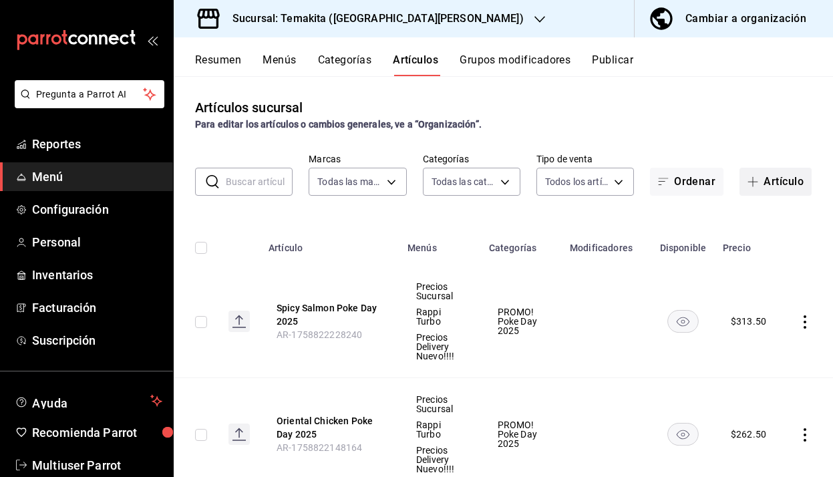
click at [769, 172] on button "Artículo" at bounding box center [776, 182] width 72 height 28
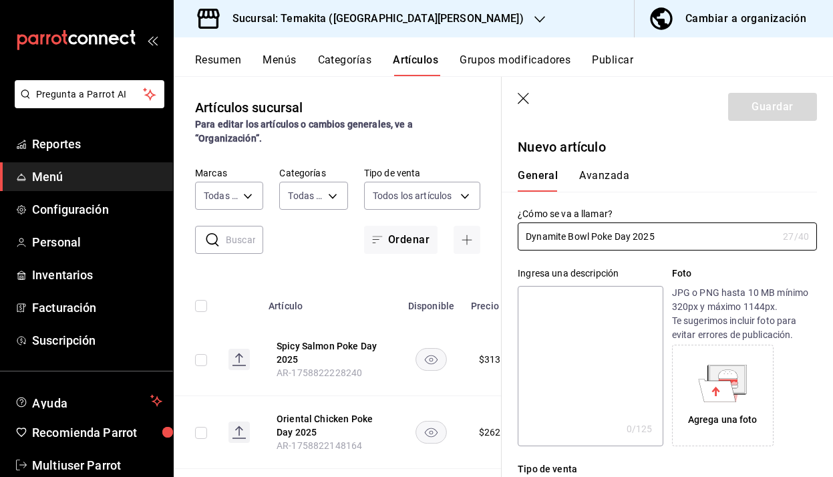
click at [543, 308] on textarea at bounding box center [590, 366] width 145 height 160
paste textarea "2 Pokes Spicy Tuna chicos con base de arroz blanco"
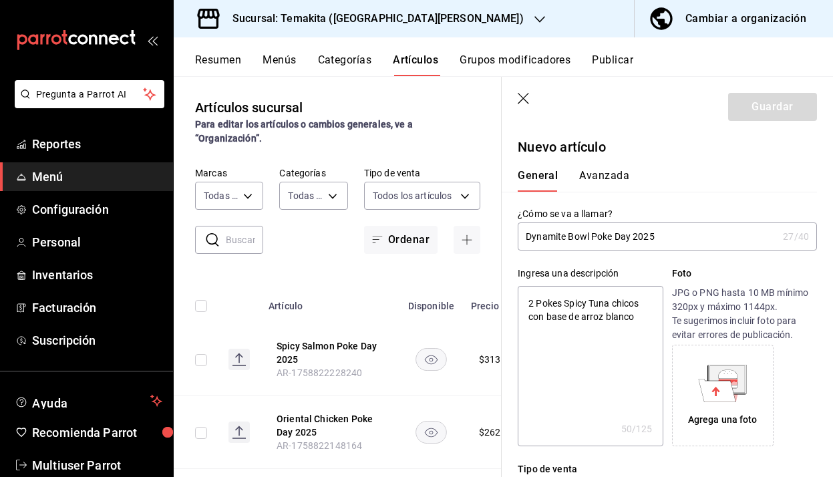
click at [610, 303] on textarea "2 Pokes Spicy Tuna chicos con base de arroz blanco" at bounding box center [590, 366] width 145 height 160
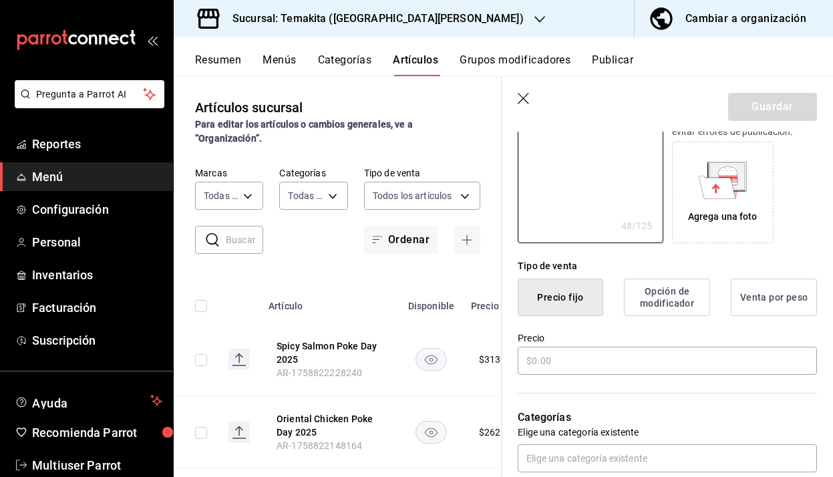
scroll to position [229, 0]
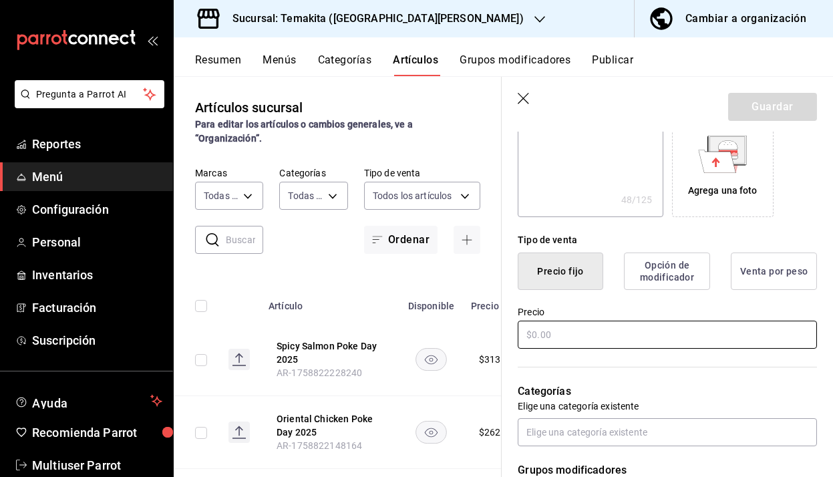
click at [647, 339] on input "text" at bounding box center [667, 335] width 299 height 28
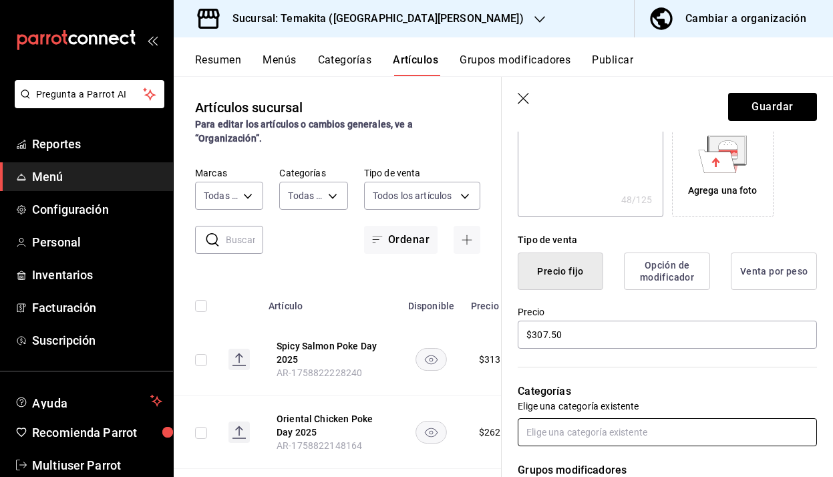
click at [637, 431] on input "text" at bounding box center [667, 432] width 299 height 28
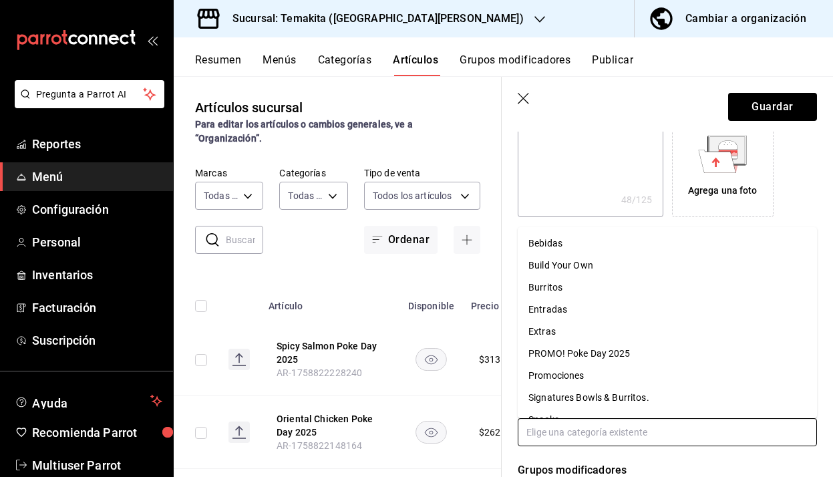
click at [610, 356] on li "PROMO! Poke Day 2025" at bounding box center [667, 354] width 299 height 22
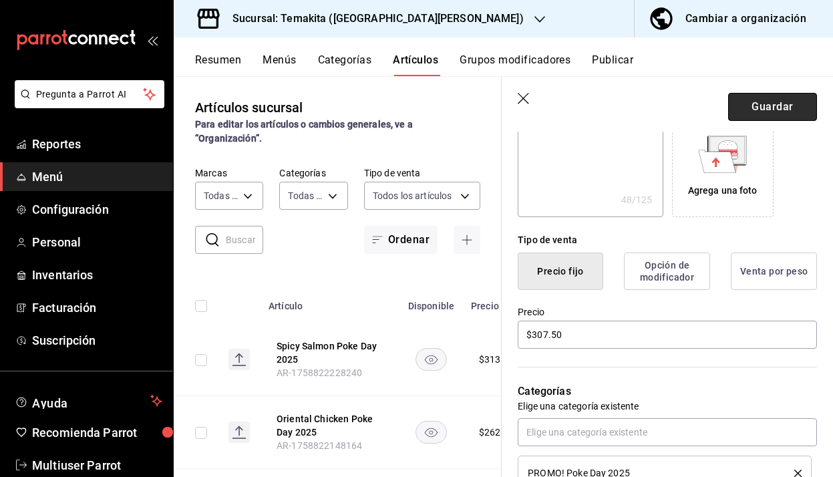
click at [765, 114] on button "Guardar" at bounding box center [773, 107] width 89 height 28
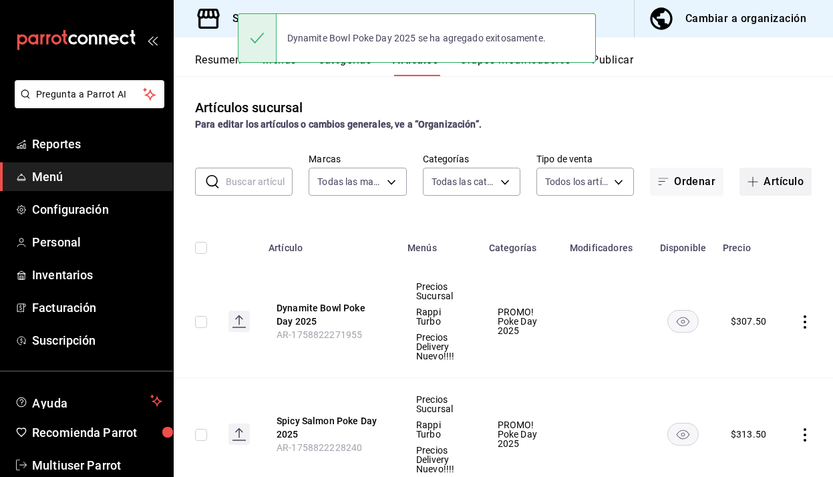
click at [767, 178] on button "Artículo" at bounding box center [776, 182] width 72 height 28
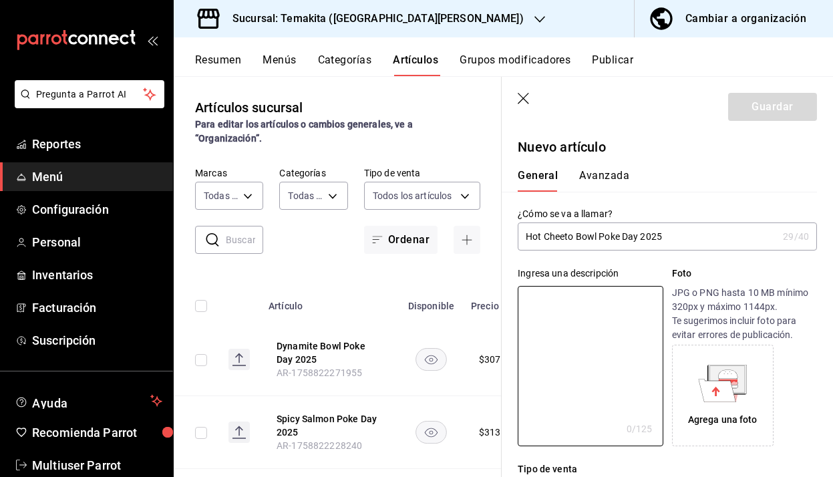
paste textarea "2 Pokes Spicy Tuna chicos con base de arroz blanco"
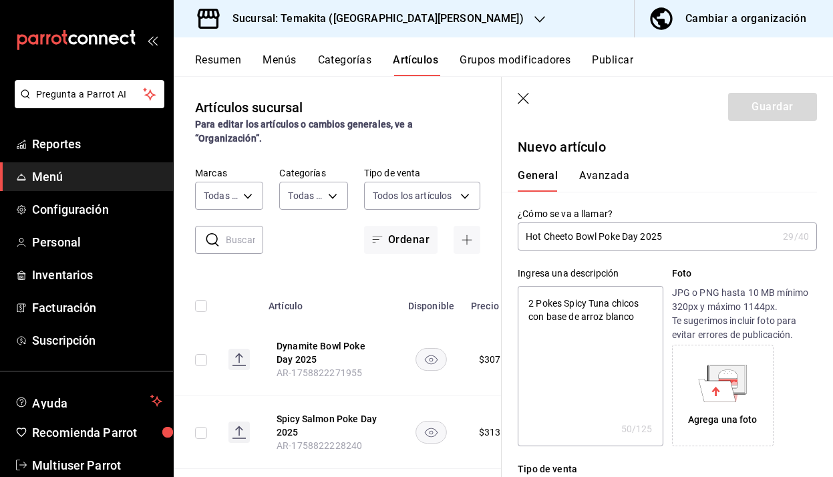
click at [611, 307] on textarea "2 Pokes Spicy Tuna chicos con base de arroz blanco" at bounding box center [590, 366] width 145 height 160
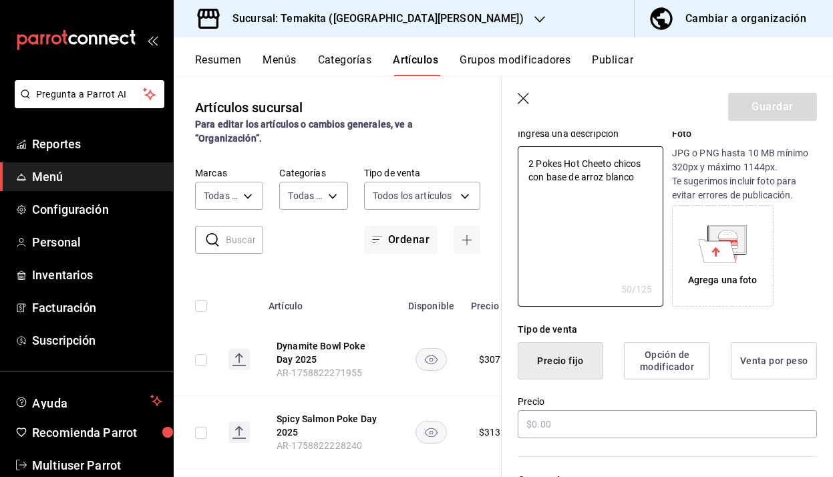
scroll to position [142, 0]
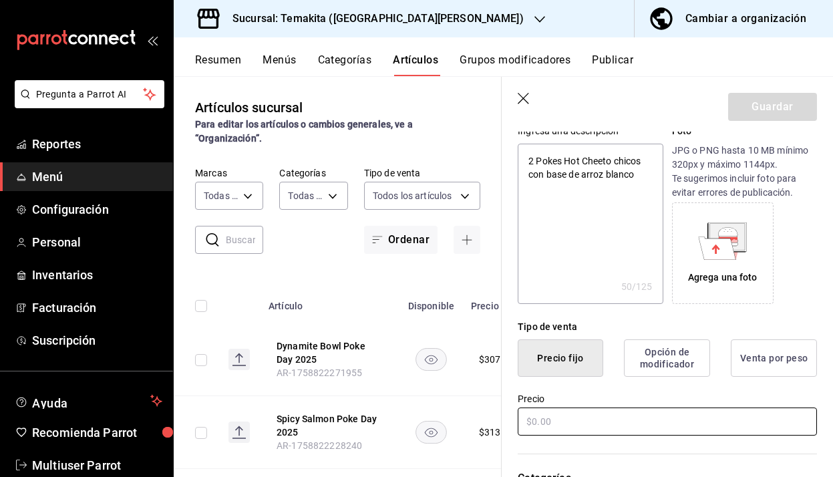
click at [609, 417] on input "text" at bounding box center [667, 422] width 299 height 28
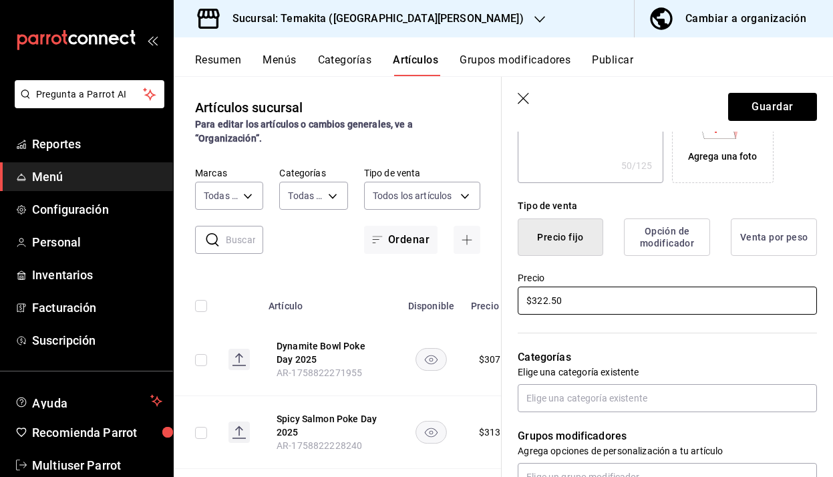
scroll to position [263, 0]
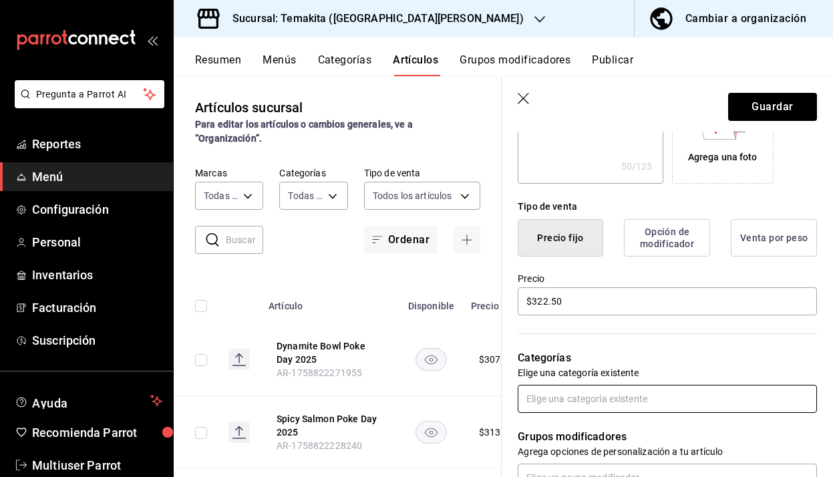
click at [627, 402] on input "text" at bounding box center [667, 399] width 299 height 28
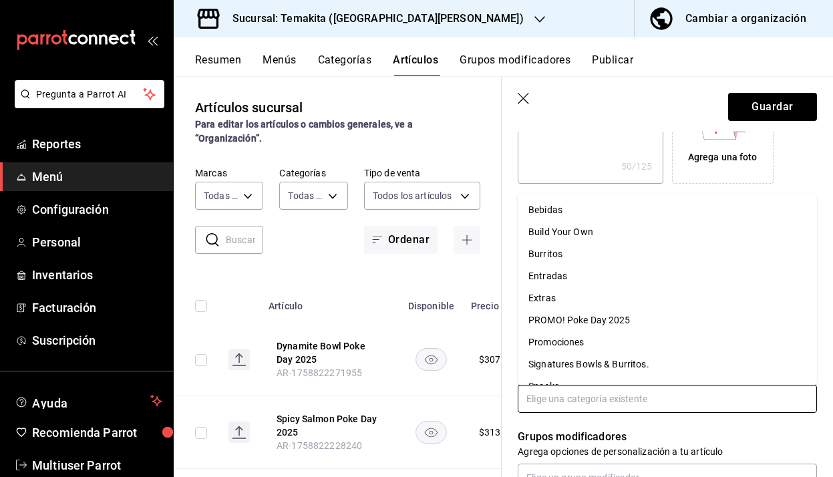
click at [610, 320] on li "PROMO! Poke Day 2025" at bounding box center [667, 320] width 299 height 22
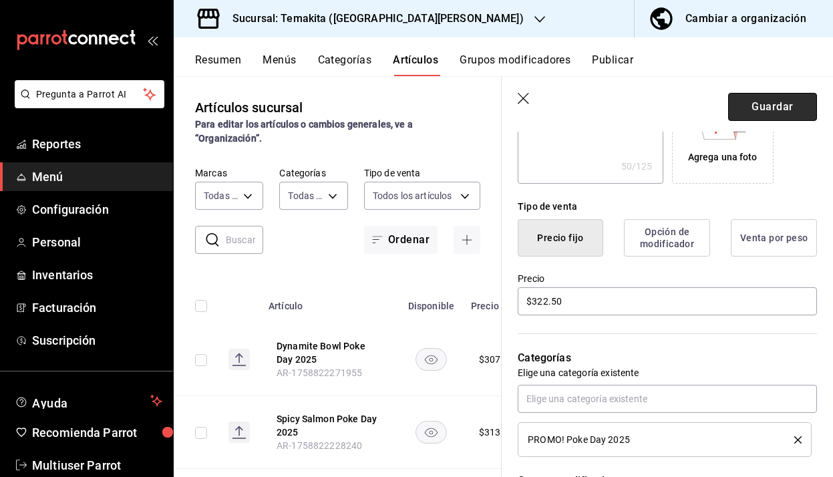
click at [759, 115] on button "Guardar" at bounding box center [773, 107] width 89 height 28
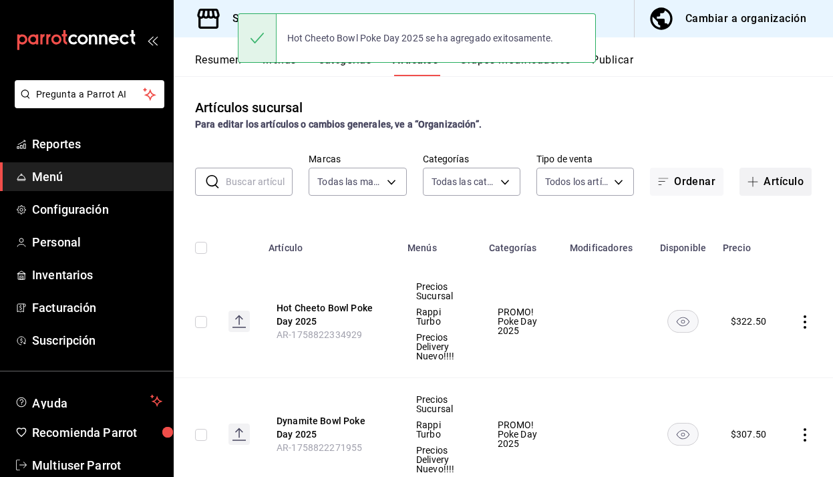
click at [773, 174] on button "Artículo" at bounding box center [776, 182] width 72 height 28
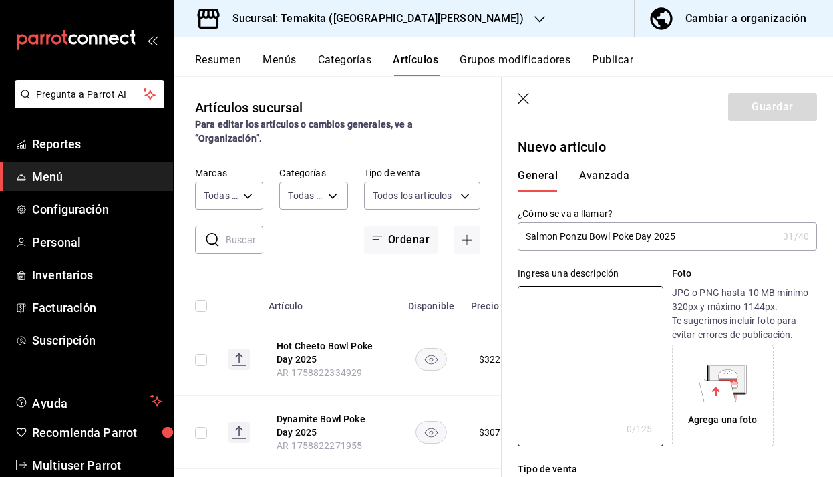
paste textarea "2 Pokes Spicy Tuna chicos con base de arroz blanco"
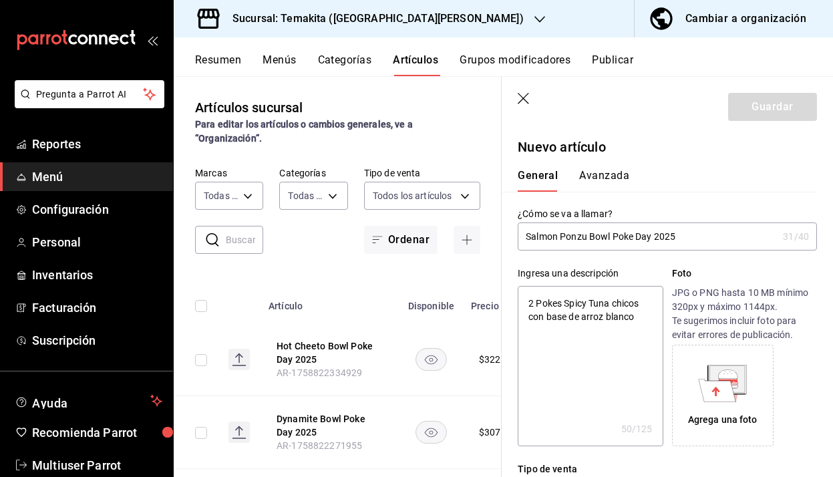
click at [611, 307] on textarea "2 Pokes Spicy Tuna chicos con base de arroz blanco" at bounding box center [590, 366] width 145 height 160
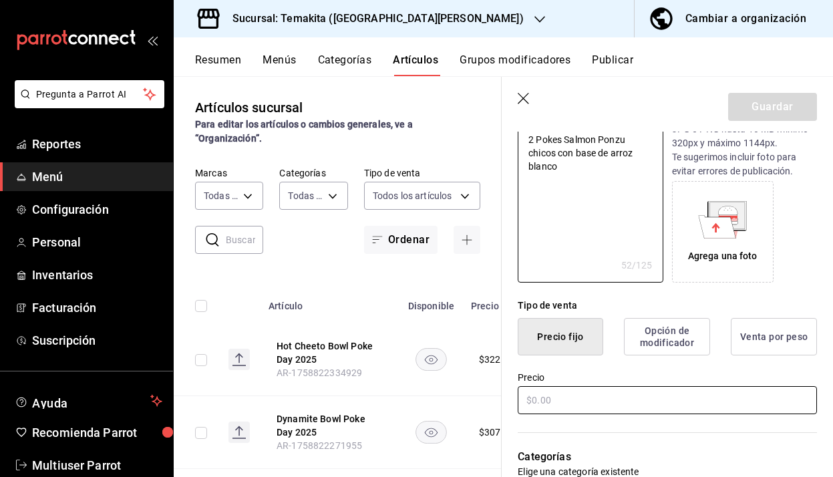
click at [584, 413] on input "text" at bounding box center [667, 400] width 299 height 28
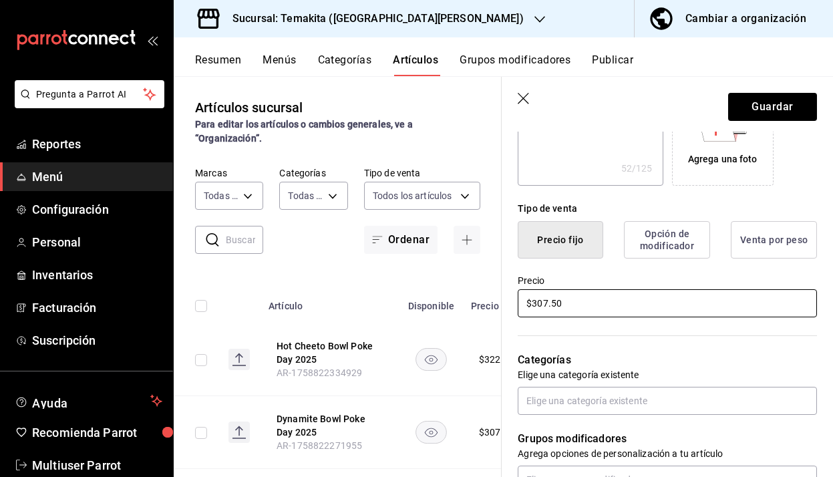
scroll to position [324, 0]
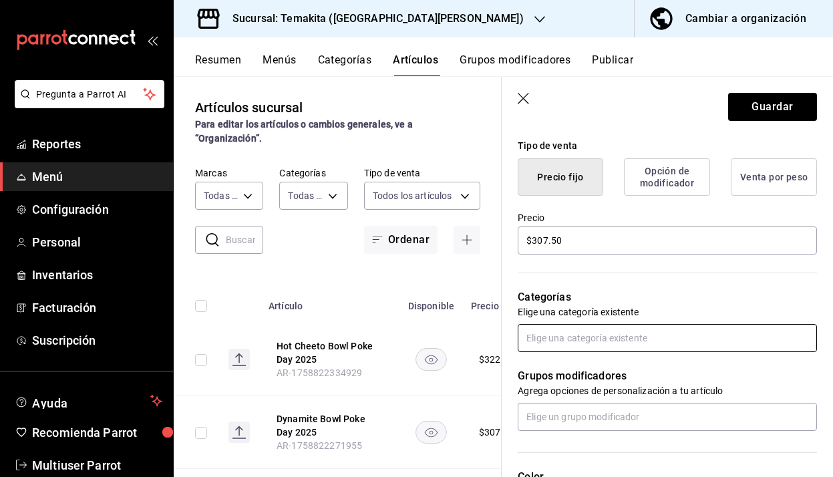
click at [620, 340] on input "text" at bounding box center [667, 338] width 299 height 28
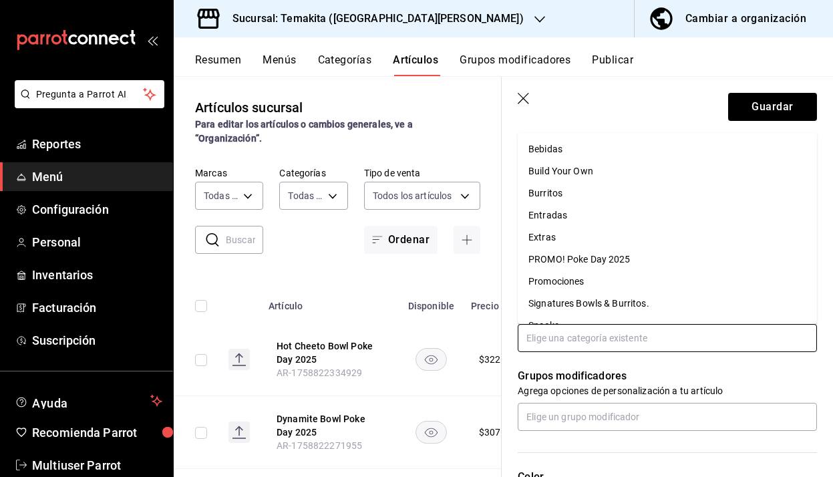
click at [620, 259] on li "PROMO! Poke Day 2025" at bounding box center [667, 260] width 299 height 22
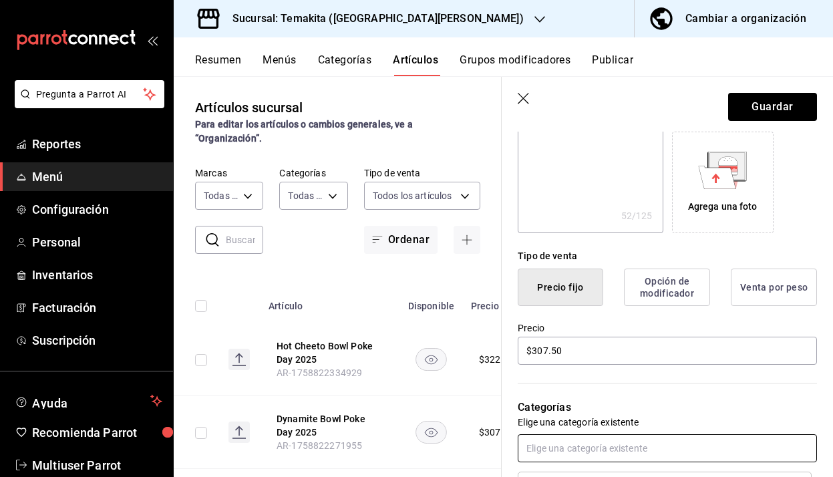
scroll to position [207, 0]
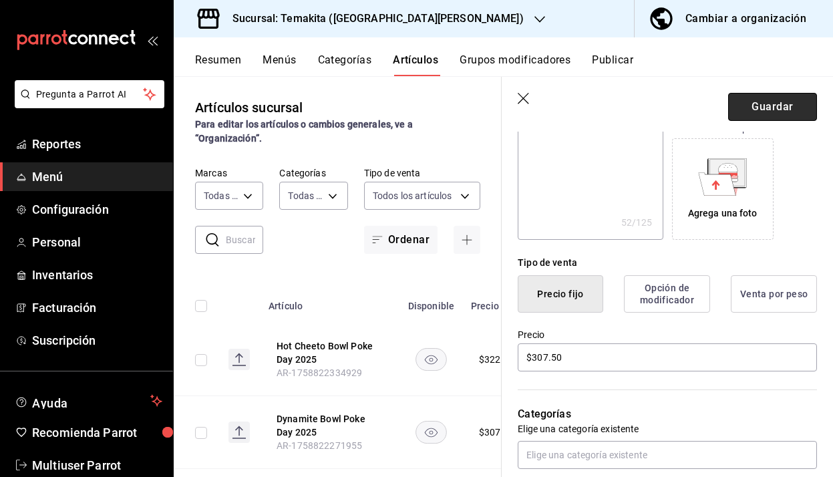
click at [775, 106] on button "Guardar" at bounding box center [773, 107] width 89 height 28
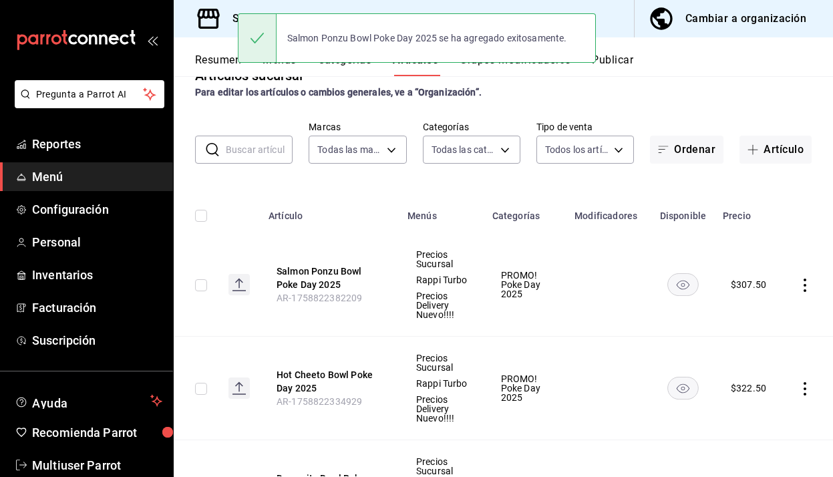
scroll to position [31, 0]
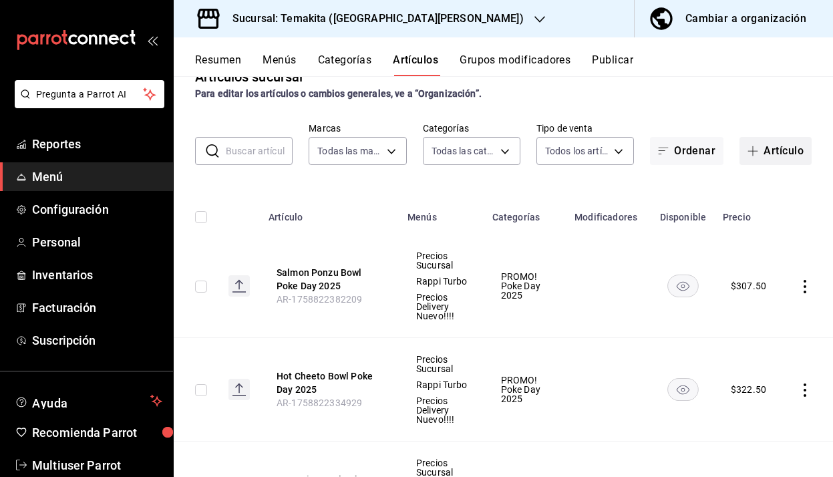
click at [764, 153] on button "Artículo" at bounding box center [776, 151] width 72 height 28
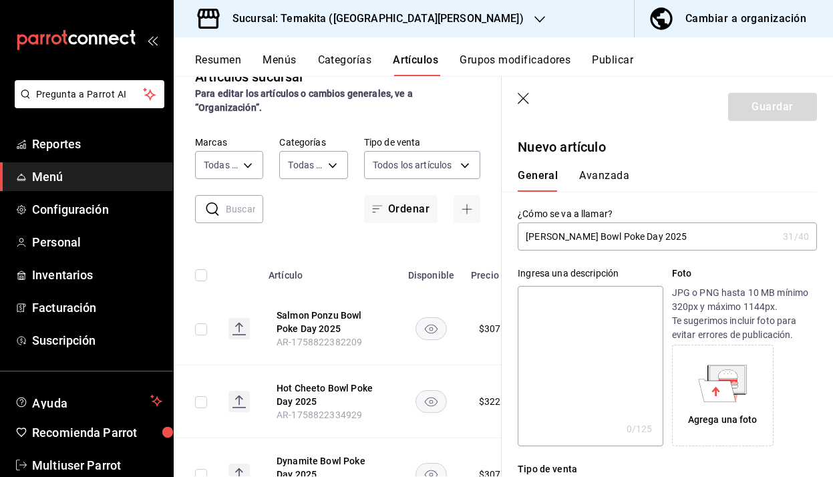
paste textarea "2 Pokes Spicy Tuna chicos con base de arroz blanco"
click at [608, 303] on textarea "2 Pokes Spicy Tuna chicos con base de arroz blanco" at bounding box center [590, 366] width 145 height 160
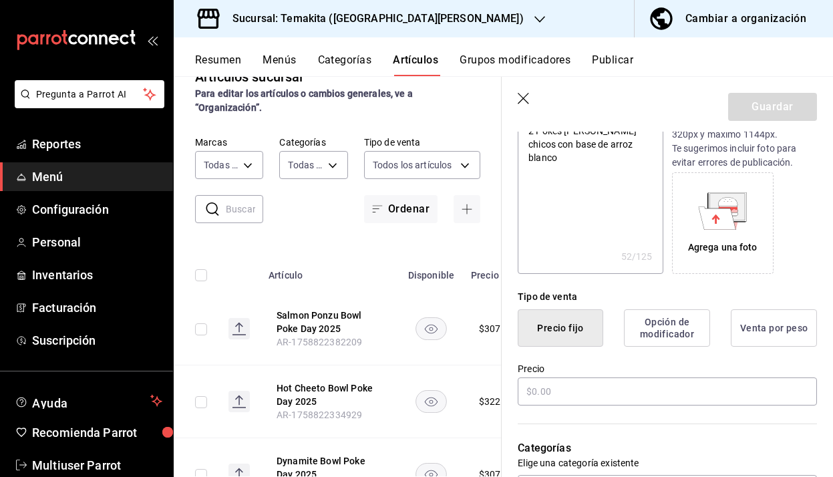
scroll to position [172, 0]
click at [601, 390] on input "text" at bounding box center [667, 392] width 299 height 28
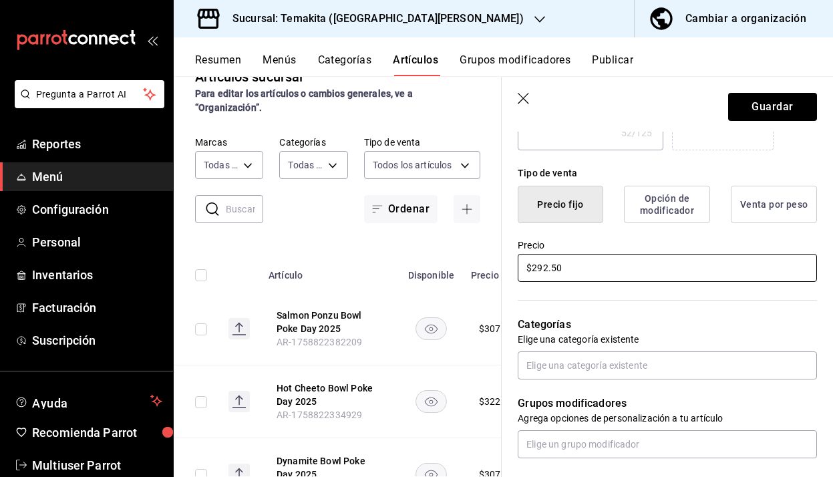
scroll to position [297, 0]
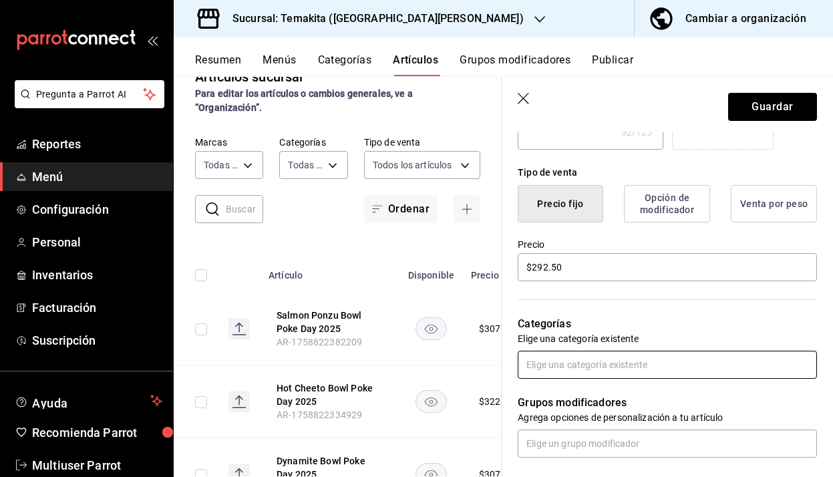
click at [644, 371] on input "text" at bounding box center [667, 365] width 299 height 28
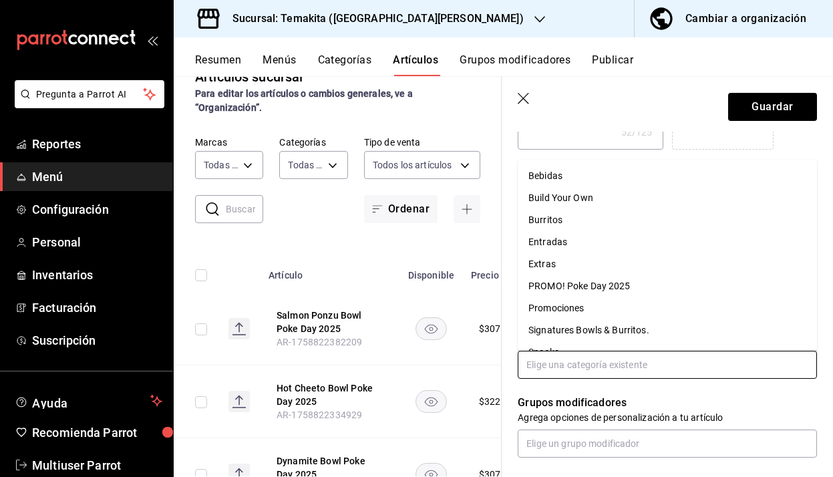
click at [604, 293] on li "PROMO! Poke Day 2025" at bounding box center [667, 286] width 299 height 22
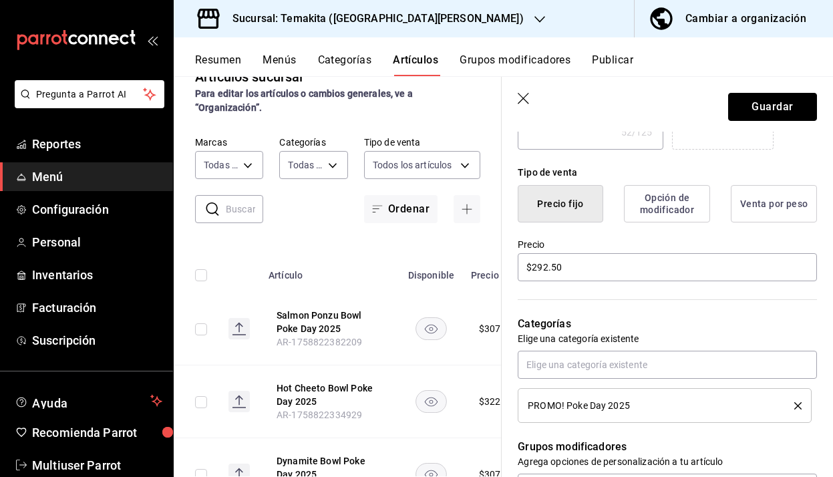
click at [770, 108] on button "Guardar" at bounding box center [773, 107] width 89 height 28
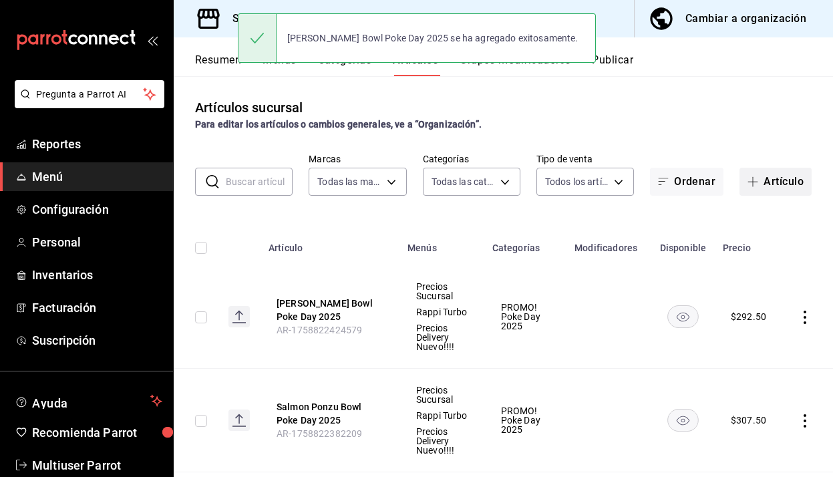
click at [763, 185] on span "button" at bounding box center [756, 181] width 16 height 11
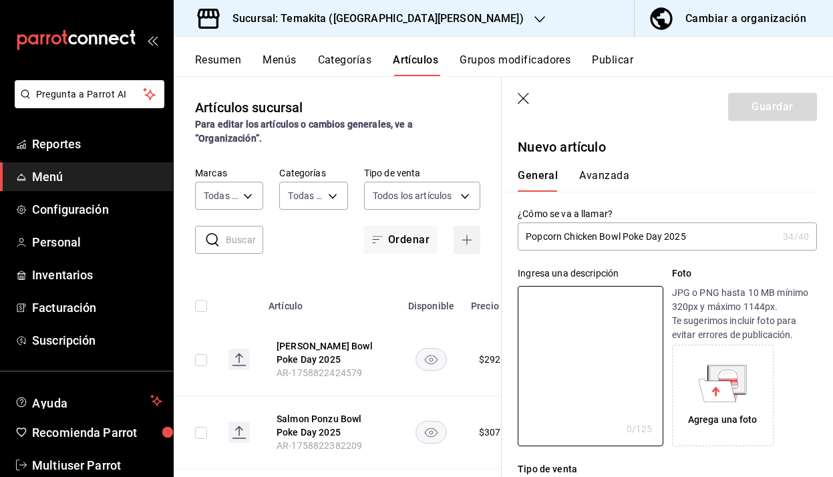
paste textarea "2 Pokes Spicy Tuna chicos con base de arroz blanco"
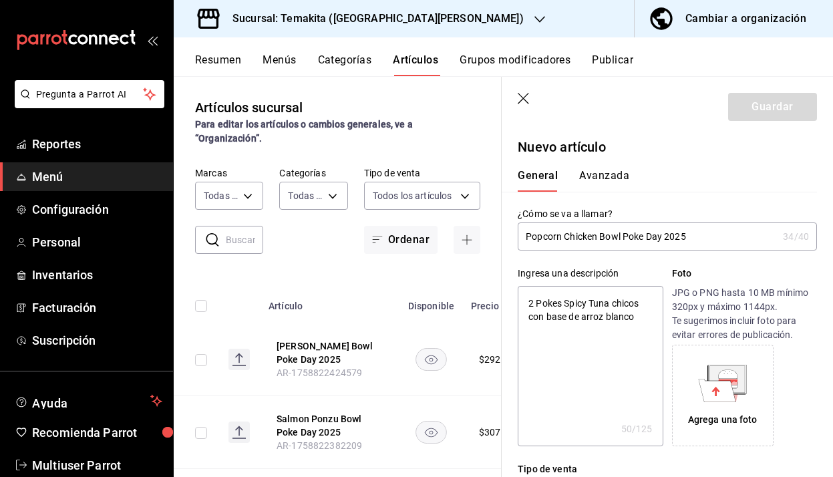
click at [607, 304] on textarea "2 Pokes Spicy Tuna chicos con base de arroz blanco" at bounding box center [590, 366] width 145 height 160
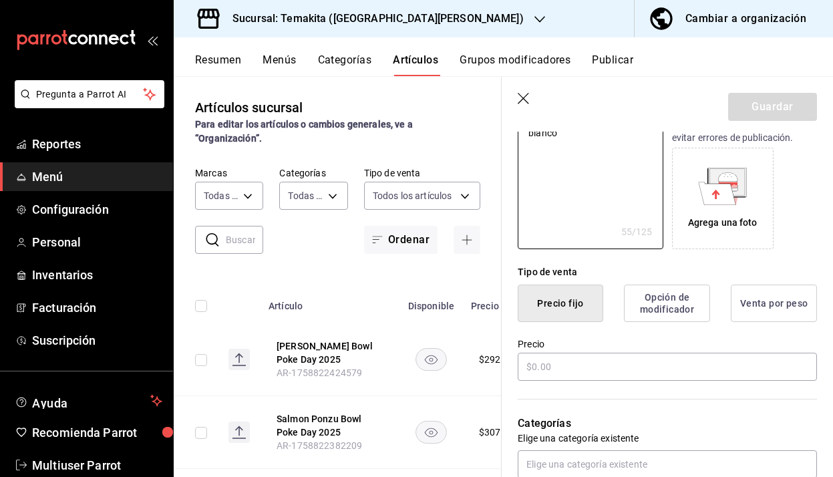
scroll to position [201, 0]
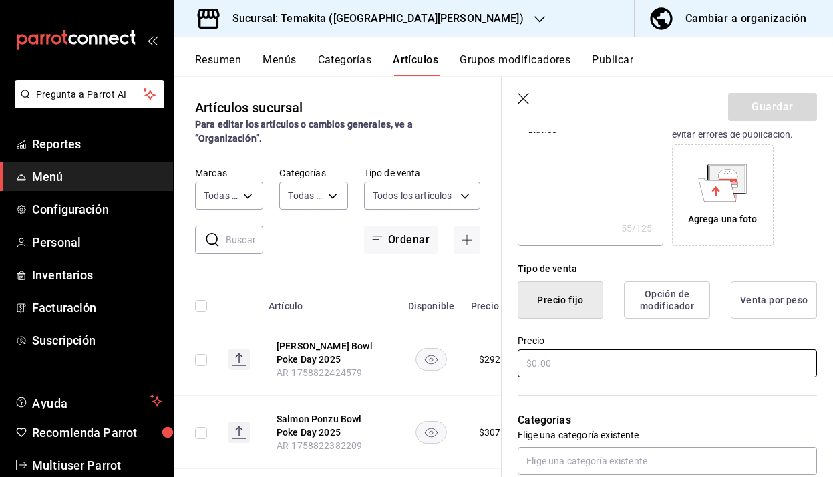
click at [684, 372] on input "text" at bounding box center [667, 364] width 299 height 28
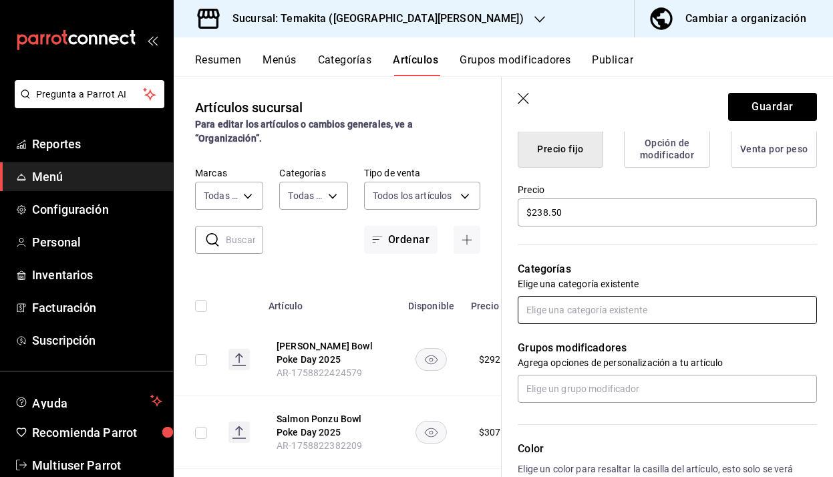
click at [677, 311] on input "text" at bounding box center [667, 310] width 299 height 28
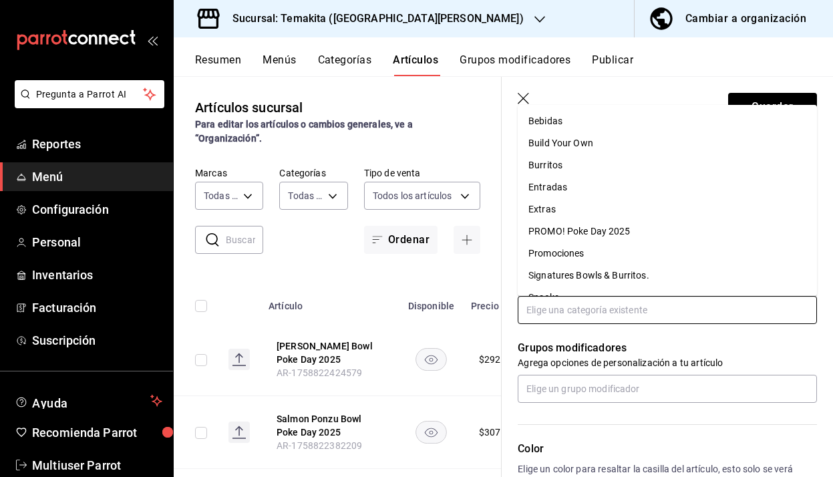
click at [612, 235] on li "PROMO! Poke Day 2025" at bounding box center [667, 232] width 299 height 22
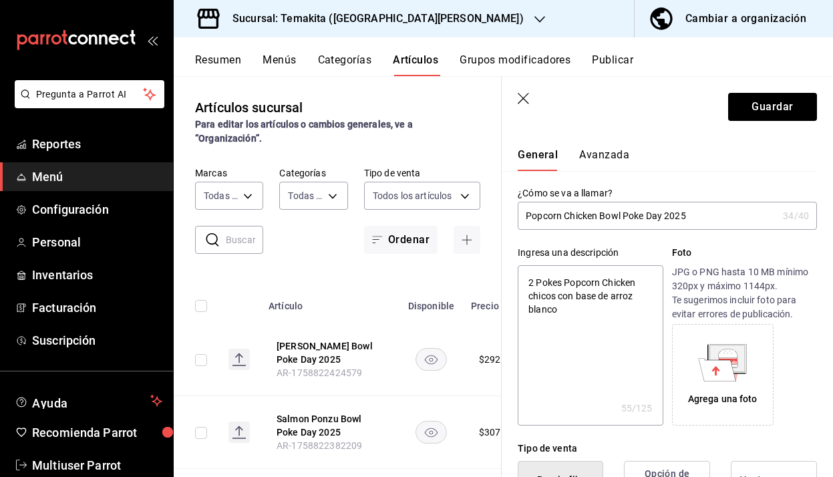
scroll to position [11, 0]
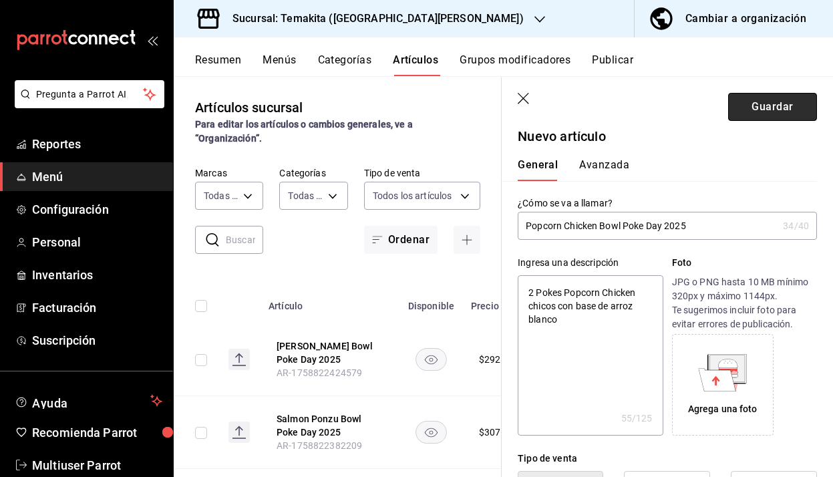
click at [769, 114] on button "Guardar" at bounding box center [773, 107] width 89 height 28
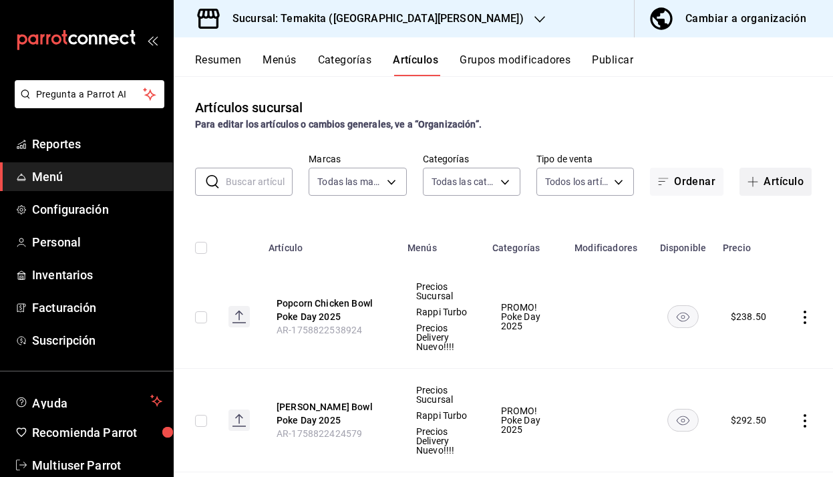
click at [779, 182] on button "Artículo" at bounding box center [776, 182] width 72 height 28
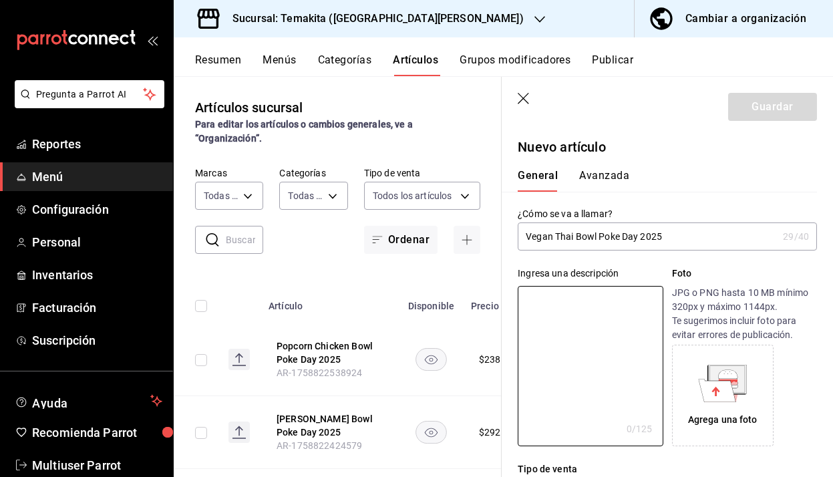
paste textarea "2 Pokes Spicy Tuna chicos con base de arroz blanco"
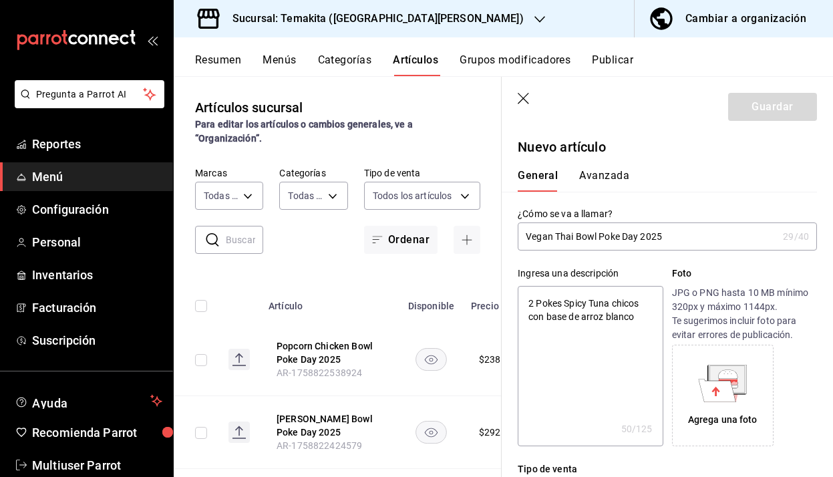
click at [605, 306] on textarea "2 Pokes Spicy Tuna chicos con base de arroz blanco" at bounding box center [590, 366] width 145 height 160
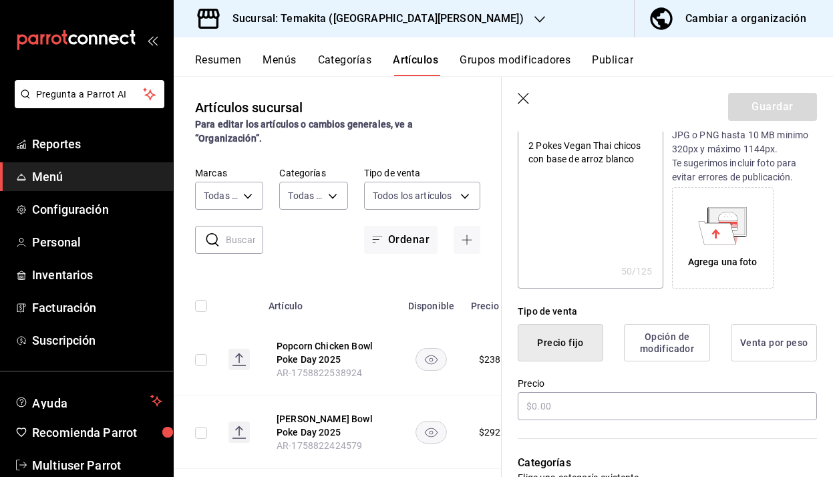
scroll to position [167, 0]
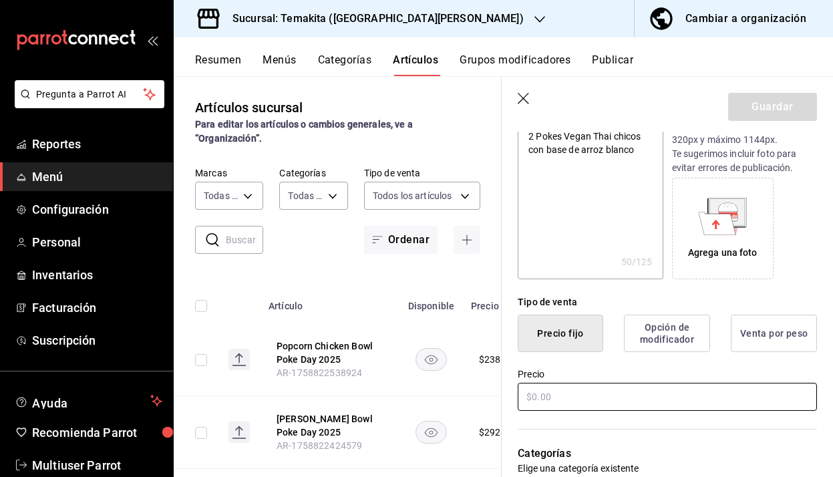
click at [561, 404] on input "text" at bounding box center [667, 397] width 299 height 28
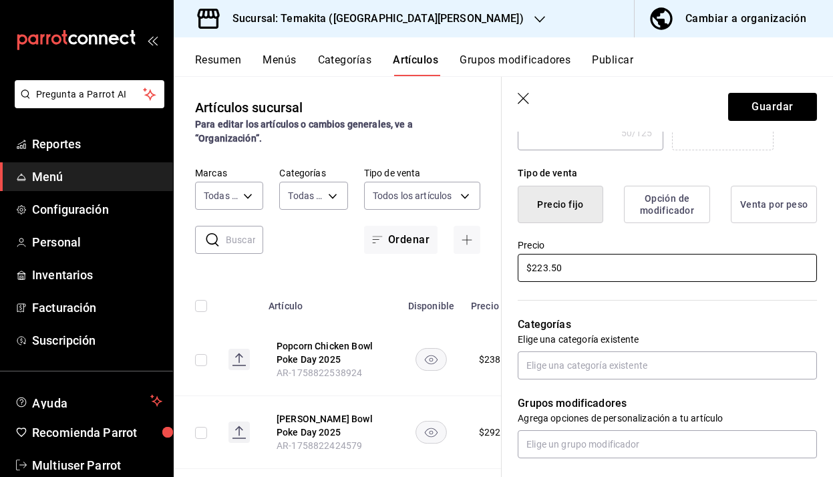
scroll to position [299, 0]
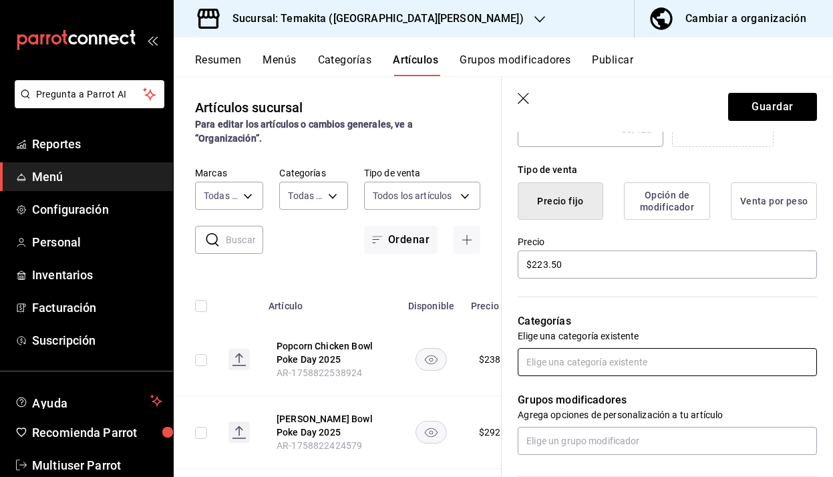
click at [639, 356] on input "text" at bounding box center [667, 362] width 299 height 28
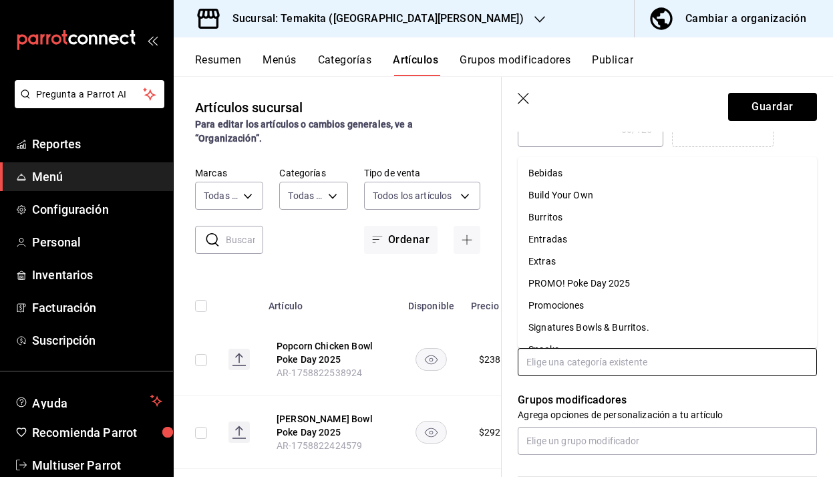
click at [623, 287] on li "PROMO! Poke Day 2025" at bounding box center [667, 284] width 299 height 22
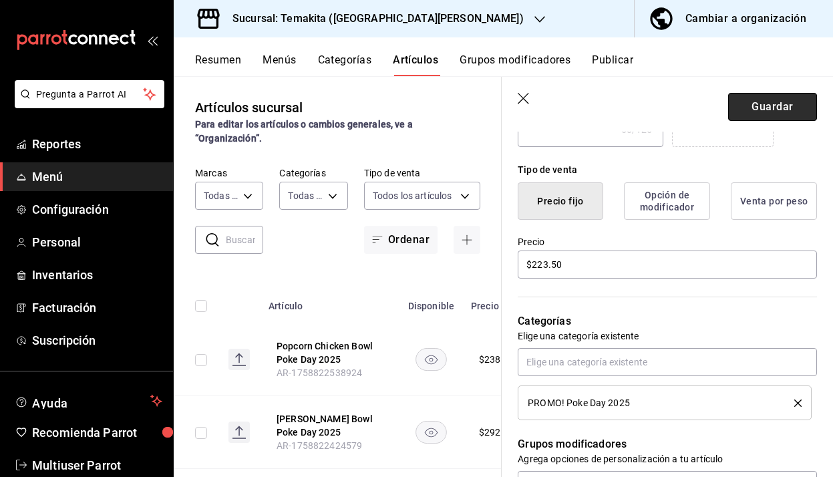
click at [778, 104] on button "Guardar" at bounding box center [773, 107] width 89 height 28
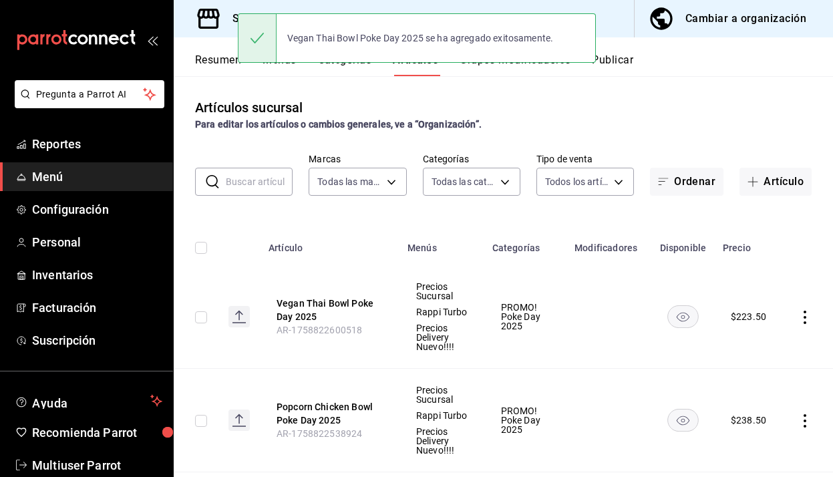
click at [805, 171] on button "Artículo" at bounding box center [776, 182] width 72 height 28
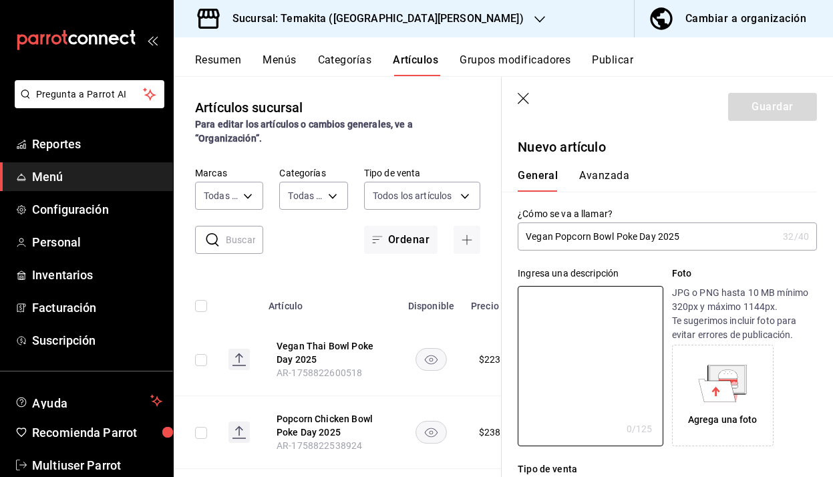
paste textarea "2 Pokes Spicy Tuna chicos con base de arroz blanco"
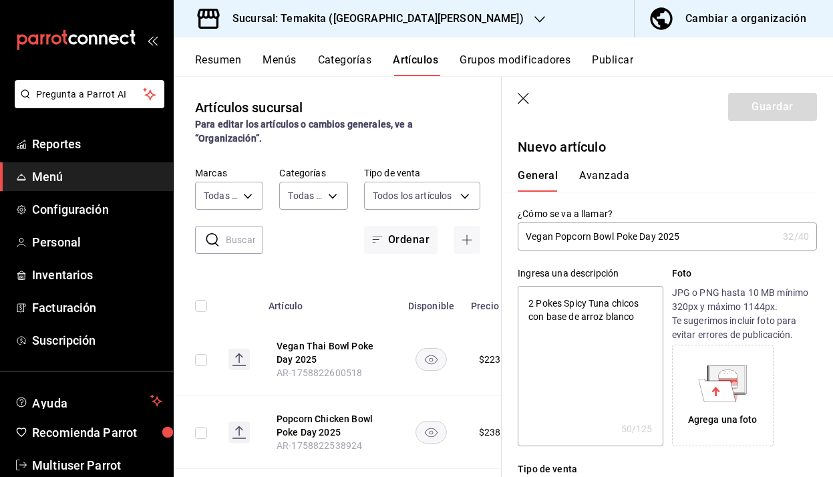
click at [611, 305] on textarea "2 Pokes Spicy Tuna chicos con base de arroz blanco" at bounding box center [590, 366] width 145 height 160
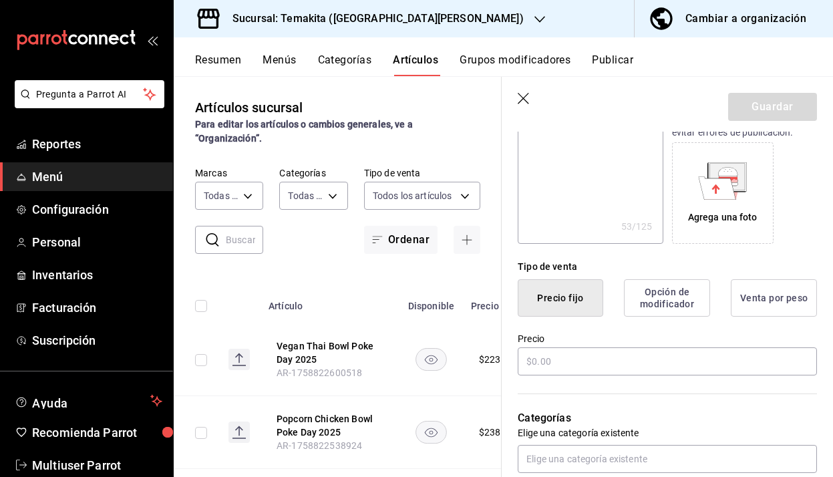
scroll to position [203, 0]
click at [608, 362] on input "text" at bounding box center [667, 361] width 299 height 28
click at [642, 344] on div "Precio $208.50" at bounding box center [667, 354] width 299 height 45
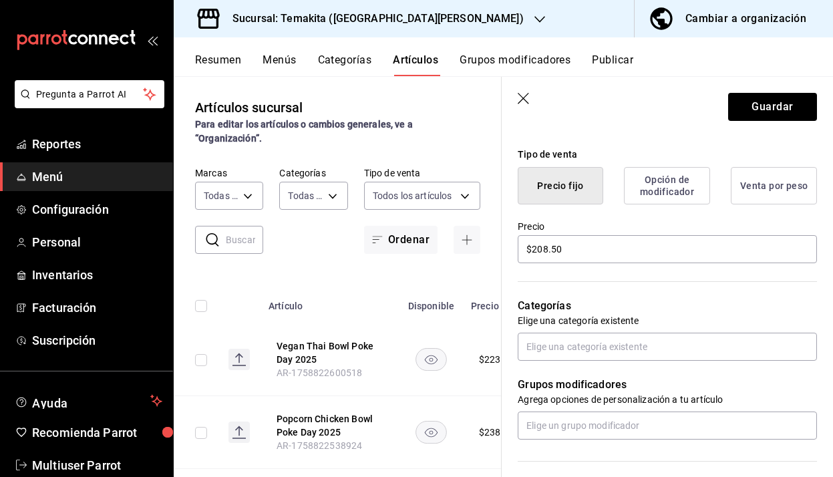
scroll to position [314, 0]
click at [612, 342] on input "text" at bounding box center [667, 348] width 299 height 28
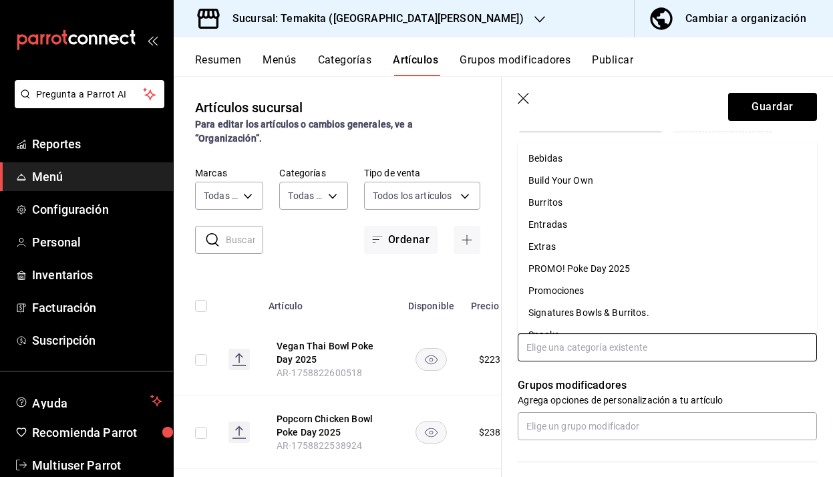
click at [585, 273] on li "PROMO! Poke Day 2025" at bounding box center [667, 269] width 299 height 22
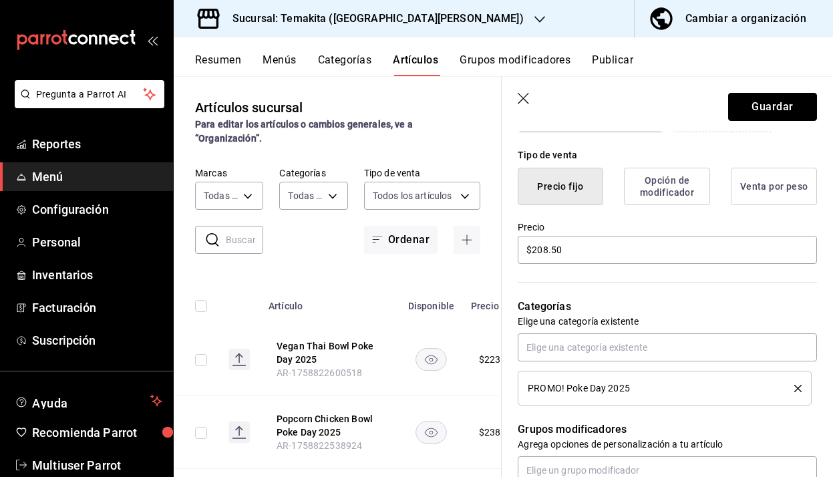
click at [768, 117] on button "Guardar" at bounding box center [773, 107] width 89 height 28
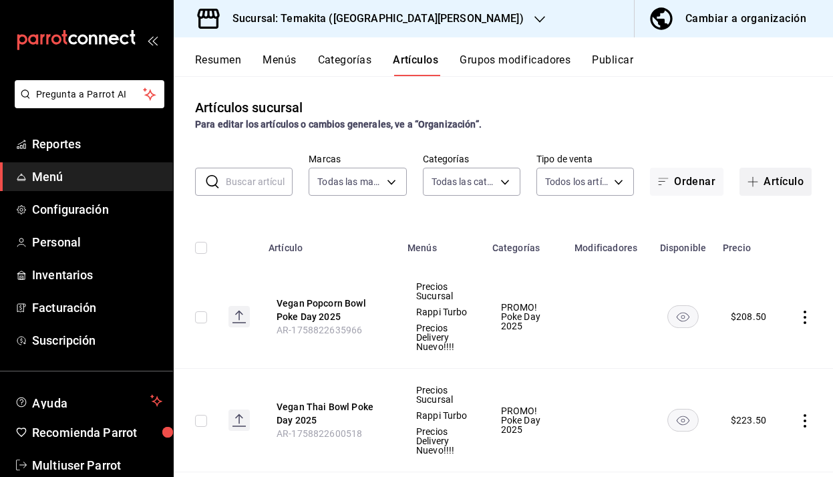
click at [765, 186] on button "Artículo" at bounding box center [776, 182] width 72 height 28
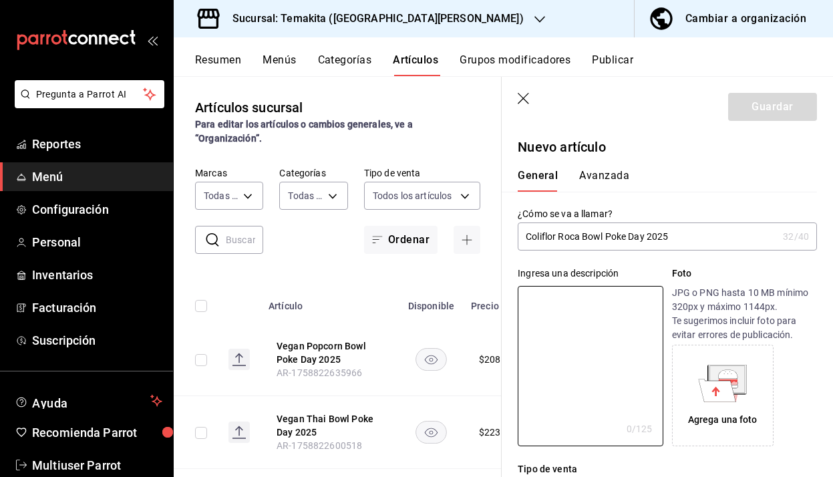
paste textarea "2 Pokes Spicy Tuna chicos con base de arroz blanco"
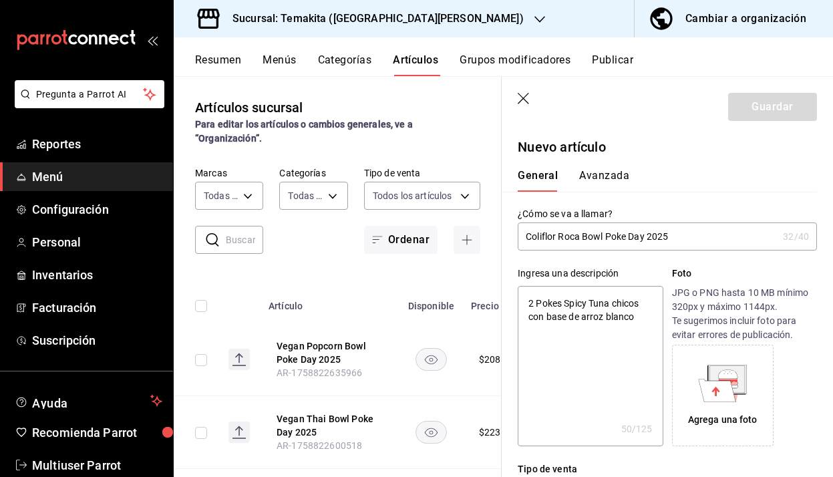
click at [610, 307] on textarea "2 Pokes Spicy Tuna chicos con base de arroz blanco" at bounding box center [590, 366] width 145 height 160
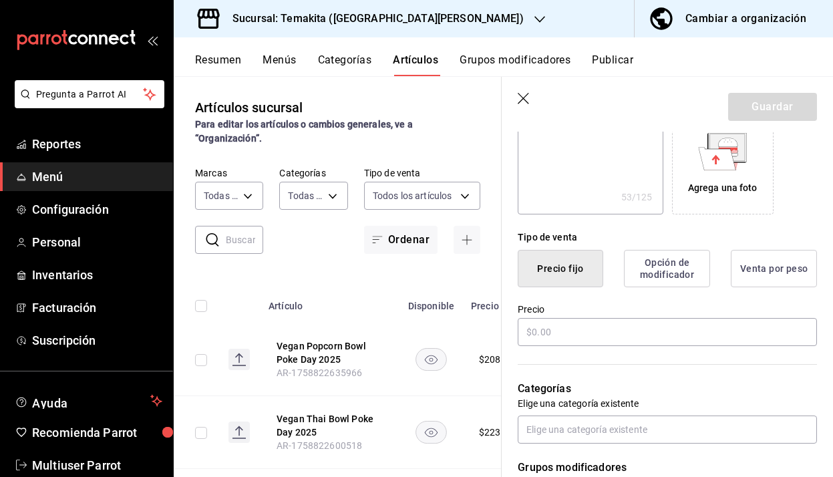
scroll to position [231, 0]
type textarea "2 Pokes Coliflor Roca chicos con base de arroz blanco"
click at [587, 340] on input "text" at bounding box center [667, 333] width 299 height 28
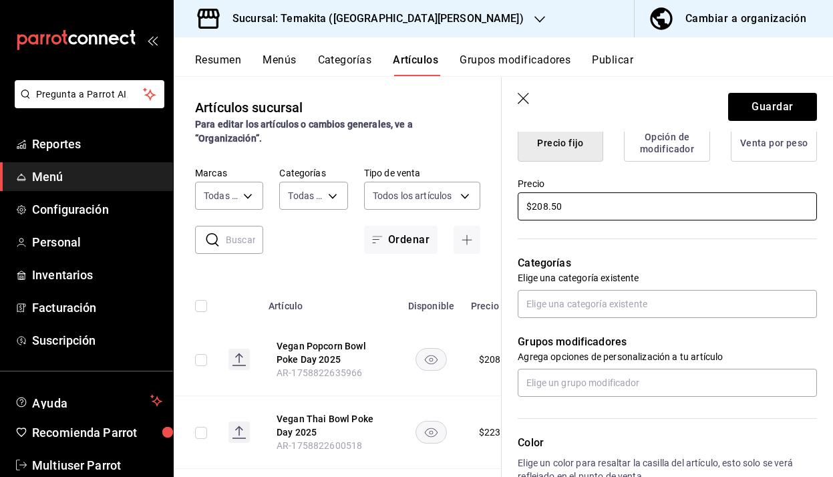
scroll to position [356, 0]
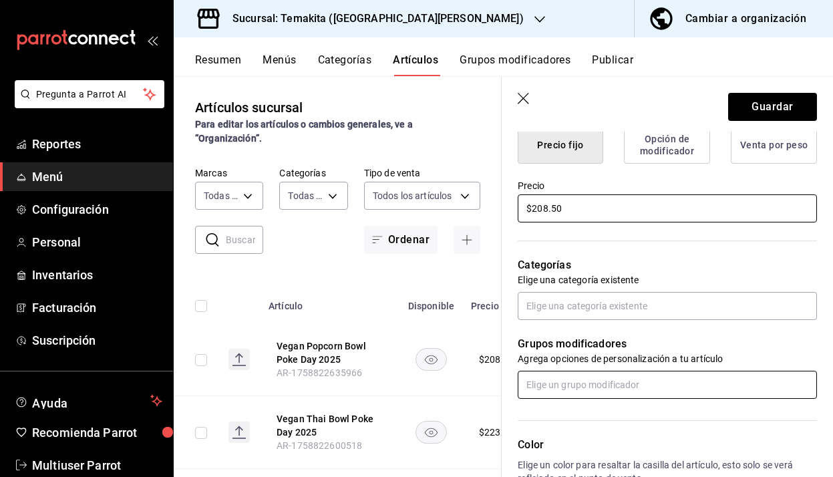
type input "$208.50"
click at [621, 385] on input "text" at bounding box center [667, 385] width 299 height 28
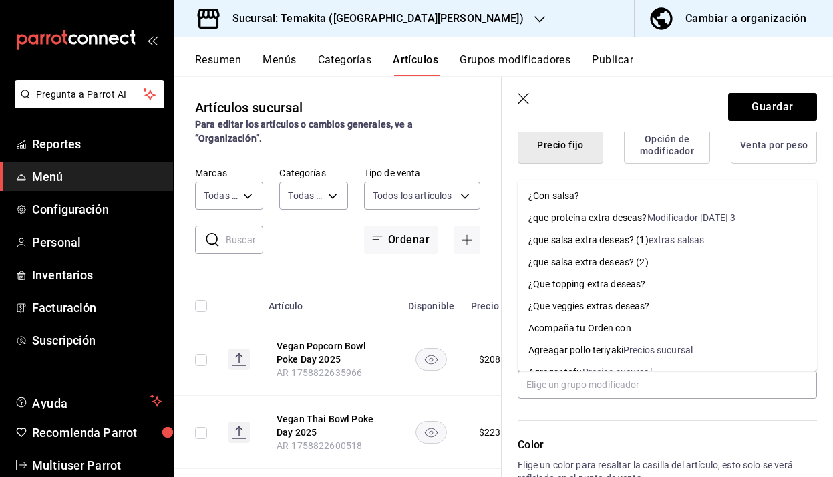
click at [635, 428] on div "Color Elige un color para resaltar la casilla del artículo, esto solo se verá r…" at bounding box center [659, 472] width 315 height 146
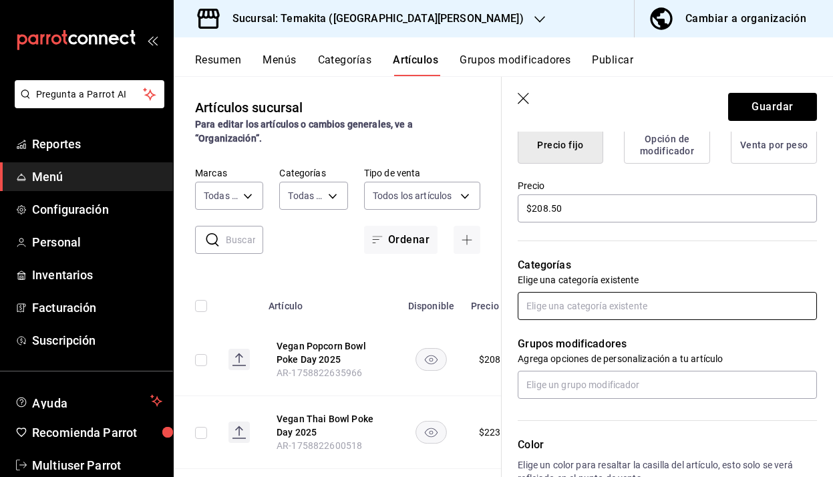
click at [607, 306] on input "text" at bounding box center [667, 306] width 299 height 28
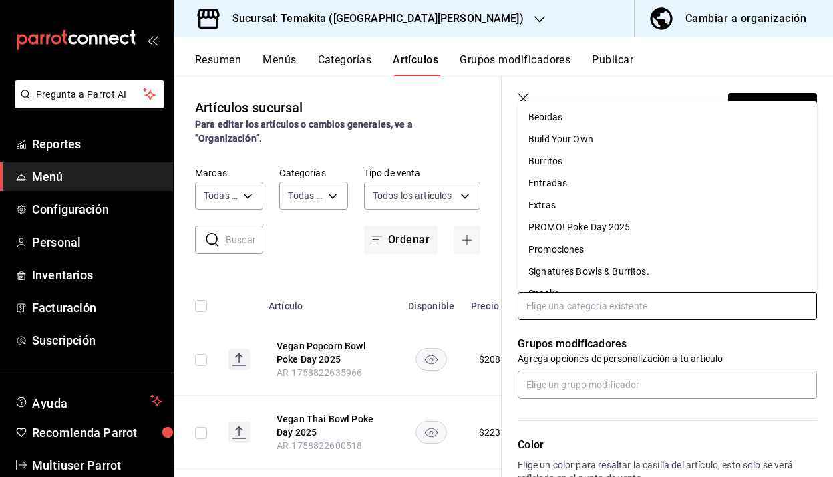
click at [590, 235] on li "PROMO! Poke Day 2025" at bounding box center [667, 228] width 299 height 22
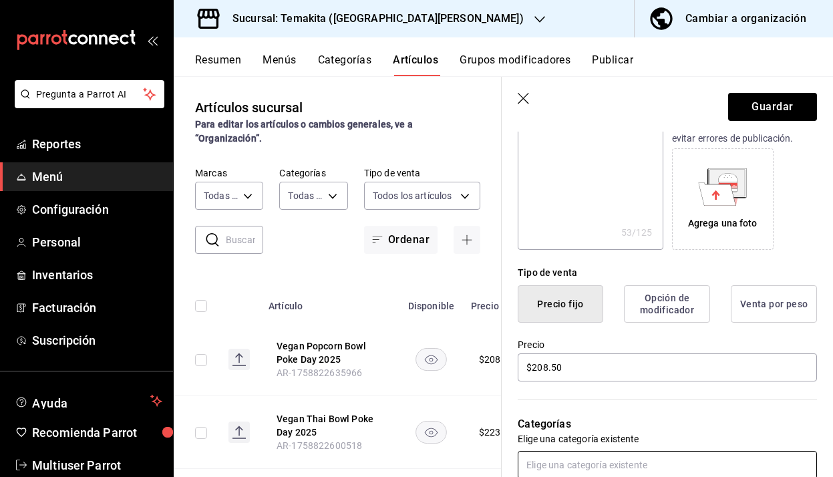
scroll to position [0, 0]
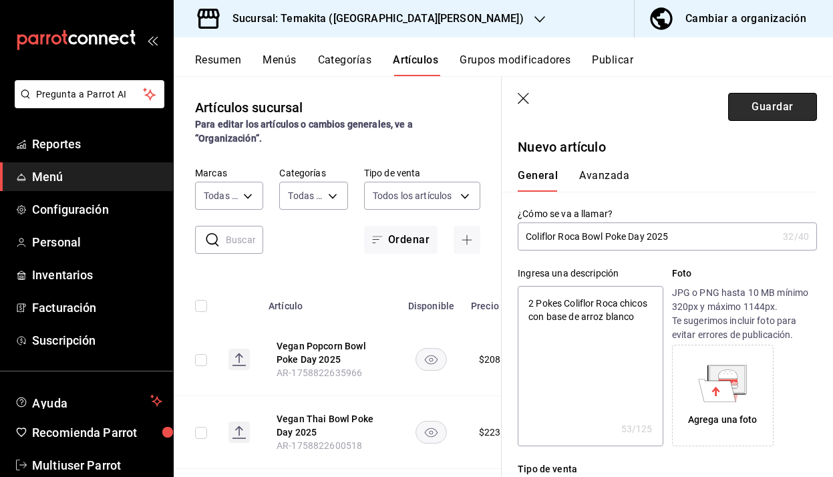
click at [771, 112] on button "Guardar" at bounding box center [773, 107] width 89 height 28
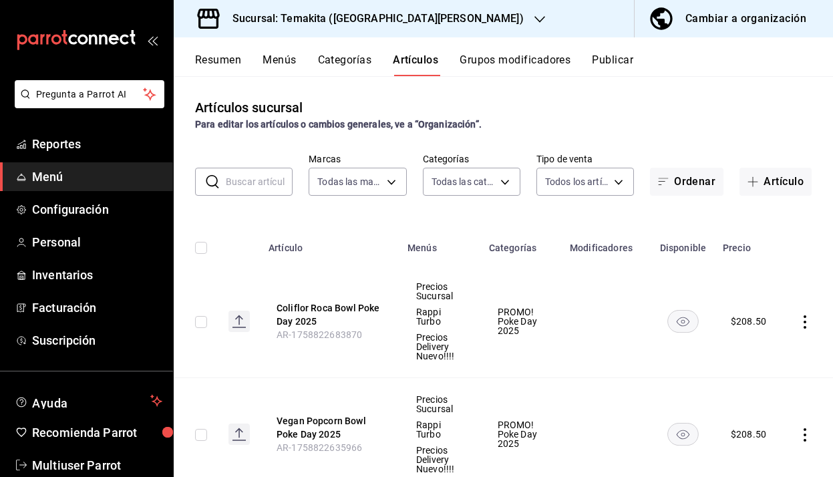
click at [222, 57] on button "Resumen" at bounding box center [218, 64] width 46 height 23
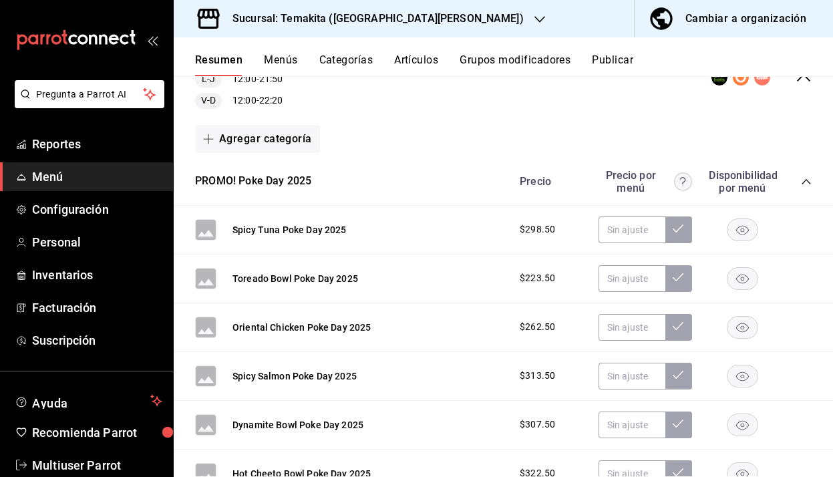
scroll to position [166, 0]
click at [626, 238] on input "text" at bounding box center [632, 230] width 67 height 27
type input "$298.50"
click at [628, 282] on input "text" at bounding box center [632, 279] width 67 height 27
type input "$223.50"
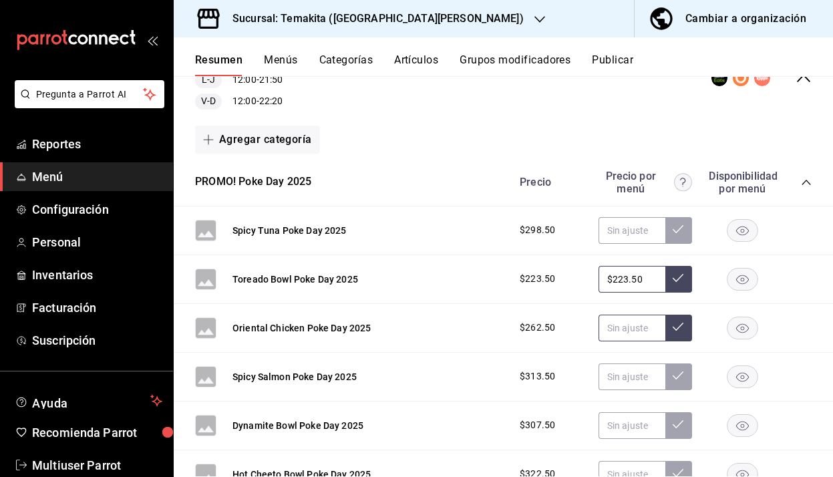
click at [630, 324] on input "text" at bounding box center [632, 328] width 67 height 27
type input "$262.50"
click at [630, 380] on input "text" at bounding box center [632, 377] width 67 height 27
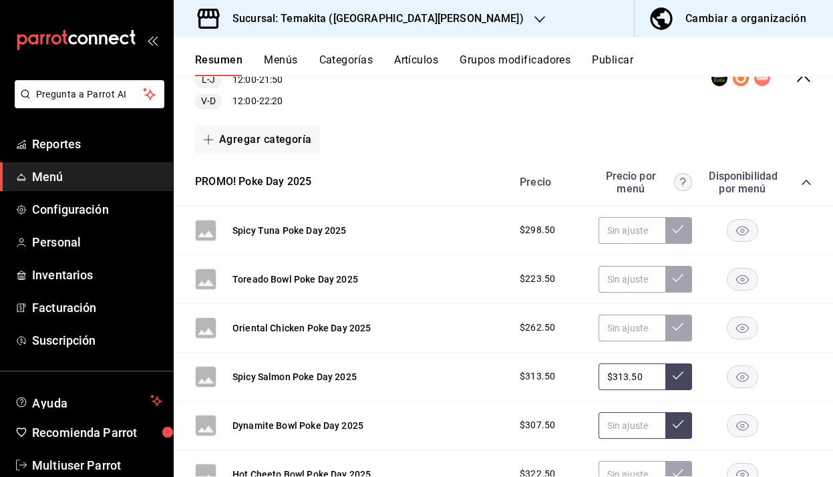
type input "$313.50"
click at [632, 432] on input "text" at bounding box center [632, 425] width 67 height 27
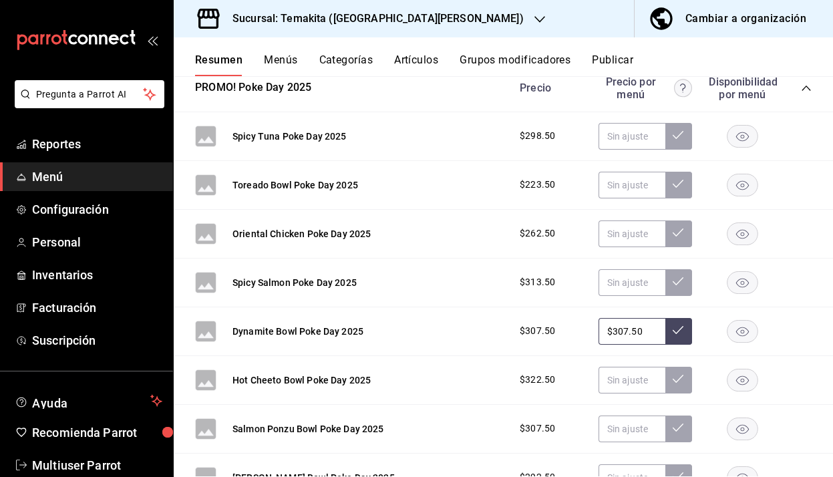
scroll to position [261, 0]
type input "$307.50"
click at [629, 389] on input "text" at bounding box center [632, 379] width 67 height 27
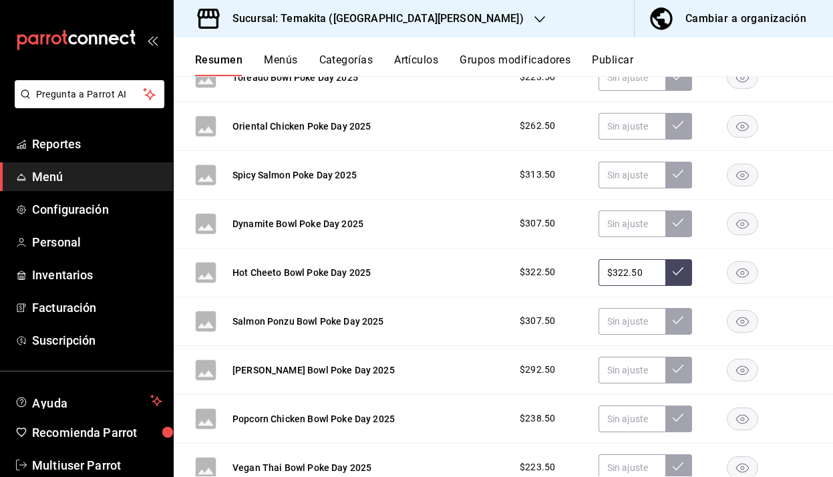
type input "$322.50"
click at [638, 306] on div "Salmon Ponzu Bowl Poke Day 2025 $307.50" at bounding box center [504, 321] width 660 height 49
click at [632, 316] on input "text" at bounding box center [632, 321] width 67 height 27
type input "$307.50"
click at [624, 372] on input "text" at bounding box center [632, 370] width 67 height 27
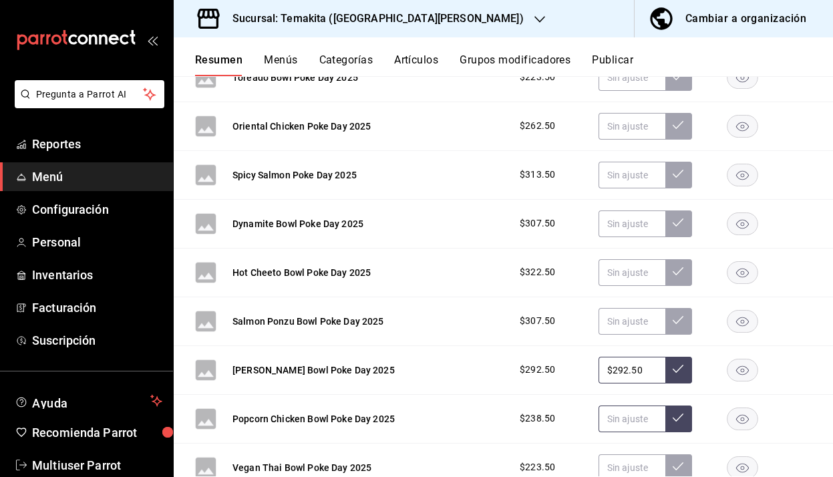
type input "$292.50"
click at [640, 424] on input "text" at bounding box center [632, 419] width 67 height 27
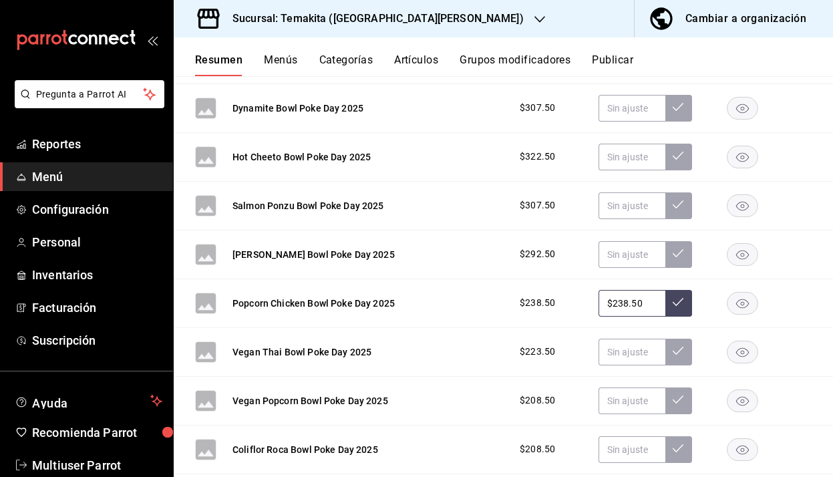
scroll to position [487, 0]
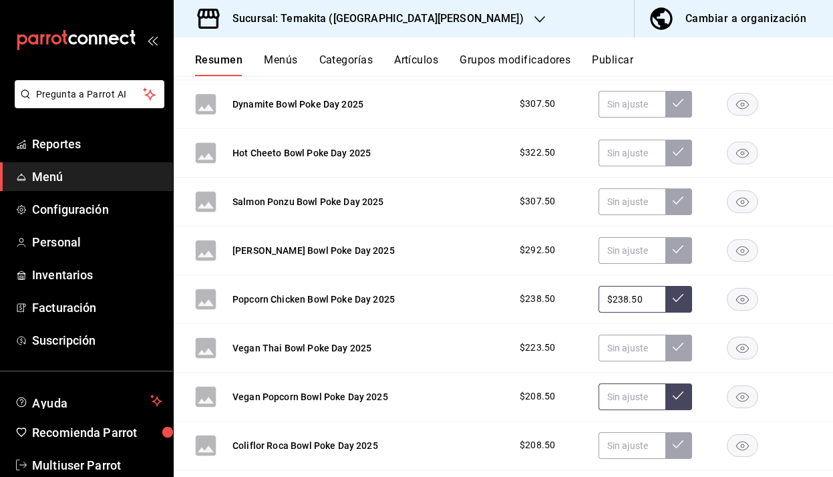
type input "$238.50"
click at [632, 395] on input "text" at bounding box center [632, 397] width 67 height 27
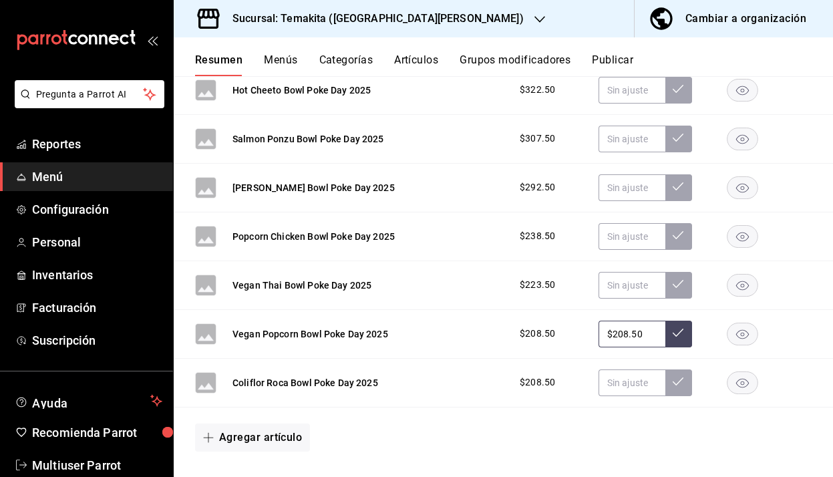
scroll to position [551, 0]
type input "$208.50"
click at [638, 382] on input "text" at bounding box center [632, 382] width 67 height 27
type input "$208.50"
click at [639, 436] on div "Agregar artículo" at bounding box center [503, 437] width 617 height 28
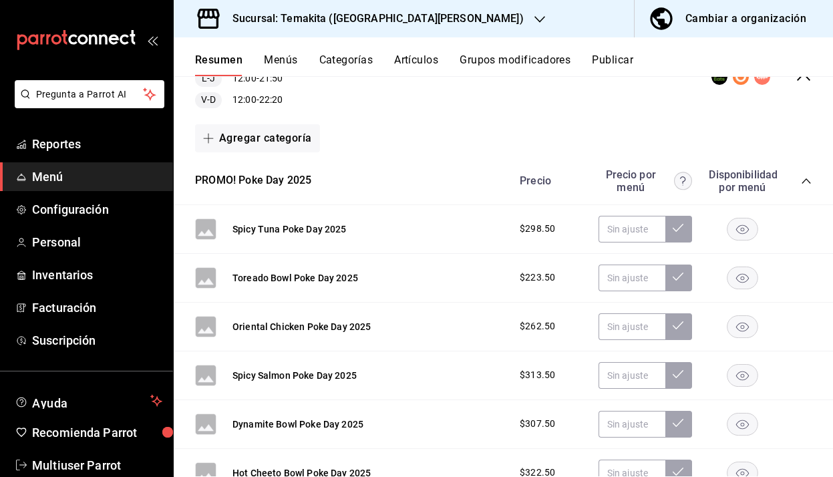
scroll to position [148, 0]
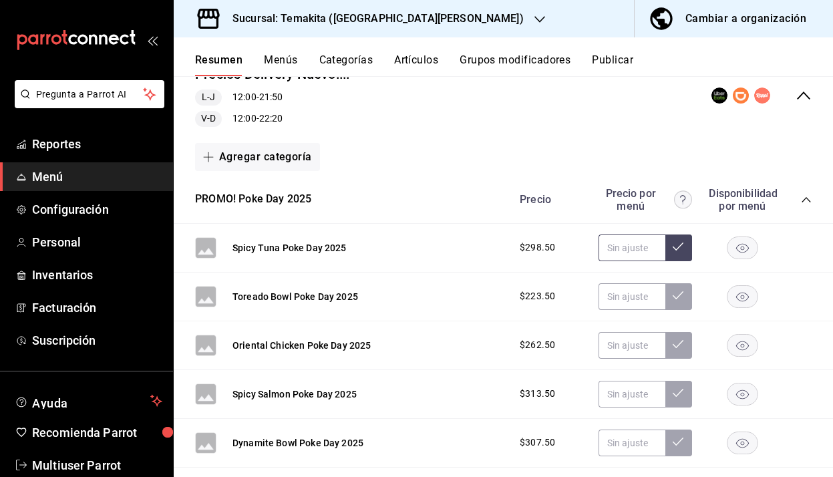
click at [628, 237] on input "text" at bounding box center [632, 248] width 67 height 27
type input "$298.50"
click at [683, 249] on icon at bounding box center [678, 246] width 11 height 11
click at [640, 296] on input "text" at bounding box center [632, 296] width 67 height 27
type input "$223.50"
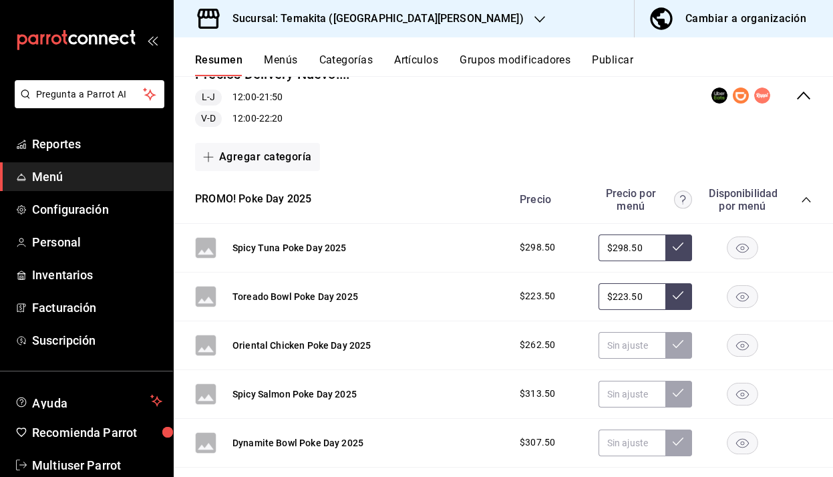
click at [688, 295] on button at bounding box center [679, 296] width 27 height 27
click at [620, 350] on input "text" at bounding box center [632, 345] width 67 height 27
type input "$262.50"
click at [680, 342] on icon at bounding box center [678, 344] width 11 height 11
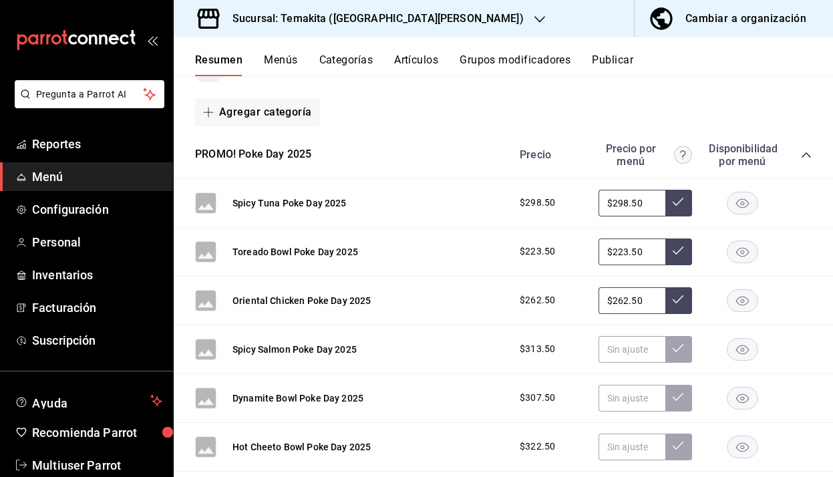
scroll to position [194, 0]
click at [636, 358] on input "text" at bounding box center [632, 349] width 67 height 27
type input "$313.50"
click at [675, 348] on icon at bounding box center [678, 347] width 11 height 11
click at [644, 394] on input "text" at bounding box center [632, 397] width 67 height 27
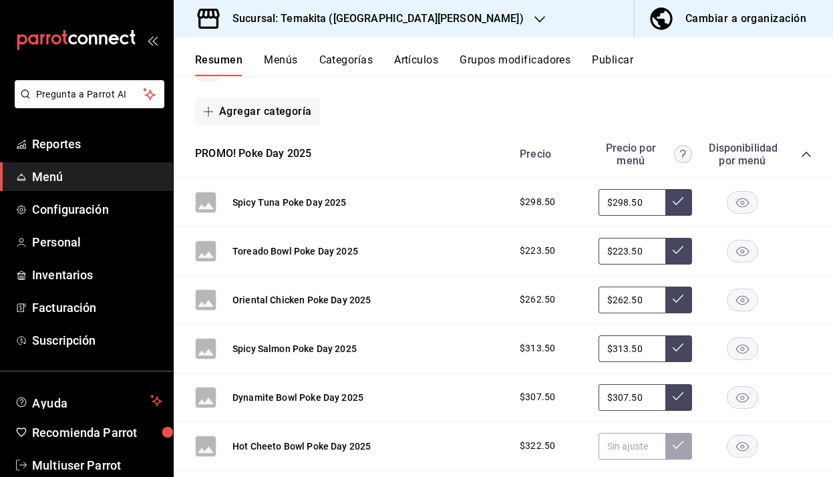
type input "$307.50"
click at [680, 396] on icon at bounding box center [678, 396] width 11 height 8
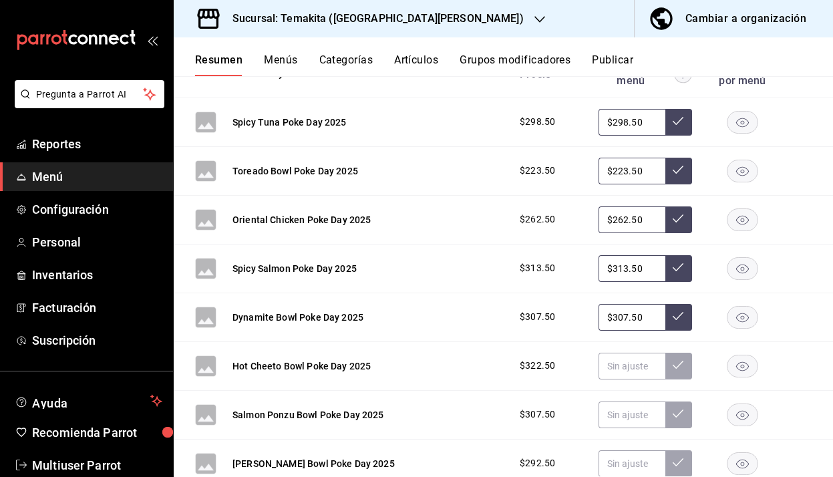
scroll to position [275, 0]
click at [617, 362] on input "text" at bounding box center [632, 365] width 67 height 27
type input "$322.50"
click at [676, 364] on icon at bounding box center [678, 364] width 11 height 11
click at [629, 411] on input "text" at bounding box center [632, 414] width 67 height 27
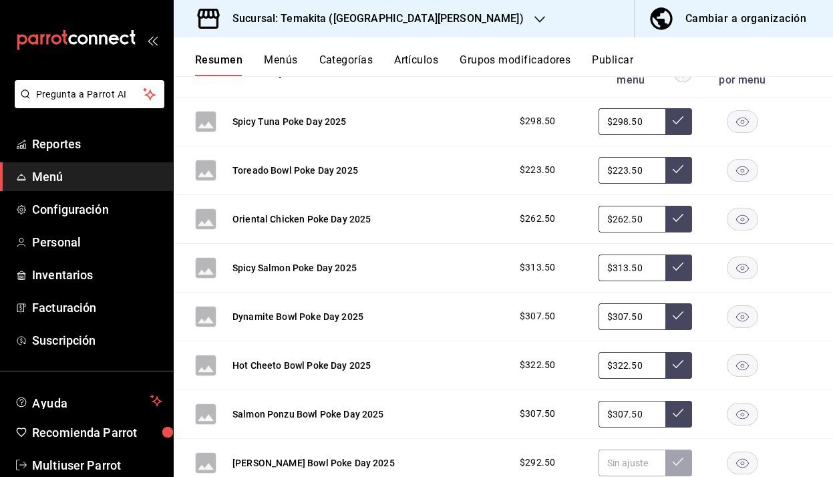
type input "$307.50"
click at [674, 412] on icon at bounding box center [678, 413] width 11 height 11
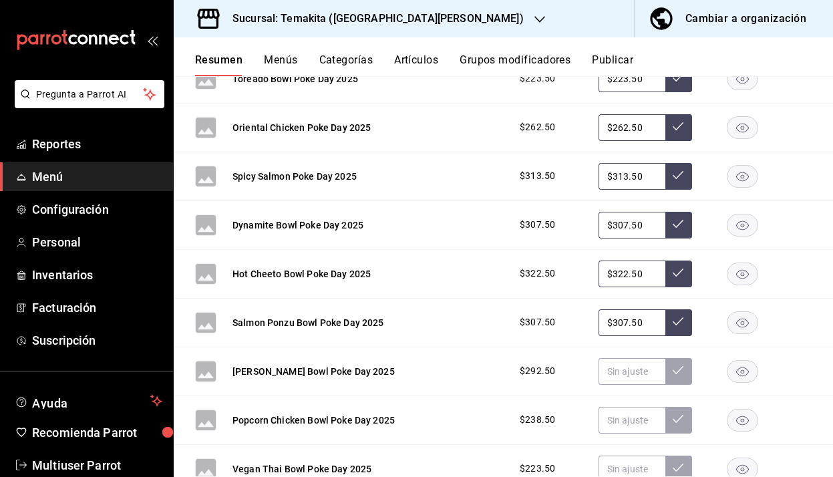
scroll to position [367, 0]
click at [610, 368] on input "text" at bounding box center [632, 371] width 67 height 27
type input "$292.50"
click at [684, 369] on button at bounding box center [679, 371] width 27 height 27
click at [628, 428] on input "text" at bounding box center [632, 419] width 67 height 27
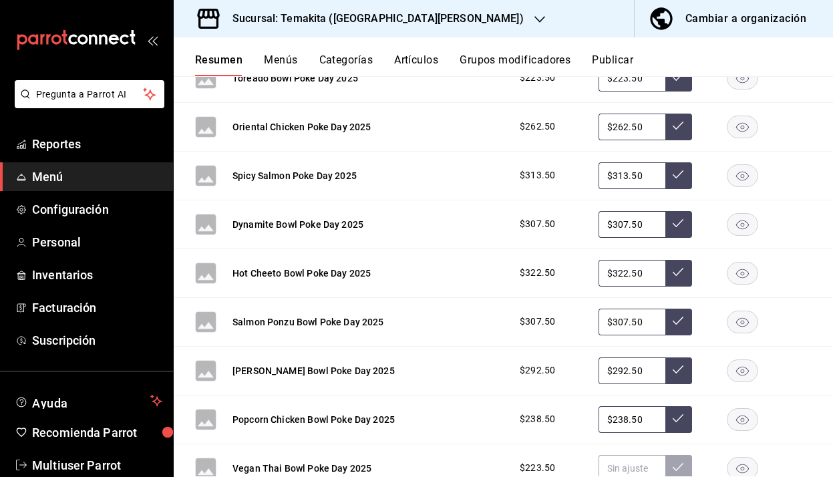
type input "$238.50"
click at [676, 424] on button at bounding box center [679, 419] width 27 height 27
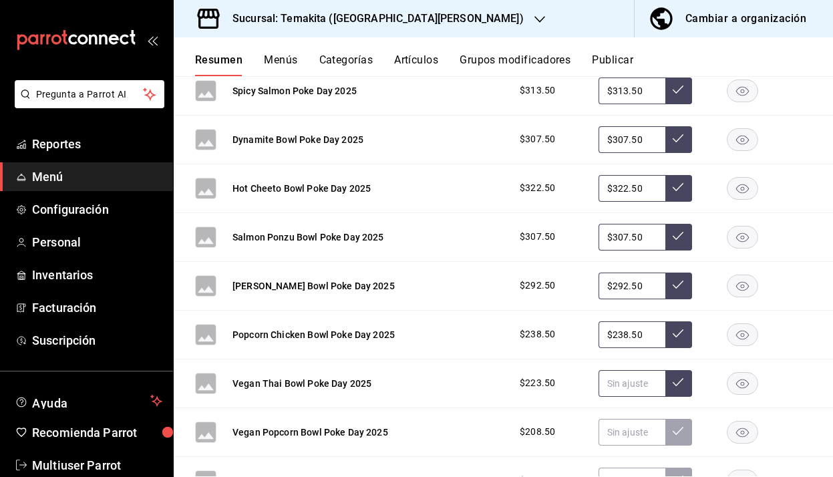
click at [608, 382] on input "text" at bounding box center [632, 383] width 67 height 27
type input "$223.50"
click at [674, 377] on icon at bounding box center [678, 382] width 11 height 11
click at [603, 438] on input "text" at bounding box center [632, 432] width 67 height 27
type input "$208.50"
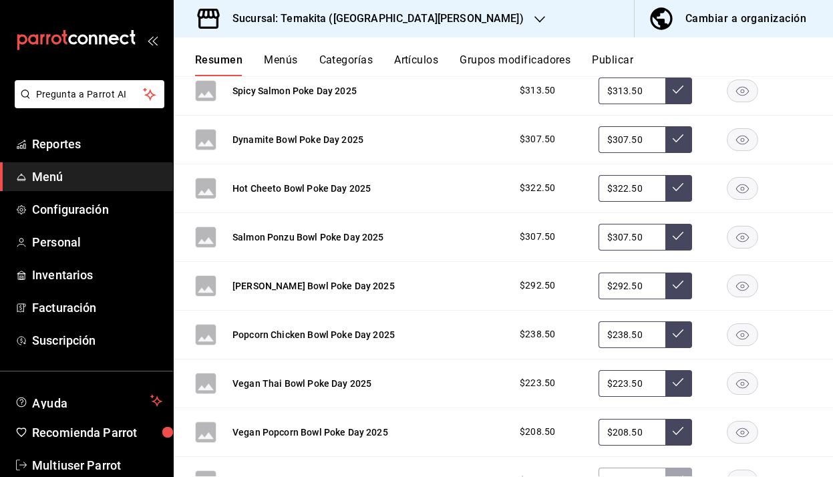
click at [674, 430] on icon at bounding box center [678, 431] width 11 height 11
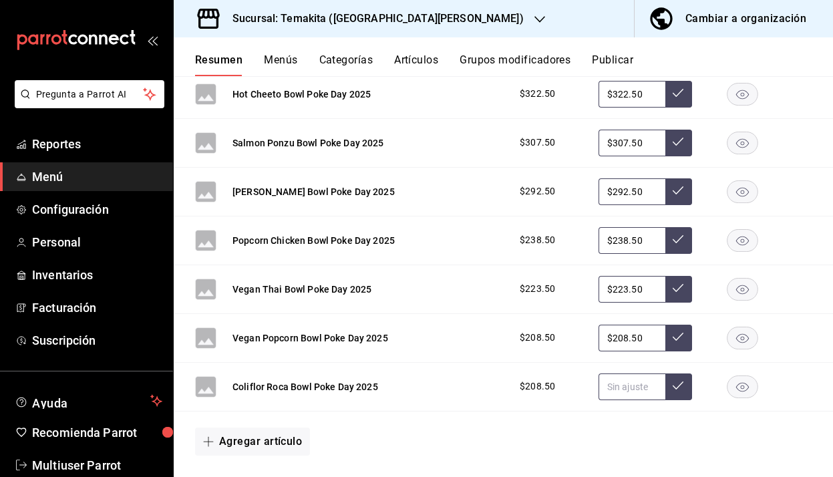
click at [611, 379] on input "text" at bounding box center [632, 387] width 67 height 27
type input "$208.50"
click at [685, 382] on button at bounding box center [679, 387] width 27 height 27
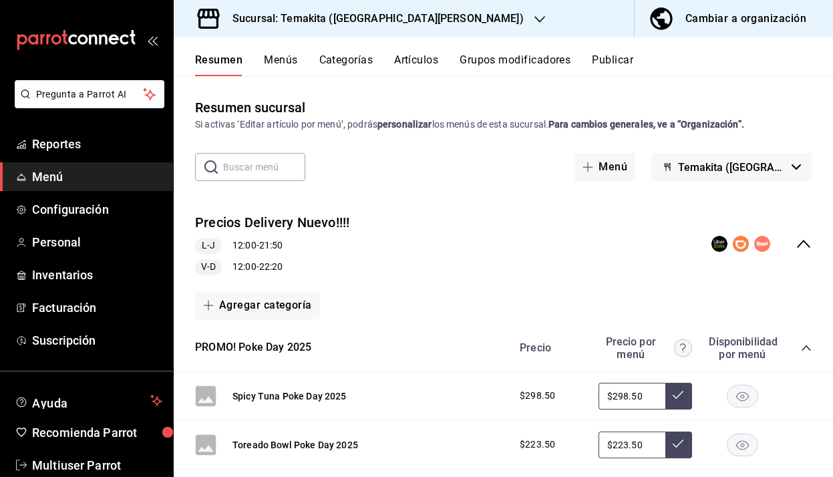
drag, startPoint x: 642, startPoint y: 394, endPoint x: 518, endPoint y: 386, distance: 124.6
click at [518, 386] on div "$298.50 $298.50" at bounding box center [659, 396] width 305 height 27
type input "$352.50"
click at [679, 394] on icon at bounding box center [678, 395] width 11 height 11
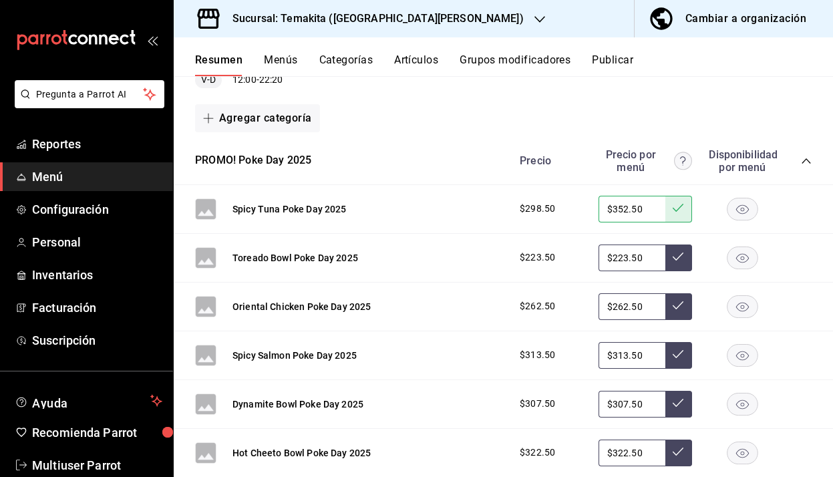
scroll to position [187, 0]
drag, startPoint x: 654, startPoint y: 251, endPoint x: 575, endPoint y: 265, distance: 80.0
click at [575, 265] on div "$223.50 $223.50" at bounding box center [659, 258] width 305 height 27
type input "$292.50"
click at [686, 251] on button at bounding box center [679, 258] width 27 height 27
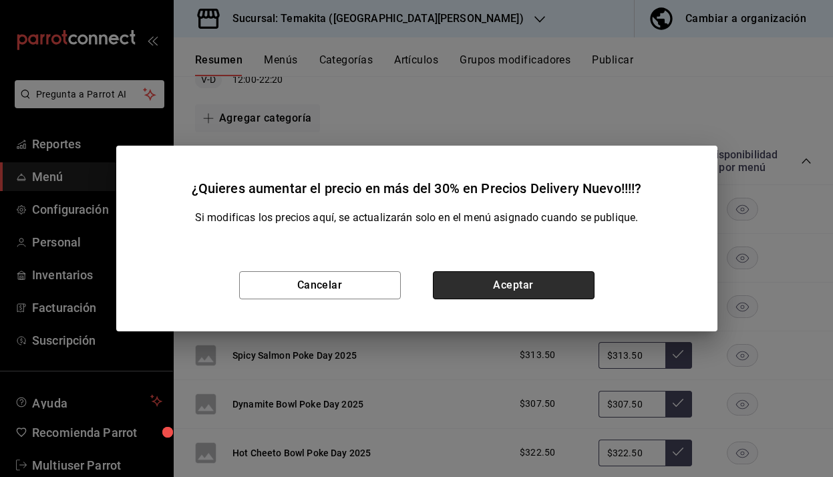
click at [543, 281] on button "Aceptar" at bounding box center [514, 285] width 162 height 28
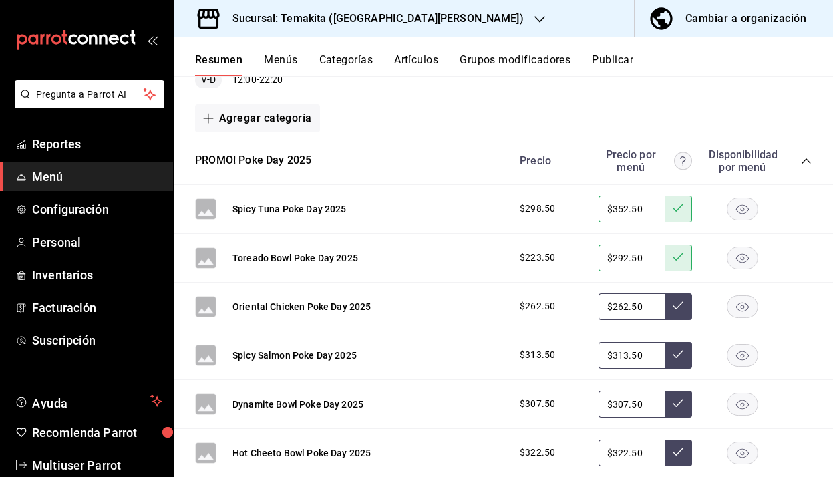
drag, startPoint x: 645, startPoint y: 307, endPoint x: 592, endPoint y: 308, distance: 52.8
click at [592, 307] on div "$262.50 $262.50" at bounding box center [659, 306] width 305 height 27
type input "$322.50"
click at [684, 303] on button at bounding box center [679, 306] width 27 height 27
drag, startPoint x: 654, startPoint y: 357, endPoint x: 584, endPoint y: 358, distance: 70.9
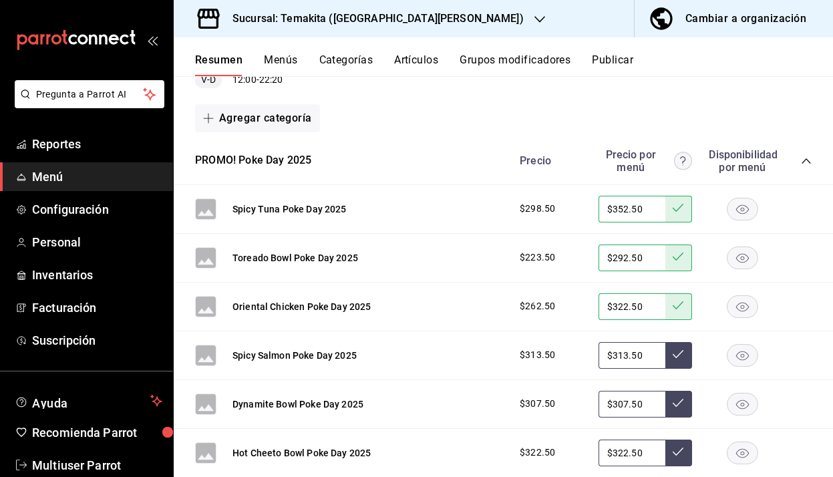
click at [584, 358] on div "$313.50 $313.50" at bounding box center [659, 355] width 305 height 27
click at [683, 362] on button at bounding box center [679, 355] width 27 height 27
click at [679, 354] on icon at bounding box center [678, 354] width 11 height 8
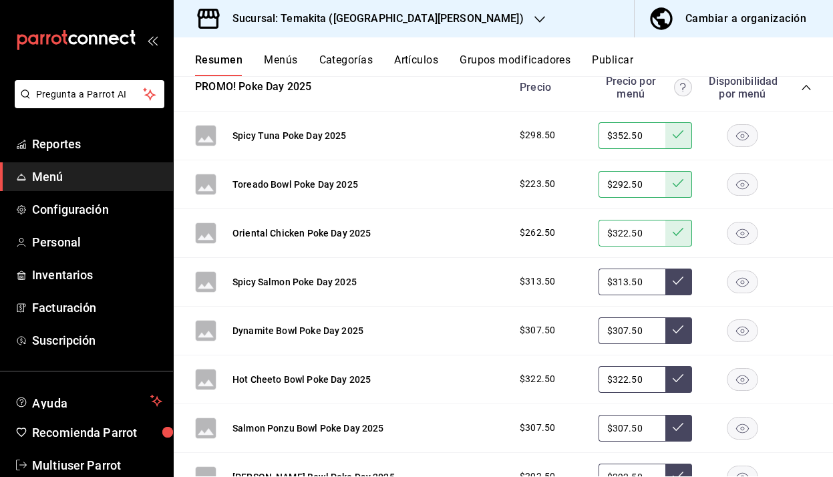
scroll to position [298, 0]
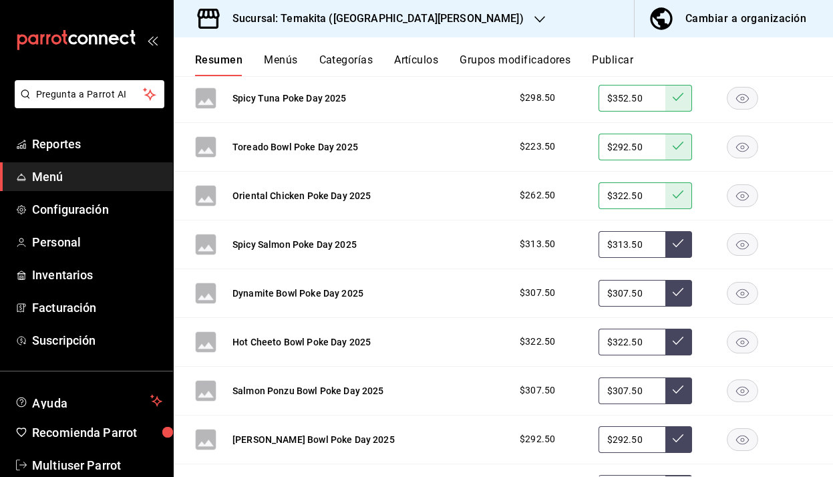
click at [682, 245] on icon at bounding box center [678, 243] width 11 height 11
drag, startPoint x: 649, startPoint y: 240, endPoint x: 584, endPoint y: 240, distance: 64.8
click at [584, 240] on div "$313.50 $313.50" at bounding box center [659, 244] width 305 height 27
type input "$367.50"
click at [680, 241] on icon at bounding box center [678, 243] width 11 height 11
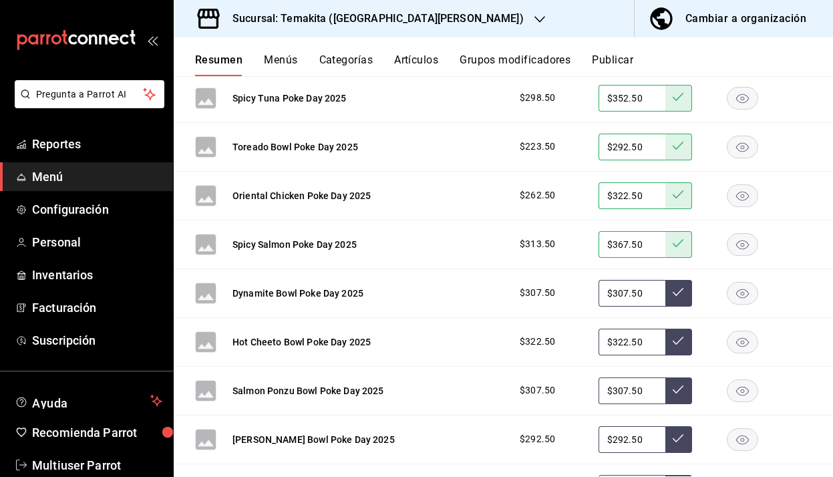
drag, startPoint x: 646, startPoint y: 295, endPoint x: 591, endPoint y: 295, distance: 55.5
click at [591, 295] on div "$307.50 $307.50" at bounding box center [659, 293] width 305 height 27
click at [672, 291] on button at bounding box center [679, 293] width 27 height 27
drag, startPoint x: 655, startPoint y: 295, endPoint x: 592, endPoint y: 295, distance: 63.5
click at [591, 295] on div "$307.50 $307.50" at bounding box center [659, 293] width 305 height 27
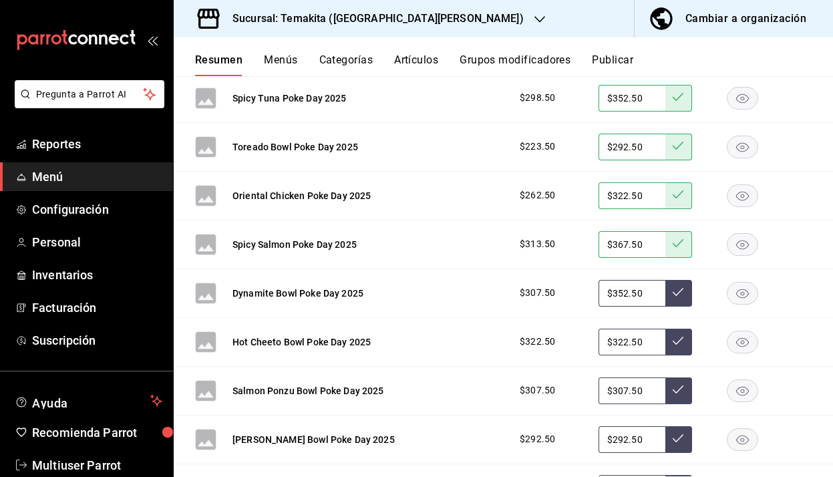
type input "$352.50"
drag, startPoint x: 646, startPoint y: 336, endPoint x: 582, endPoint y: 337, distance: 64.2
click at [581, 337] on div "$322.50 $322.50" at bounding box center [659, 342] width 305 height 27
type input "$388.50"
click at [672, 347] on button at bounding box center [679, 342] width 27 height 27
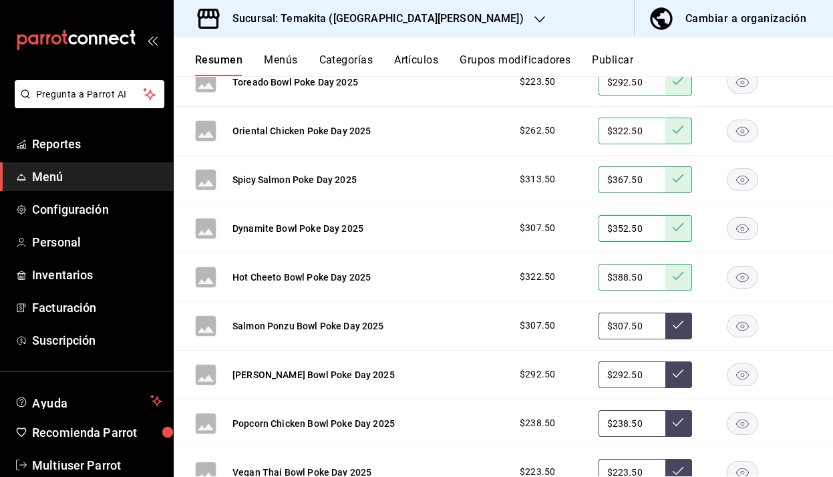
scroll to position [366, 0]
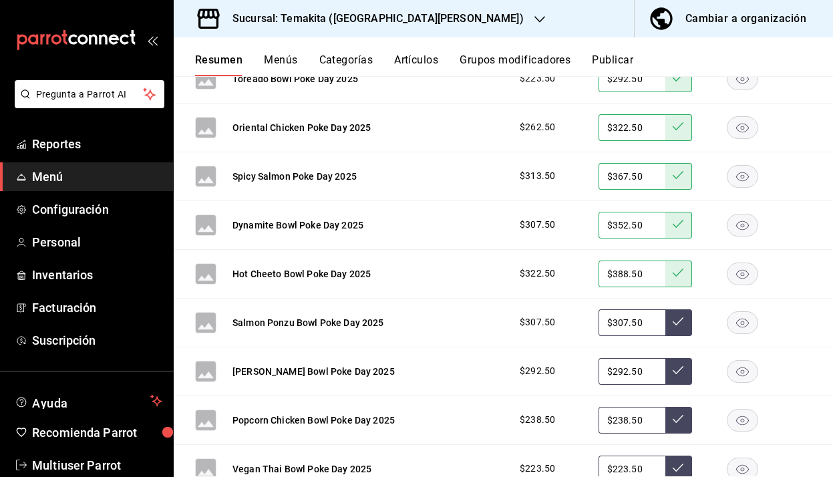
drag, startPoint x: 656, startPoint y: 327, endPoint x: 582, endPoint y: 327, distance: 74.2
click at [582, 327] on div "$307.50 $307.50" at bounding box center [659, 322] width 305 height 27
type input "$352.50"
click at [669, 317] on button at bounding box center [679, 322] width 27 height 27
drag, startPoint x: 648, startPoint y: 368, endPoint x: 584, endPoint y: 369, distance: 64.8
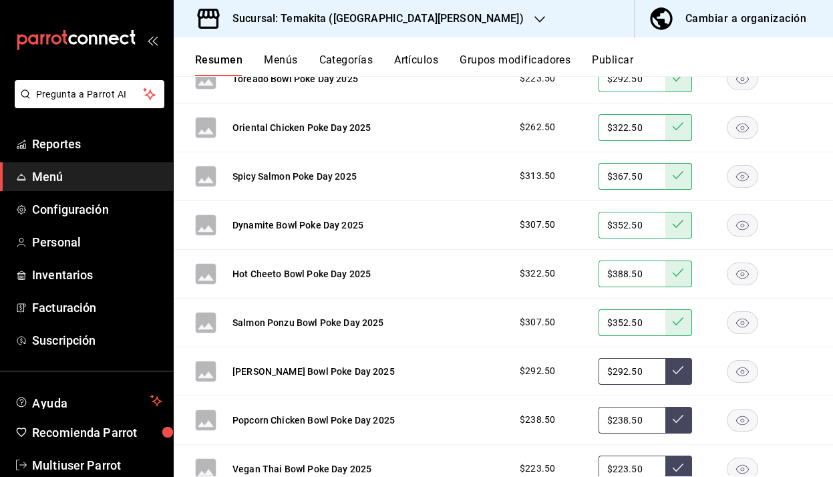
click at [582, 368] on div "$292.50 $292.50" at bounding box center [659, 371] width 305 height 27
type input "$2.00"
type input "$337.50"
click at [683, 372] on icon at bounding box center [678, 370] width 11 height 11
drag, startPoint x: 650, startPoint y: 421, endPoint x: 583, endPoint y: 421, distance: 67.5
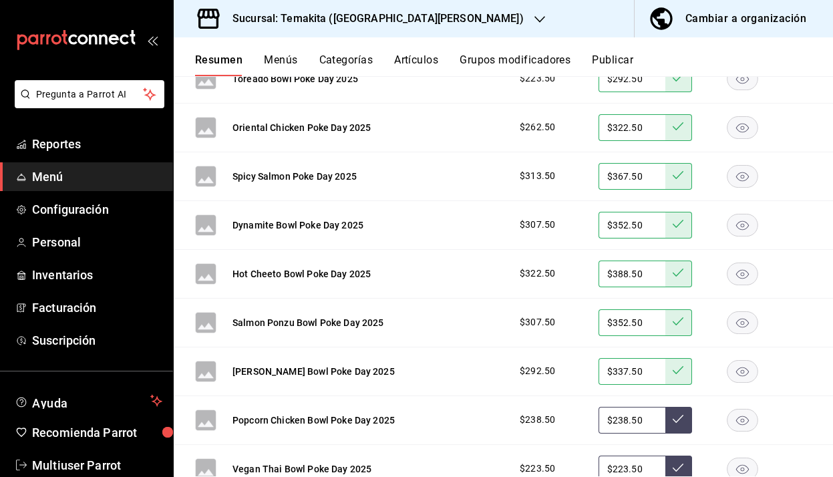
click at [581, 421] on div "$238.50 $238.50" at bounding box center [659, 420] width 305 height 27
type input "$283.50"
click at [675, 424] on icon at bounding box center [678, 419] width 11 height 11
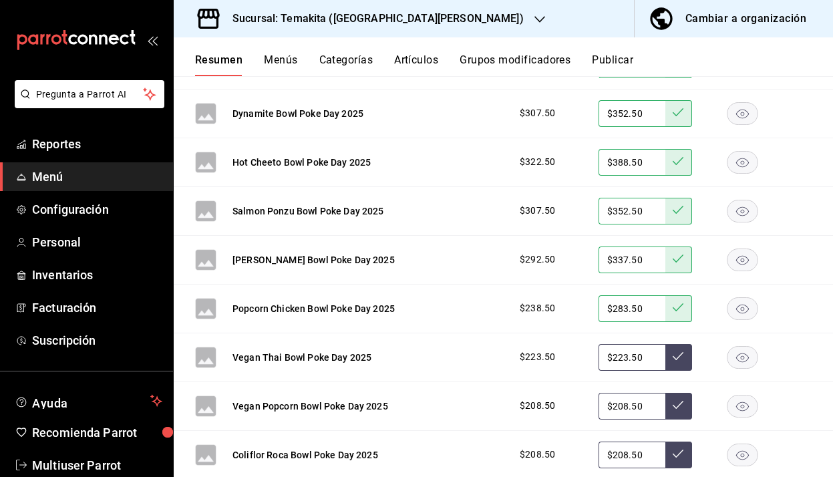
scroll to position [483, 0]
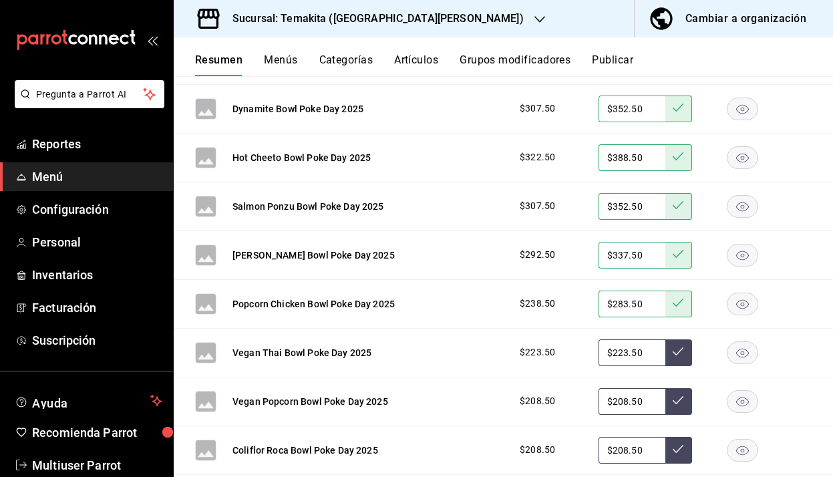
drag, startPoint x: 650, startPoint y: 352, endPoint x: 568, endPoint y: 352, distance: 82.2
click at [564, 352] on div "$223.50 $223.50" at bounding box center [659, 353] width 305 height 27
type input "$270.00"
click at [682, 355] on icon at bounding box center [678, 351] width 11 height 11
drag, startPoint x: 650, startPoint y: 404, endPoint x: 552, endPoint y: 404, distance: 97.6
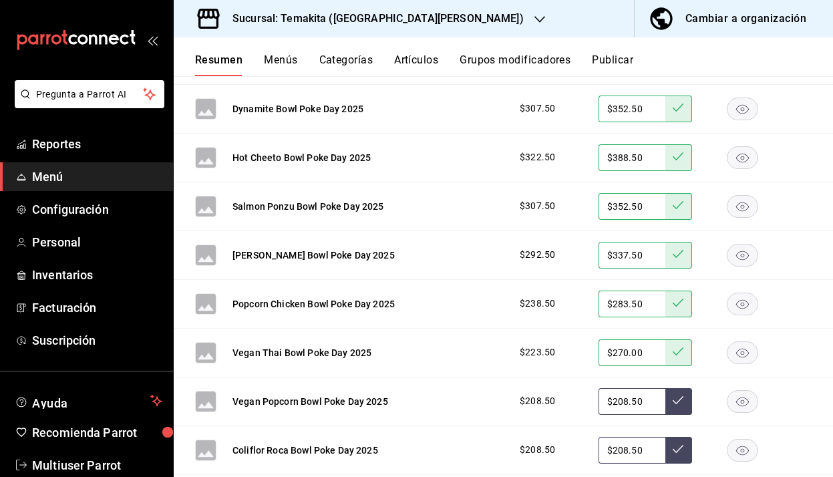
click at [551, 404] on div "$208.50 $208.50" at bounding box center [659, 401] width 305 height 27
type input "$223.50"
click at [674, 392] on button at bounding box center [679, 401] width 27 height 27
drag, startPoint x: 642, startPoint y: 450, endPoint x: 575, endPoint y: 450, distance: 67.5
click at [573, 450] on div "$208.50 $208.50" at bounding box center [659, 450] width 305 height 27
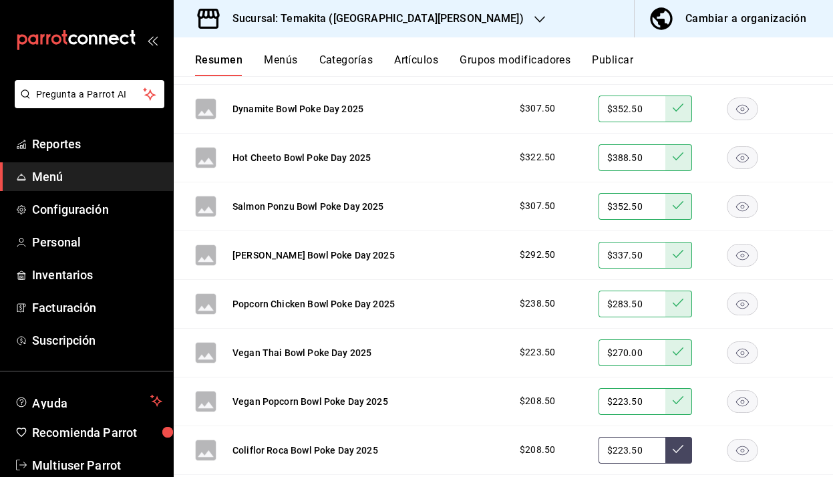
type input "$223.50"
click at [686, 454] on button at bounding box center [679, 450] width 27 height 27
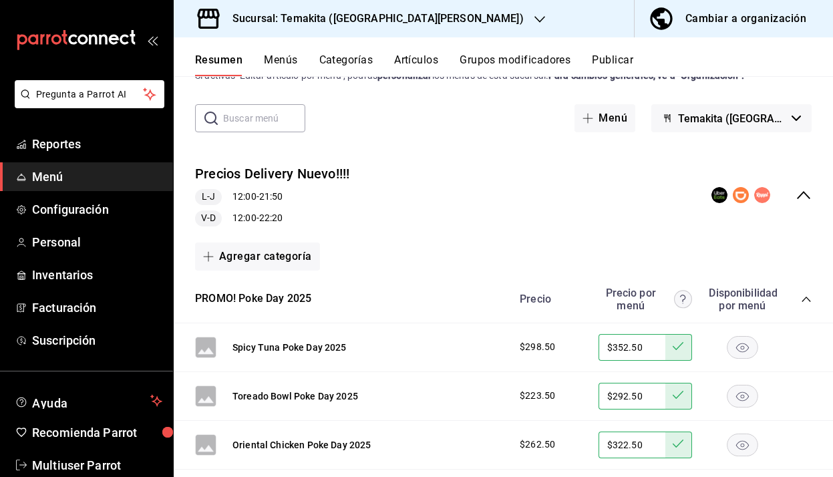
scroll to position [0, 0]
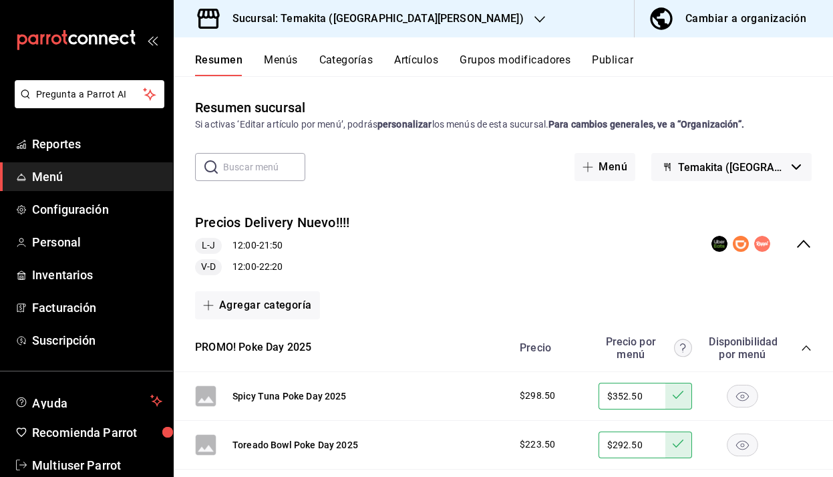
click at [804, 344] on icon "collapse-category-row" at bounding box center [806, 348] width 11 height 11
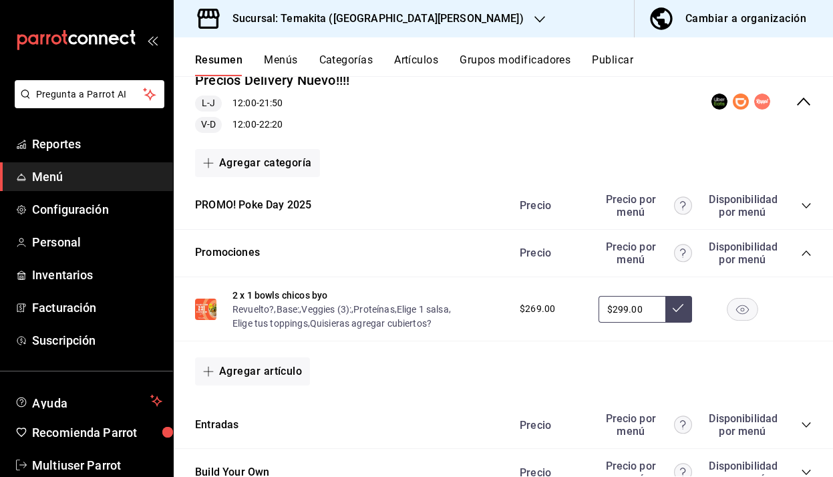
scroll to position [142, 0]
click at [810, 205] on icon "collapse-category-row" at bounding box center [806, 206] width 9 height 5
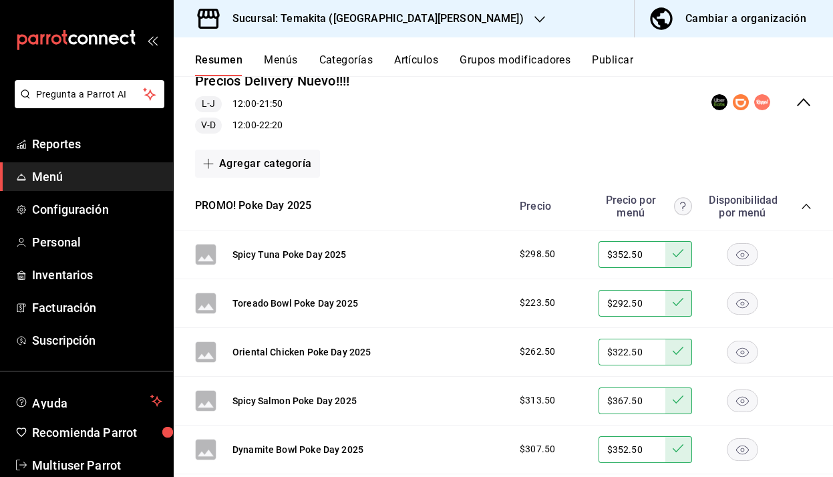
click at [743, 255] on icon "button" at bounding box center [743, 254] width 13 height 9
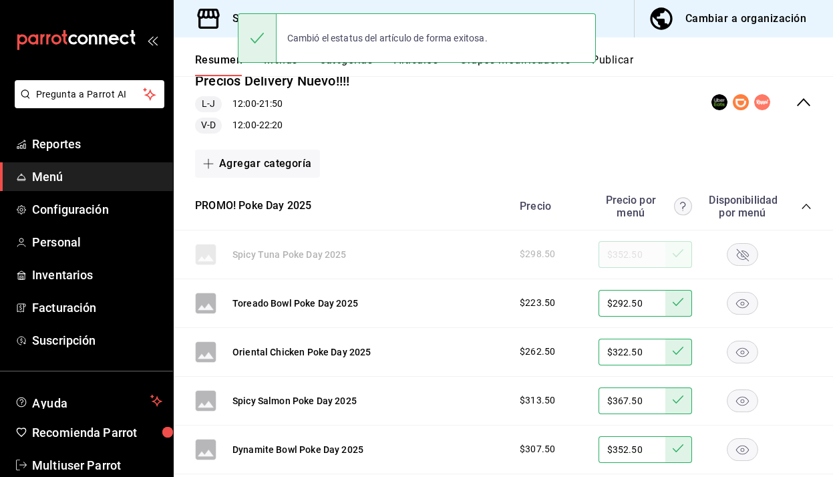
click at [740, 308] on rect "button" at bounding box center [743, 303] width 31 height 22
click at [743, 362] on rect "button" at bounding box center [743, 352] width 31 height 22
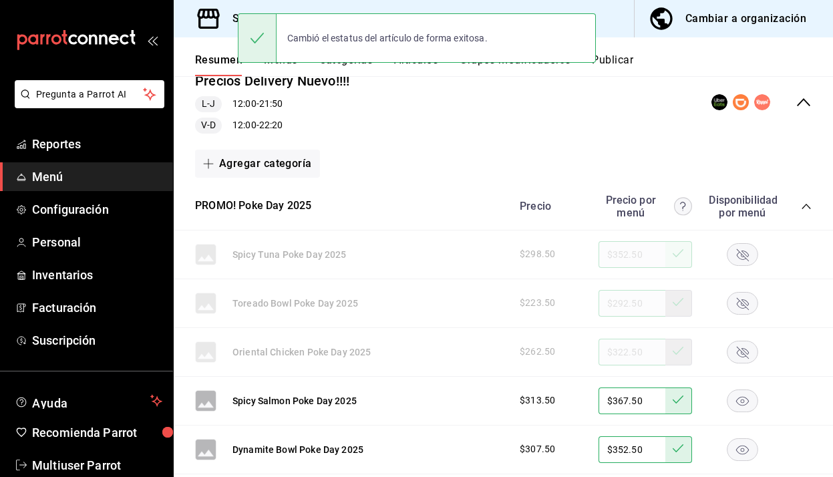
click at [743, 406] on rect "button" at bounding box center [743, 401] width 31 height 22
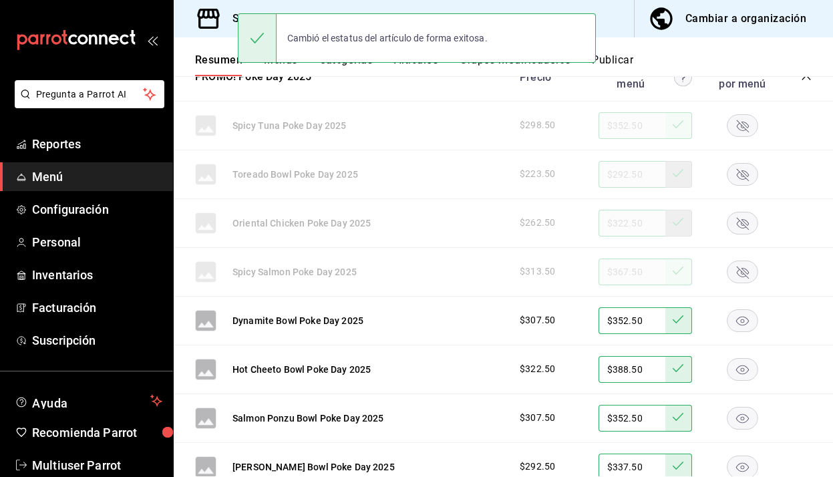
scroll to position [273, 0]
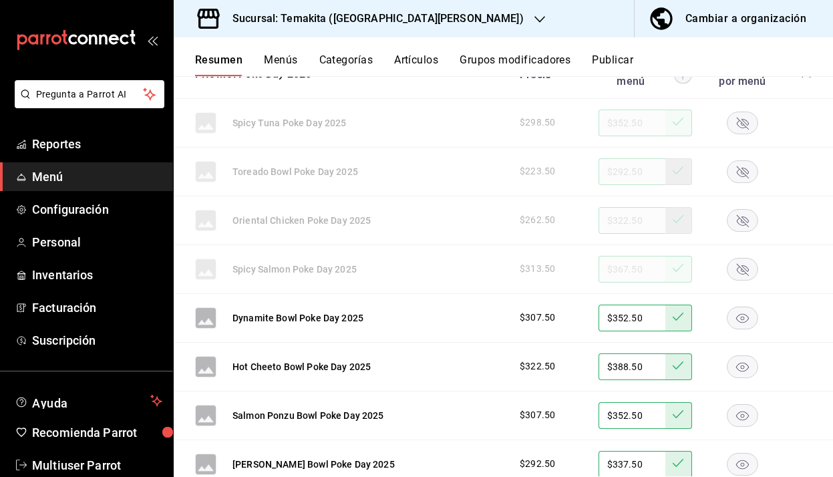
click at [754, 326] on rect "button" at bounding box center [743, 318] width 31 height 22
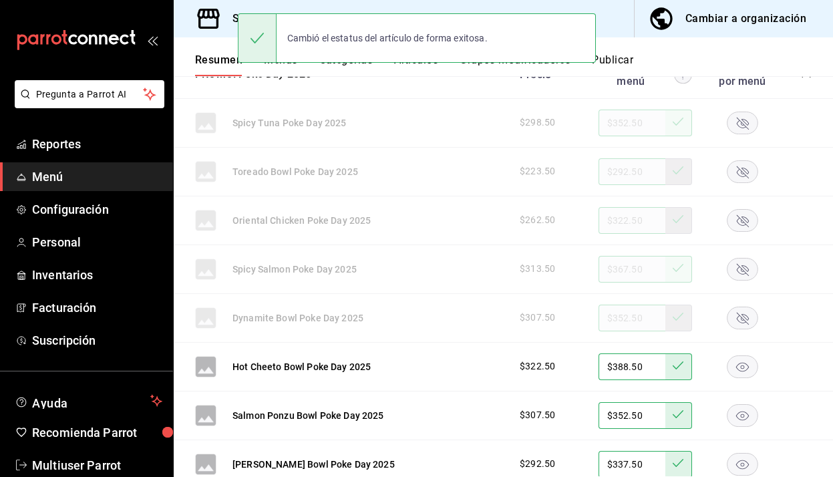
click at [741, 370] on rect "button" at bounding box center [743, 367] width 31 height 22
click at [744, 412] on rect "button" at bounding box center [743, 415] width 31 height 22
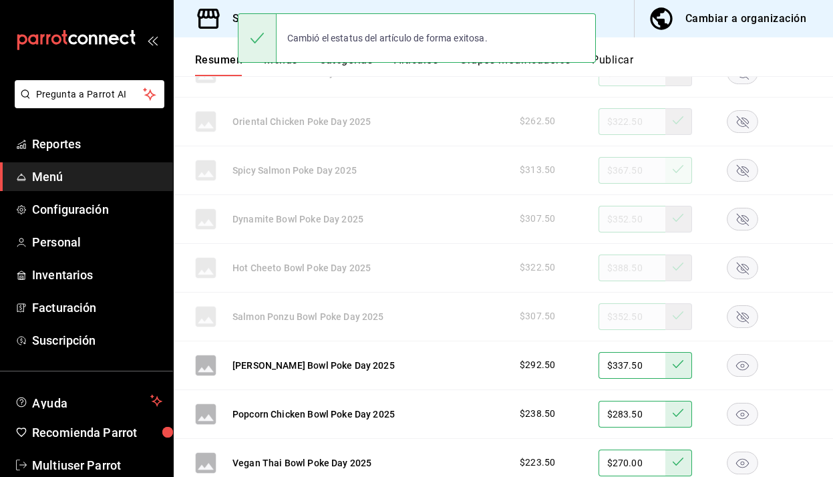
scroll to position [422, 0]
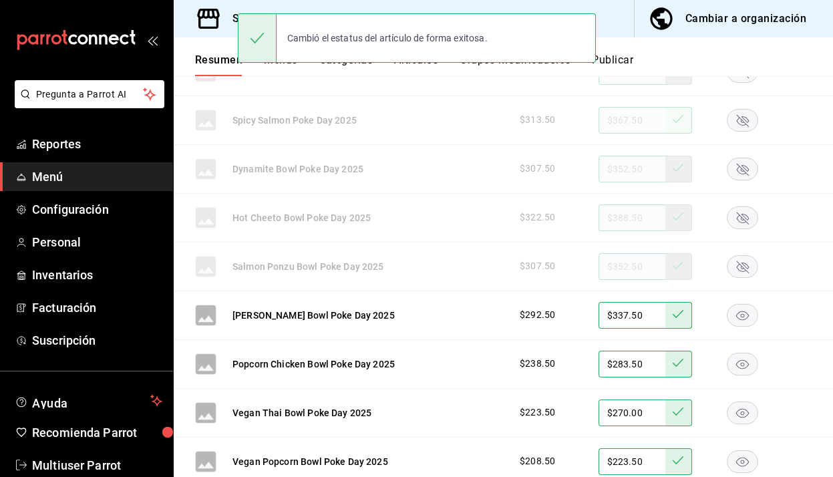
click at [749, 323] on rect "button" at bounding box center [743, 315] width 31 height 22
click at [745, 366] on rect "button" at bounding box center [743, 364] width 31 height 22
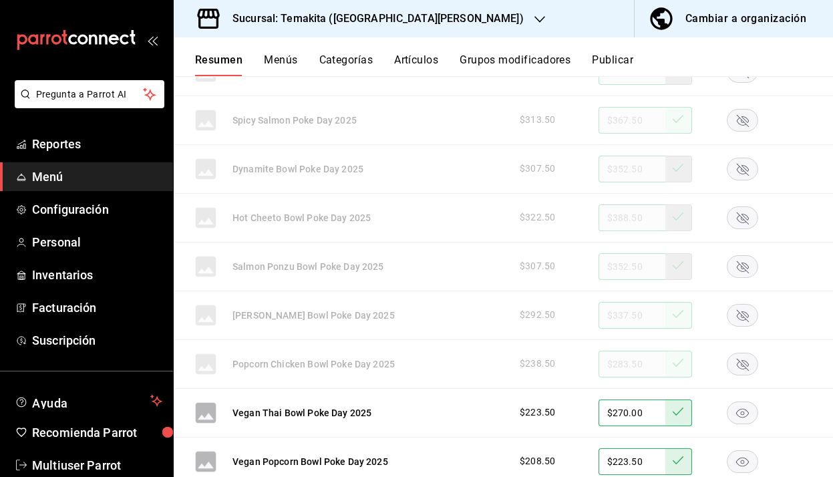
click at [742, 412] on rect "button" at bounding box center [743, 413] width 31 height 22
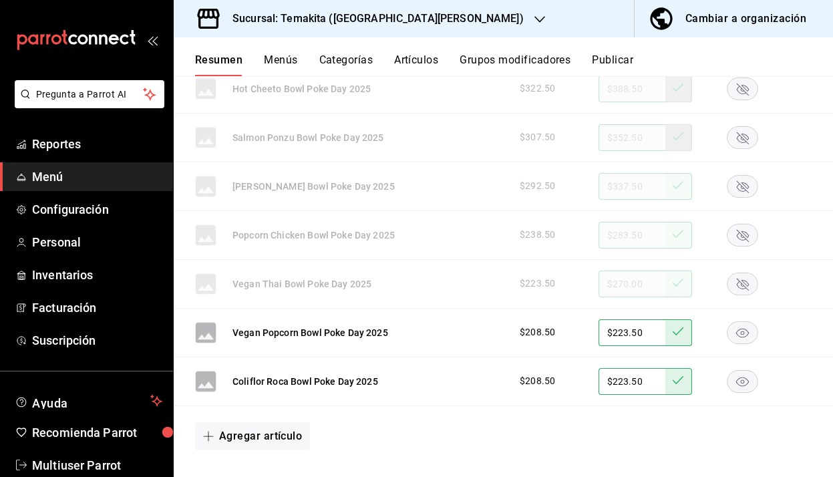
click at [755, 336] on rect "button" at bounding box center [743, 332] width 31 height 22
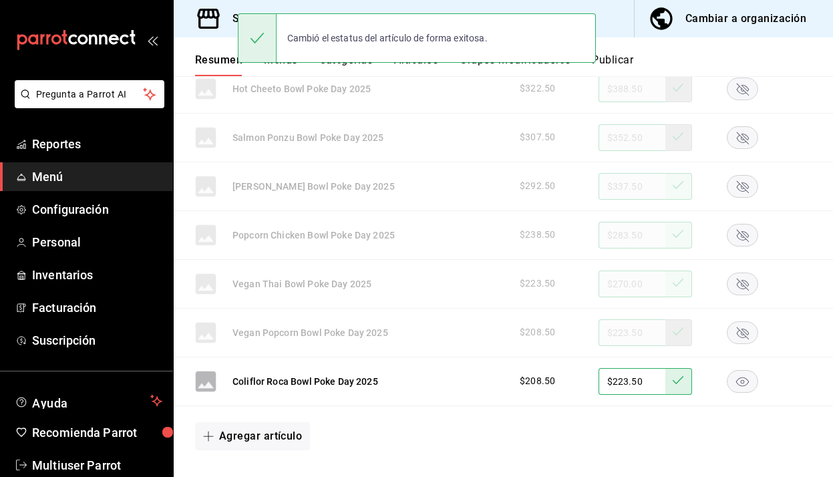
click at [742, 384] on rect "button" at bounding box center [743, 381] width 31 height 22
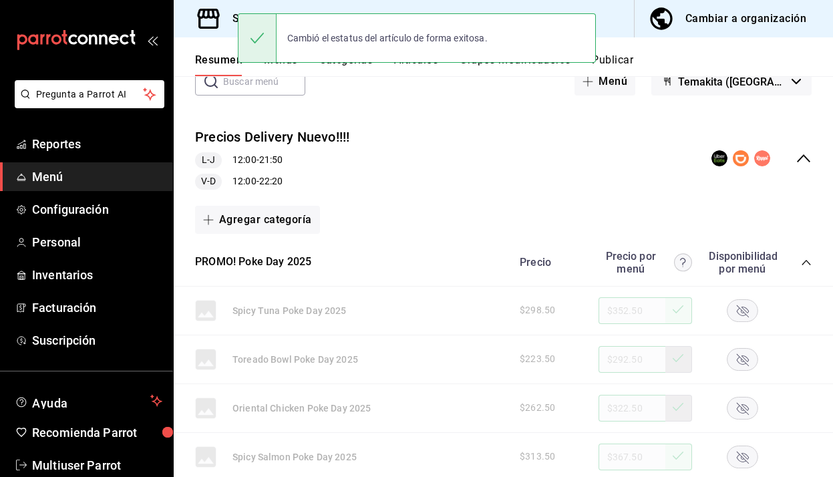
scroll to position [0, 0]
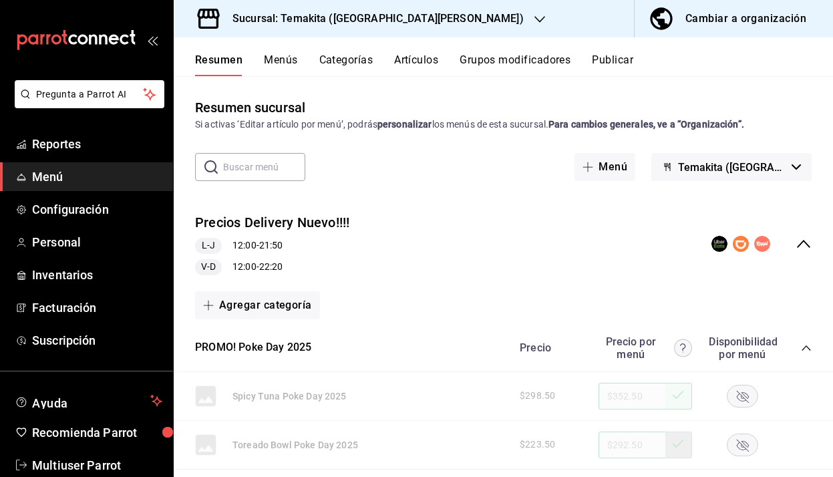
click at [624, 57] on button "Publicar" at bounding box center [612, 64] width 41 height 23
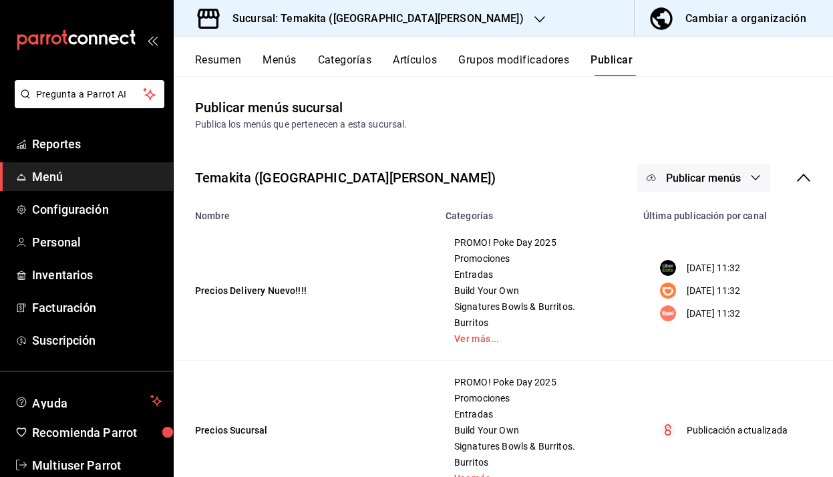
click at [751, 176] on icon "button" at bounding box center [756, 177] width 11 height 11
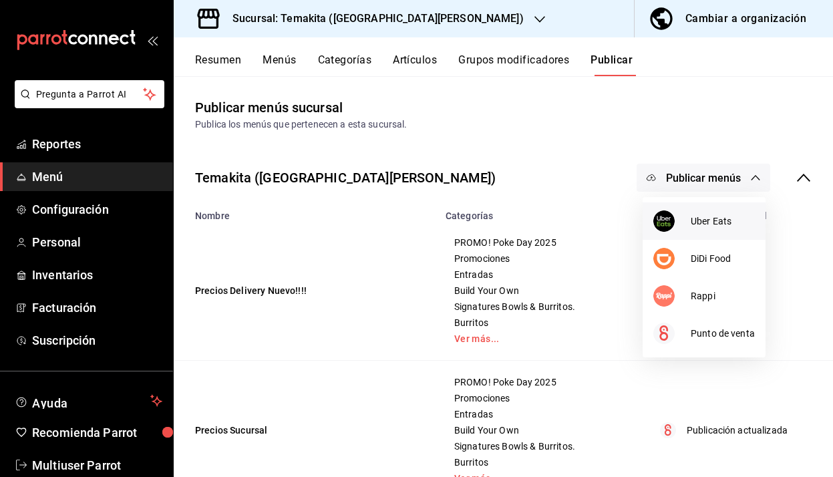
click at [717, 218] on span "Uber Eats" at bounding box center [723, 222] width 64 height 14
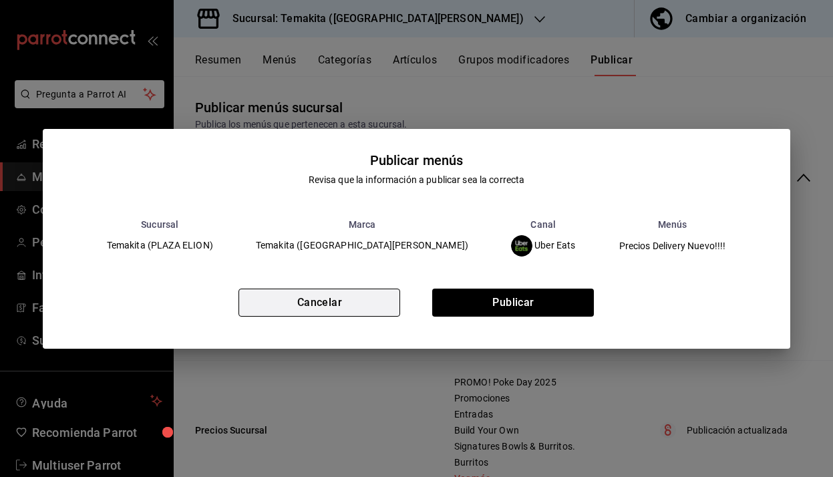
click at [388, 299] on button "Cancelar" at bounding box center [320, 303] width 162 height 28
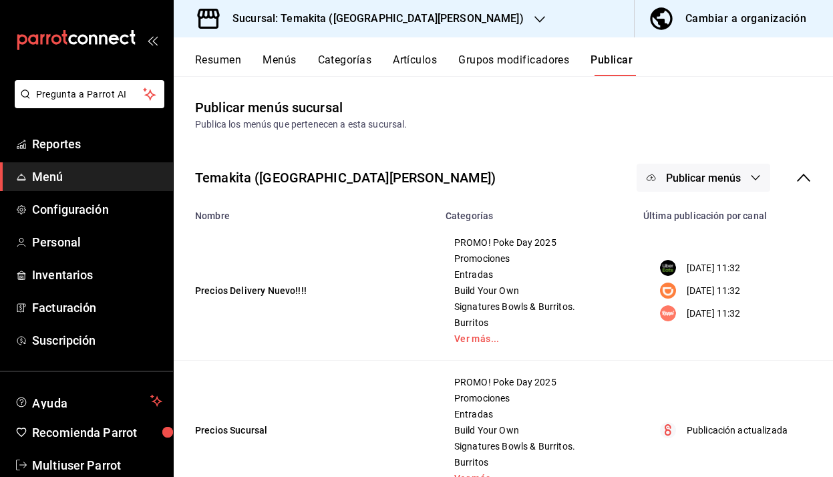
click at [768, 184] on button "Publicar menús" at bounding box center [704, 178] width 134 height 28
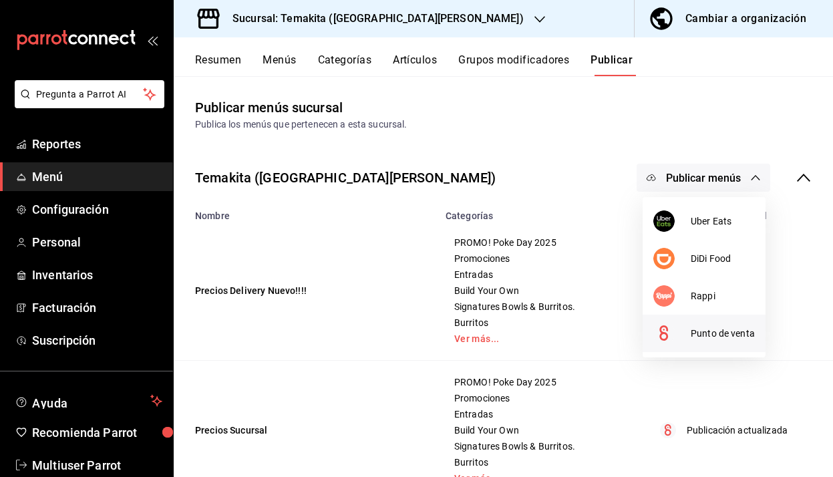
click at [728, 341] on li "Punto de venta" at bounding box center [704, 333] width 123 height 37
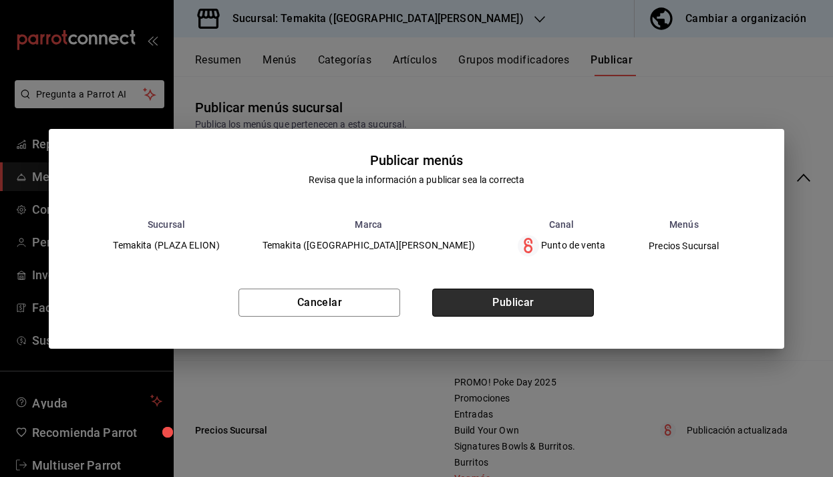
click at [537, 295] on button "Publicar" at bounding box center [513, 303] width 162 height 28
